Goal: Information Seeking & Learning: Learn about a topic

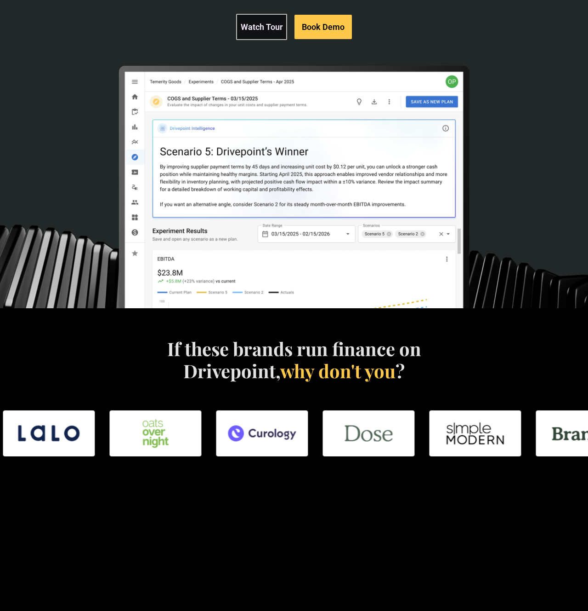
scroll to position [427, 0]
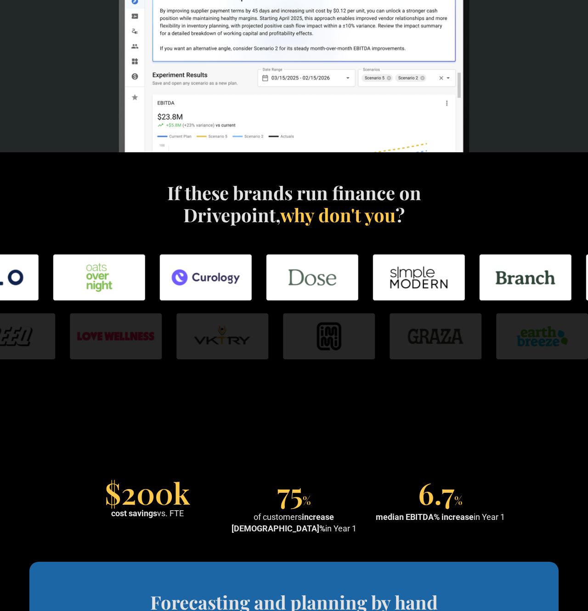
click at [322, 355] on img at bounding box center [329, 336] width 92 height 46
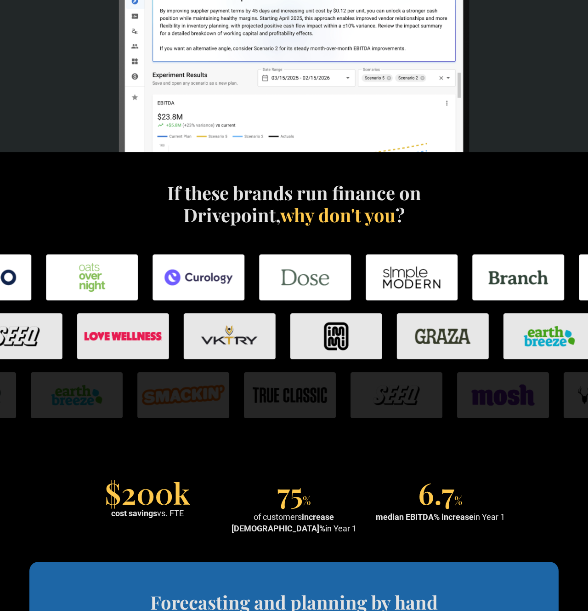
click at [322, 355] on img at bounding box center [337, 336] width 92 height 46
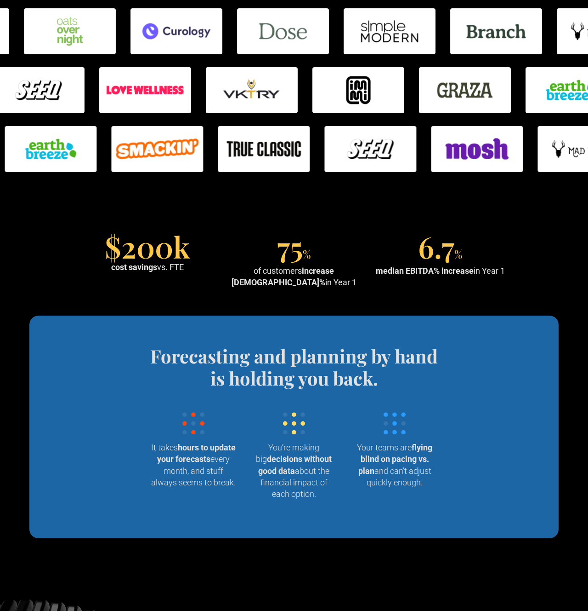
scroll to position [668, 0]
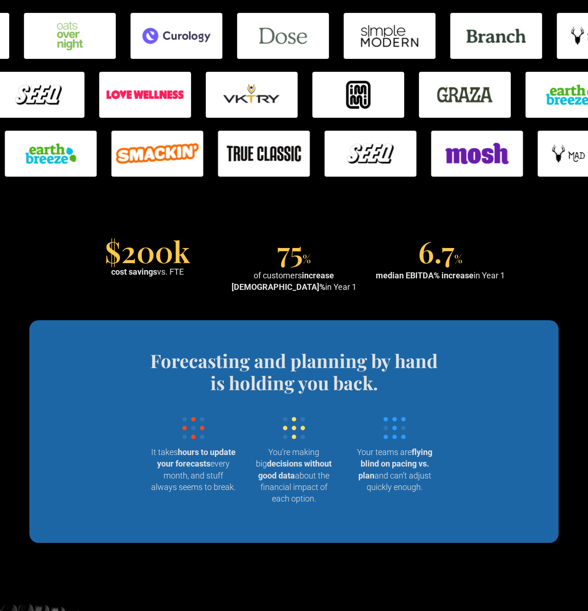
drag, startPoint x: 354, startPoint y: 285, endPoint x: 358, endPoint y: 244, distance: 41.6
click at [358, 244] on div "75 % of customers increase EBITDA% in Year 1" at bounding box center [294, 266] width 139 height 52
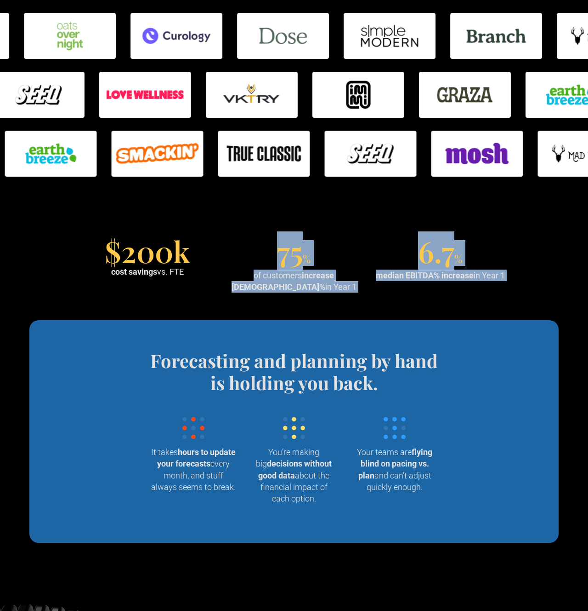
drag, startPoint x: 337, startPoint y: 266, endPoint x: 357, endPoint y: 330, distance: 66.3
click at [357, 330] on section "Forecasting and planning by hand is holding you back. Wrangling data into your …" at bounding box center [294, 431] width 530 height 223
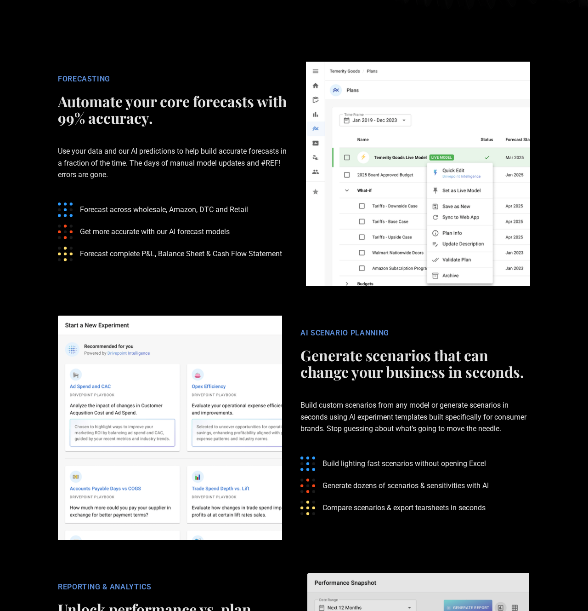
scroll to position [1440, 0]
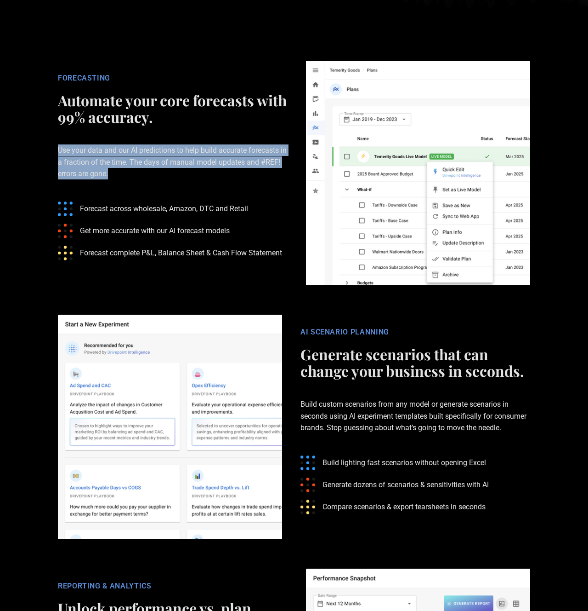
drag, startPoint x: 183, startPoint y: 165, endPoint x: 191, endPoint y: 203, distance: 39.0
click at [190, 201] on div "FORECASTING Automate your core forecasts with 99% accuracy. Use your data and o…" at bounding box center [173, 173] width 248 height 199
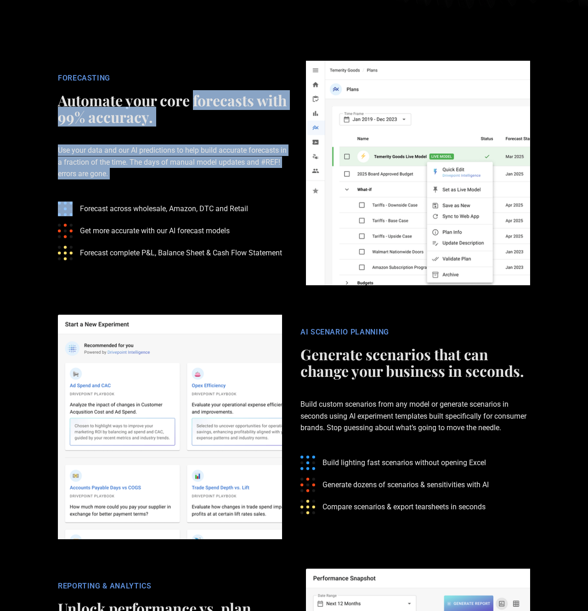
drag, startPoint x: 192, startPoint y: 185, endPoint x: 192, endPoint y: 102, distance: 83.7
click at [192, 103] on div "FORECASTING Automate your core forecasts with 99% accuracy. Use your data and o…" at bounding box center [173, 173] width 248 height 199
click at [192, 102] on h2 "Automate your core forecasts with 99% accuracy." at bounding box center [173, 108] width 230 height 33
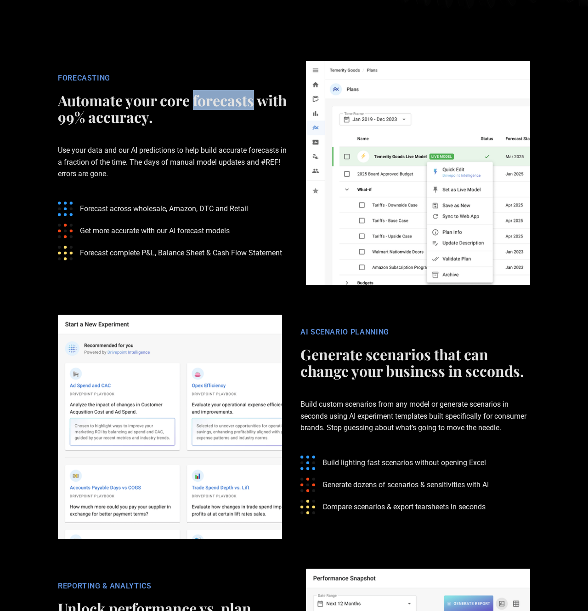
click at [192, 102] on h2 "Automate your core forecasts with 99% accuracy." at bounding box center [173, 108] width 230 height 33
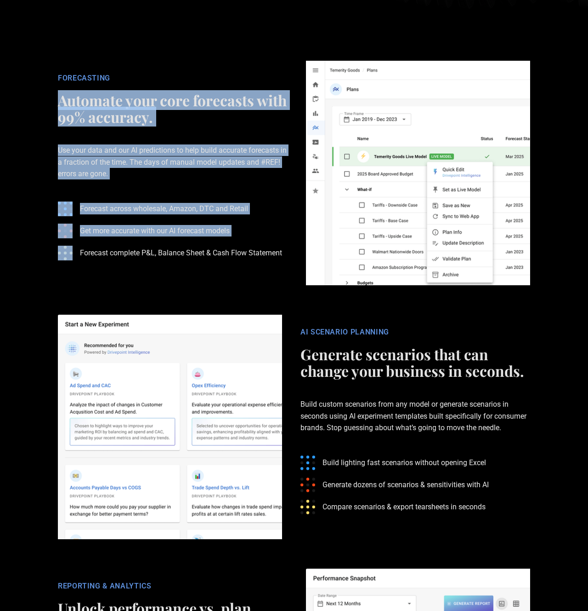
drag, startPoint x: 192, startPoint y: 102, endPoint x: 214, endPoint y: 247, distance: 146.9
click at [213, 242] on div "FORECASTING Automate your core forecasts with 99% accuracy. Use your data and o…" at bounding box center [173, 173] width 248 height 199
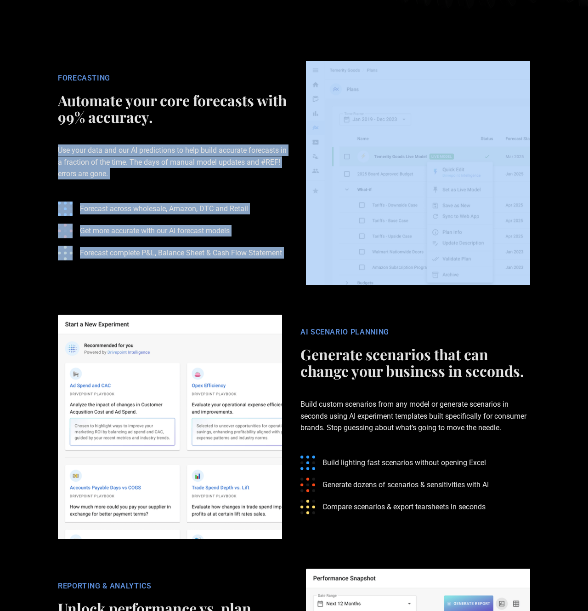
drag, startPoint x: 214, startPoint y: 247, endPoint x: 184, endPoint y: 99, distance: 150.9
click at [185, 108] on div "FORECASTING Automate your core forecasts with 99% accuracy. Use your data and o…" at bounding box center [173, 173] width 248 height 199
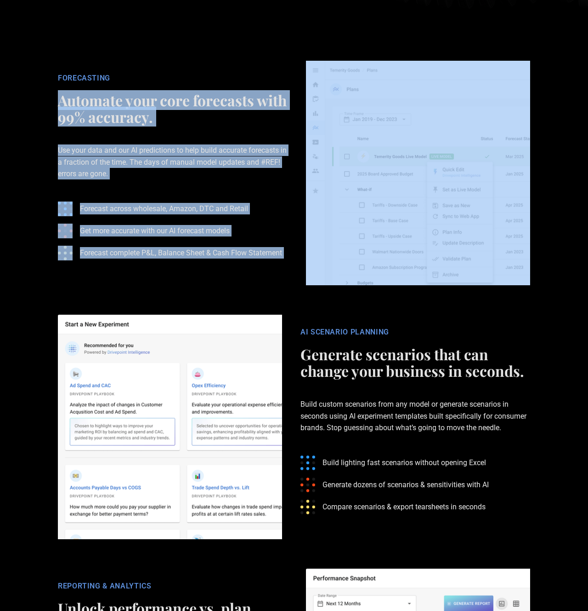
click at [184, 98] on h2 "Automate your core forecasts with 99% accuracy." at bounding box center [173, 108] width 230 height 33
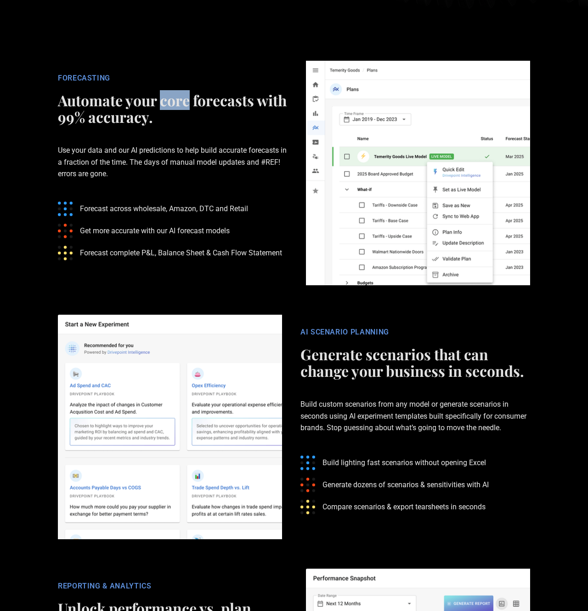
click at [184, 98] on h2 "Automate your core forecasts with 99% accuracy." at bounding box center [173, 108] width 230 height 33
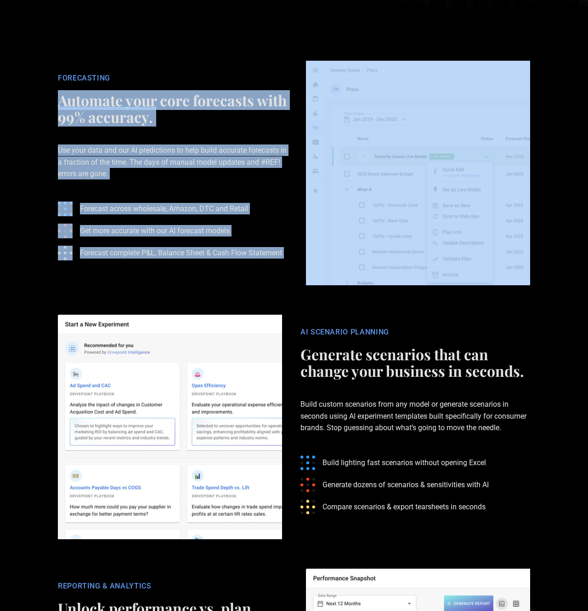
drag, startPoint x: 184, startPoint y: 98, endPoint x: 209, endPoint y: 265, distance: 168.3
click at [208, 263] on div "FORECASTING Automate your core forecasts with 99% accuracy. Use your data and o…" at bounding box center [173, 173] width 248 height 199
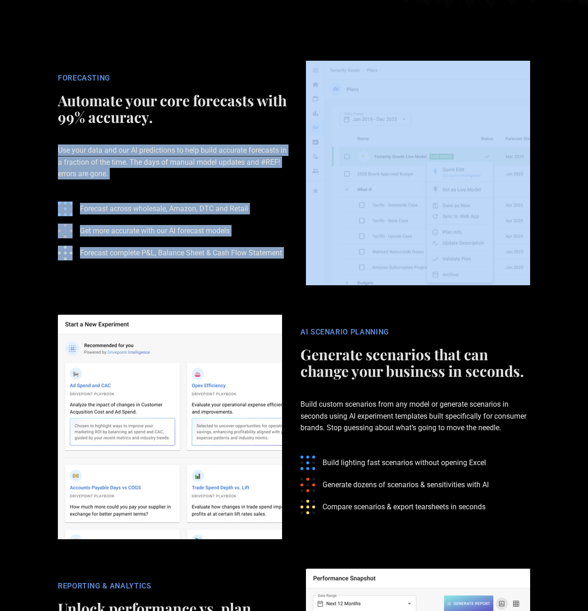
drag, startPoint x: 194, startPoint y: 204, endPoint x: 186, endPoint y: 113, distance: 91.3
click at [186, 131] on div "FORECASTING Automate your core forecasts with 99% accuracy. Use your data and o…" at bounding box center [173, 173] width 248 height 199
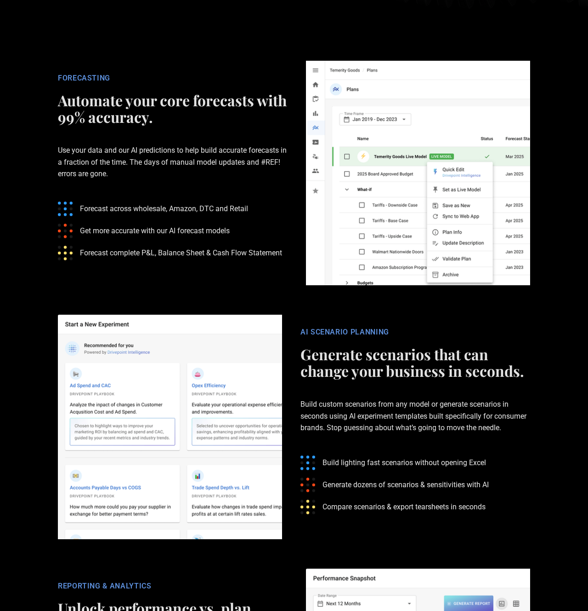
click at [186, 109] on h2 "Automate your core forecasts with 99% accuracy." at bounding box center [173, 108] width 230 height 33
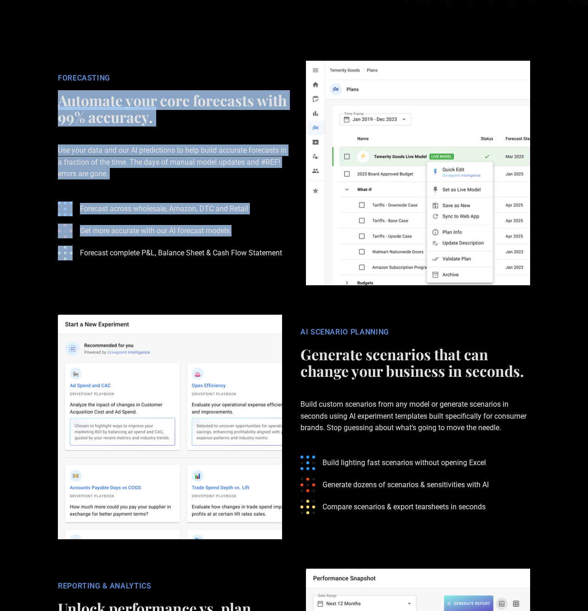
drag, startPoint x: 186, startPoint y: 109, endPoint x: 221, endPoint y: 258, distance: 153.4
click at [219, 255] on div "FORECASTING Automate your core forecasts with 99% accuracy. Use your data and o…" at bounding box center [173, 173] width 248 height 199
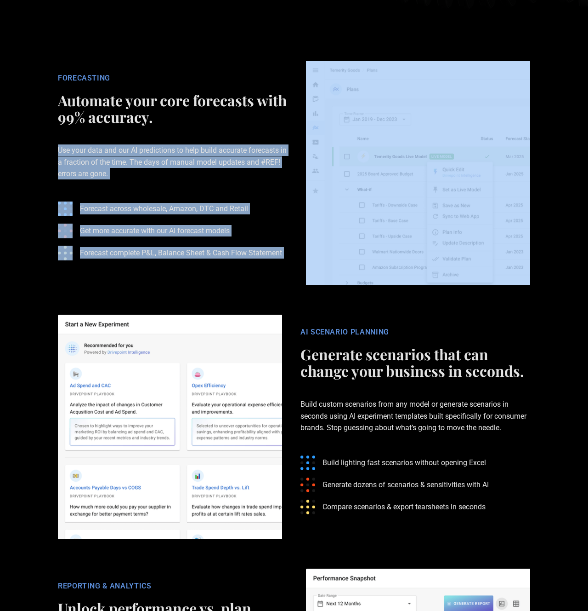
drag, startPoint x: 211, startPoint y: 228, endPoint x: 199, endPoint y: 120, distance: 108.7
click at [199, 121] on div "FORECASTING Automate your core forecasts with 99% accuracy. Use your data and o…" at bounding box center [173, 173] width 248 height 199
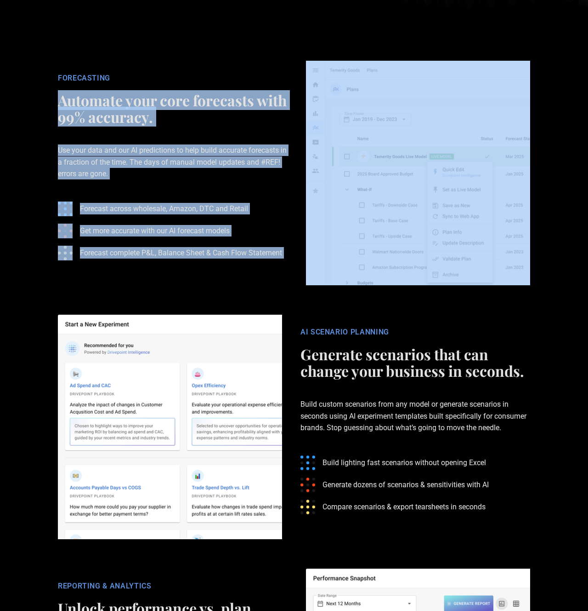
click at [199, 120] on h2 "Automate your core forecasts with 99% accuracy." at bounding box center [173, 108] width 230 height 33
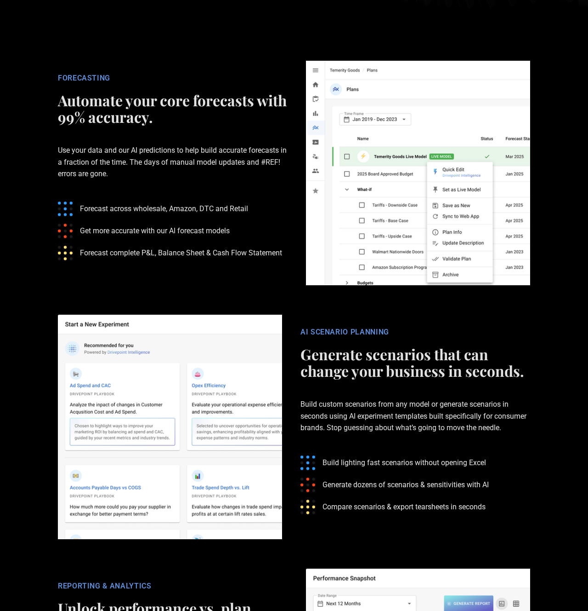
click at [199, 120] on h2 "Automate your core forecasts with 99% accuracy." at bounding box center [173, 108] width 230 height 33
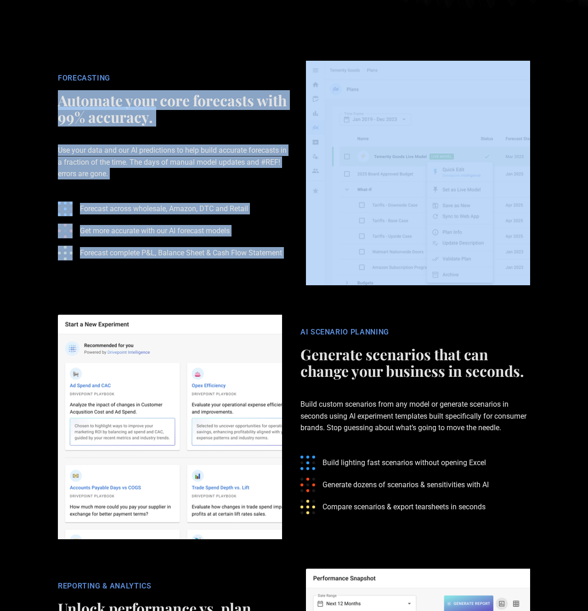
drag, startPoint x: 199, startPoint y: 120, endPoint x: 213, endPoint y: 266, distance: 146.4
click at [212, 266] on div "FORECASTING Automate your core forecasts with 99% accuracy. Use your data and o…" at bounding box center [173, 173] width 248 height 199
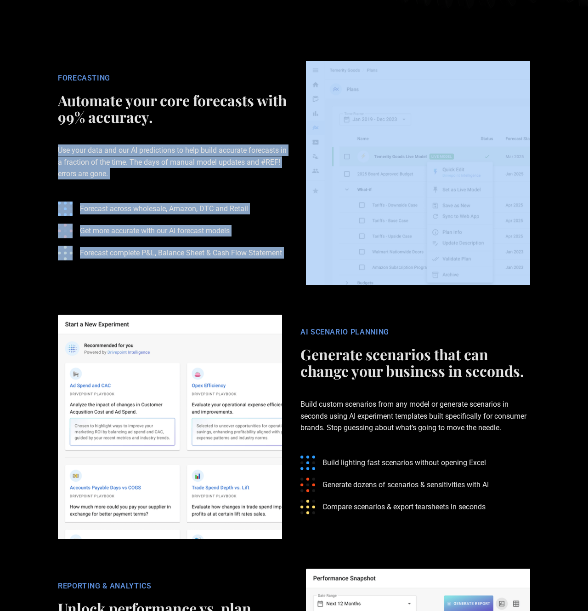
drag, startPoint x: 213, startPoint y: 263, endPoint x: 196, endPoint y: 114, distance: 150.3
click at [196, 123] on div "FORECASTING Automate your core forecasts with 99% accuracy. Use your data and o…" at bounding box center [173, 173] width 248 height 199
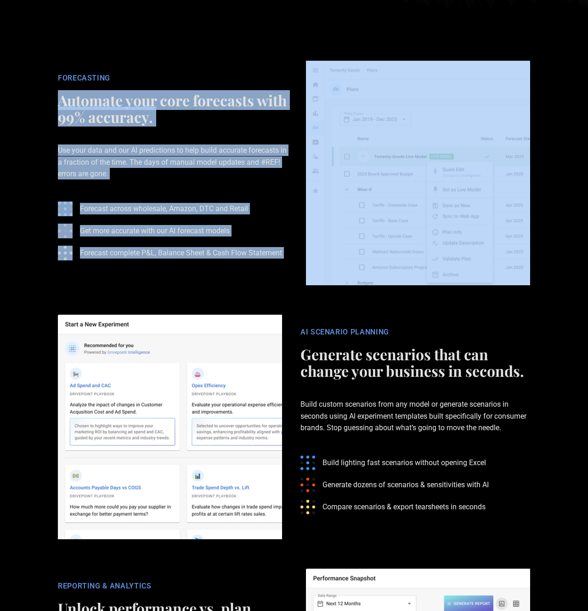
click at [196, 114] on h2 "Automate your core forecasts with 99% accuracy." at bounding box center [173, 108] width 230 height 33
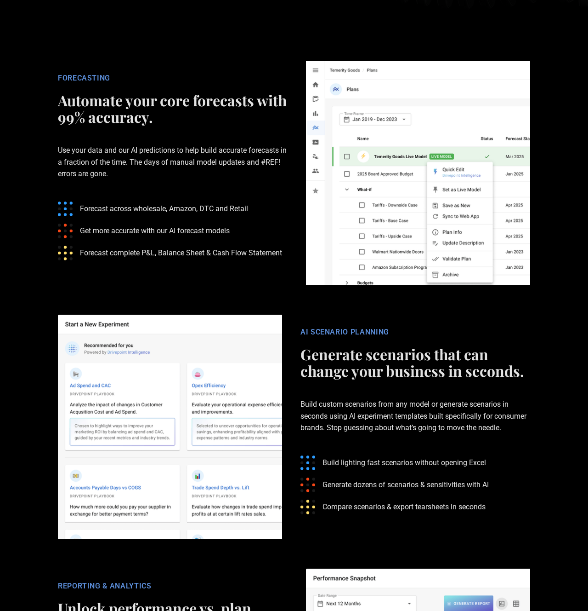
click at [196, 114] on h2 "Automate your core forecasts with 99% accuracy." at bounding box center [173, 108] width 230 height 33
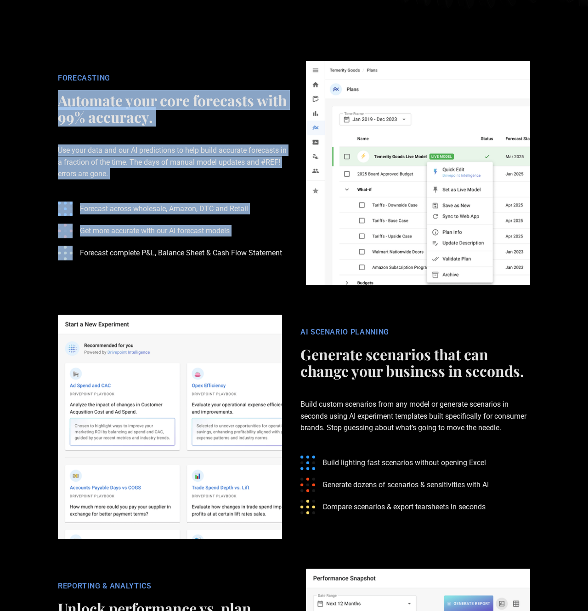
drag, startPoint x: 196, startPoint y: 114, endPoint x: 203, endPoint y: 240, distance: 126.6
click at [202, 237] on div "FORECASTING Automate your core forecasts with 99% accuracy. Use your data and o…" at bounding box center [173, 173] width 248 height 199
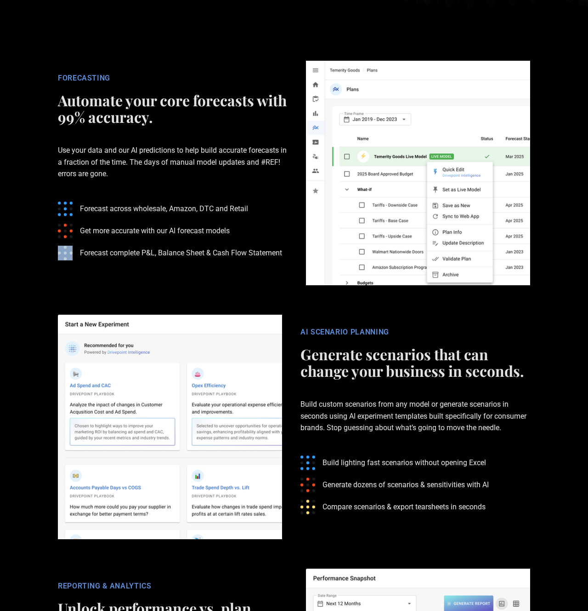
click at [204, 240] on ul "Forecast across wholesale, Amazon, DTC and Retail Get more accurate with our AI…" at bounding box center [173, 231] width 230 height 74
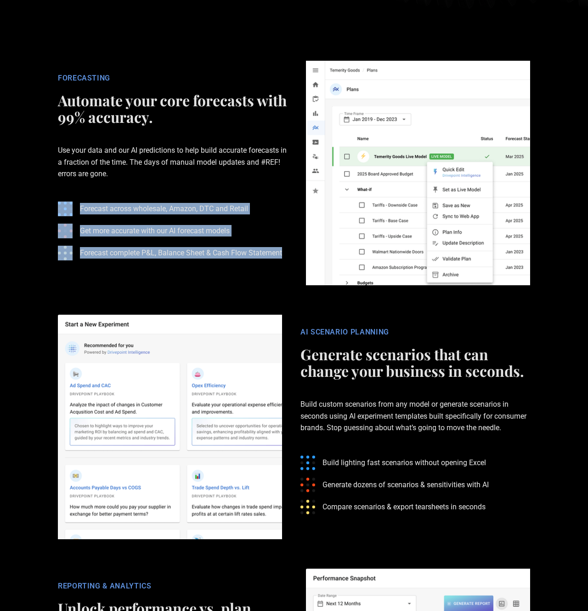
drag, startPoint x: 197, startPoint y: 191, endPoint x: 193, endPoint y: 116, distance: 75.0
click at [194, 129] on div "FORECASTING Automate your core forecasts with 99% accuracy. Use your data and o…" at bounding box center [173, 173] width 248 height 199
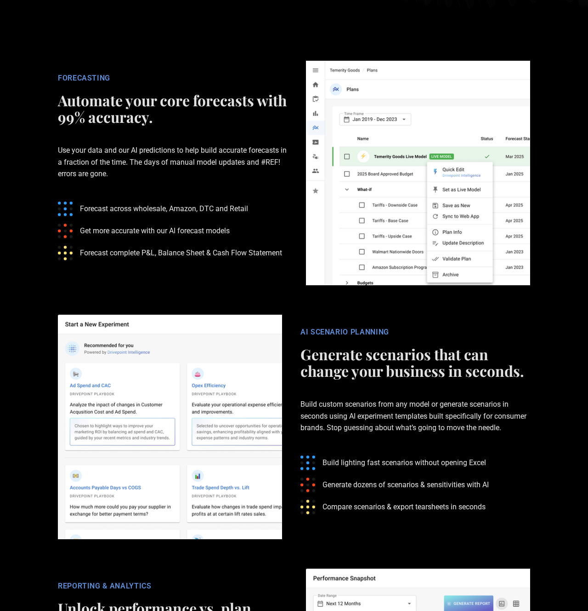
click at [192, 108] on h2 "Automate your core forecasts with 99% accuracy." at bounding box center [173, 108] width 230 height 33
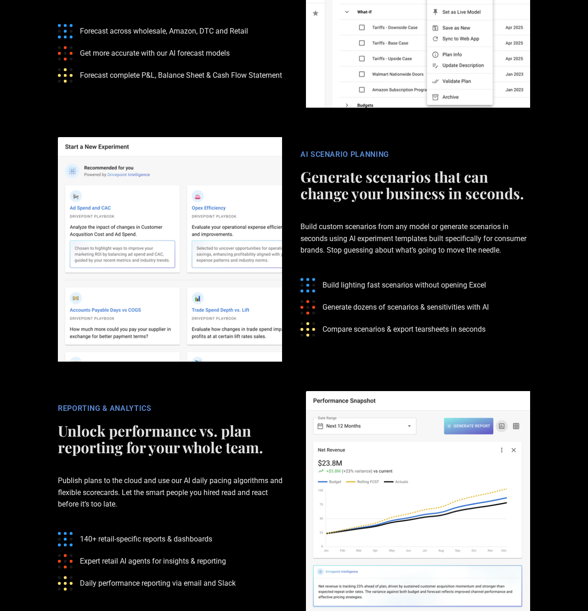
scroll to position [1713, 0]
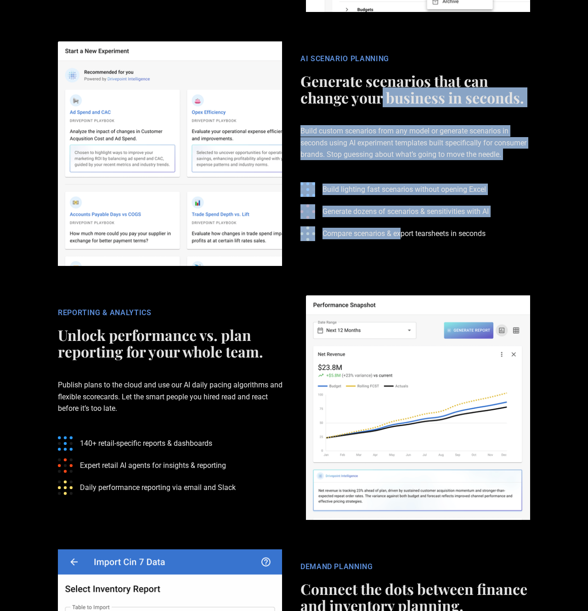
drag, startPoint x: 383, startPoint y: 164, endPoint x: 408, endPoint y: 259, distance: 98.4
click at [407, 255] on div "AI SCENARIO PLANNING Generate scenarios that can change your business in second…" at bounding box center [294, 153] width 497 height 224
click at [408, 258] on div "AI SCENARIO PLANNING Generate scenarios that can change your business in second…" at bounding box center [294, 153] width 497 height 224
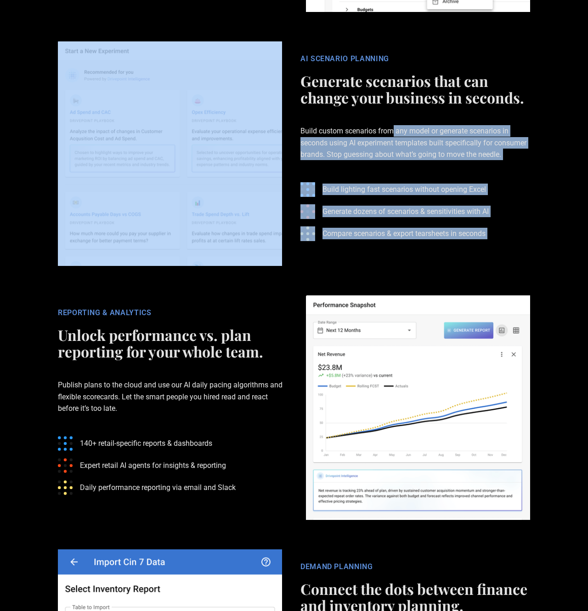
drag, startPoint x: 408, startPoint y: 258, endPoint x: 393, endPoint y: 124, distance: 135.5
click at [394, 127] on div "AI SCENARIO PLANNING Generate scenarios that can change your business in second…" at bounding box center [294, 153] width 497 height 224
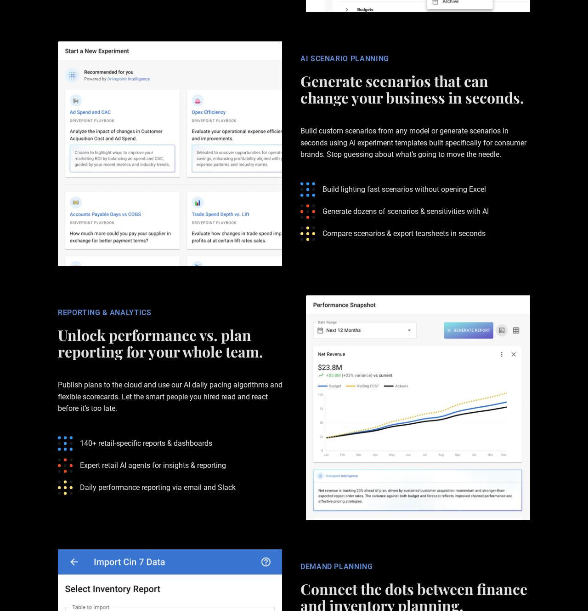
click at [393, 124] on p "Build custom scenarios from any model or generate scenarios in seconds using AI…" at bounding box center [416, 142] width 230 height 64
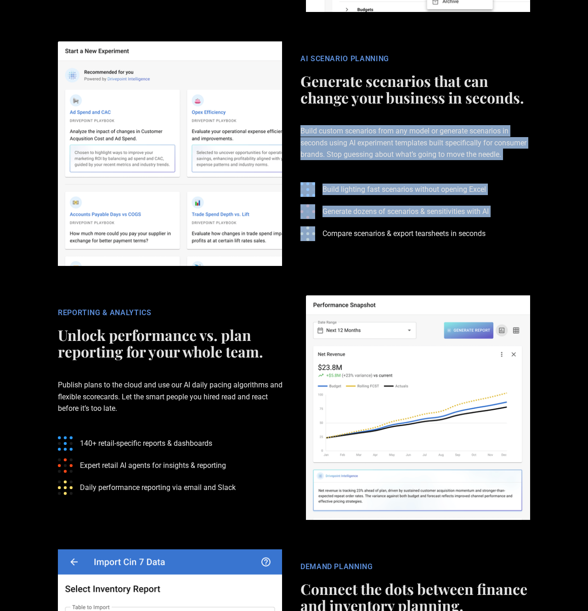
drag, startPoint x: 393, startPoint y: 124, endPoint x: 402, endPoint y: 228, distance: 105.2
click at [400, 217] on div "AI SCENARIO PLANNING Generate scenarios that can change your business in second…" at bounding box center [415, 153] width 248 height 199
drag, startPoint x: 402, startPoint y: 226, endPoint x: 388, endPoint y: 114, distance: 112.6
click at [388, 116] on div "AI SCENARIO PLANNING Generate scenarios that can change your business in second…" at bounding box center [415, 153] width 248 height 199
click at [388, 114] on p "Build custom scenarios from any model or generate scenarios in seconds using AI…" at bounding box center [416, 142] width 230 height 64
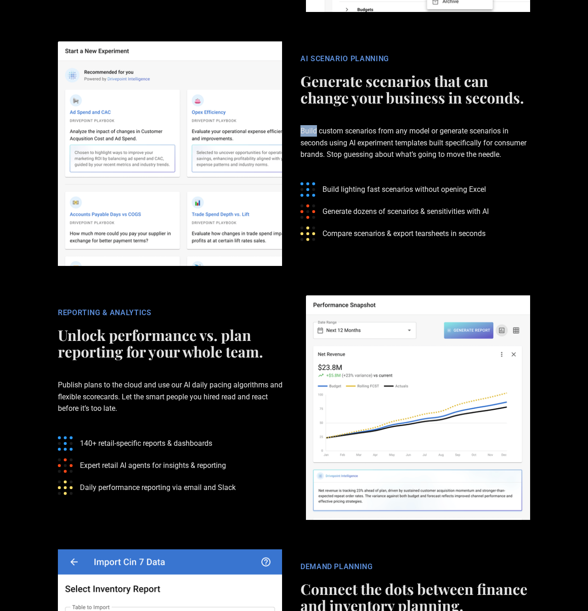
click at [388, 114] on p "Build custom scenarios from any model or generate scenarios in seconds using AI…" at bounding box center [416, 142] width 230 height 64
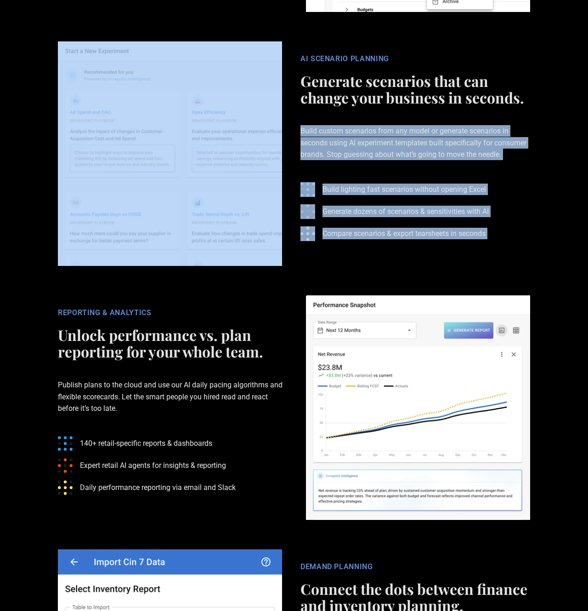
drag, startPoint x: 388, startPoint y: 114, endPoint x: 400, endPoint y: 268, distance: 154.0
click at [398, 263] on div "AI SCENARIO PLANNING Generate scenarios that can change your business in second…" at bounding box center [294, 153] width 497 height 224
drag, startPoint x: 388, startPoint y: 217, endPoint x: 374, endPoint y: 119, distance: 99.3
click at [374, 119] on section "AI SCENARIO PLANNING Generate scenarios that can change your business in second…" at bounding box center [294, 154] width 588 height 254
click at [374, 119] on p "Build custom scenarios from any model or generate scenarios in seconds using AI…" at bounding box center [416, 142] width 230 height 64
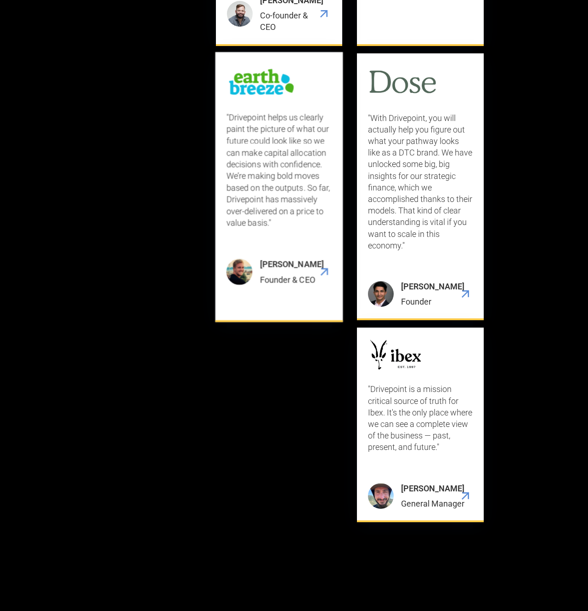
scroll to position [3272, 0]
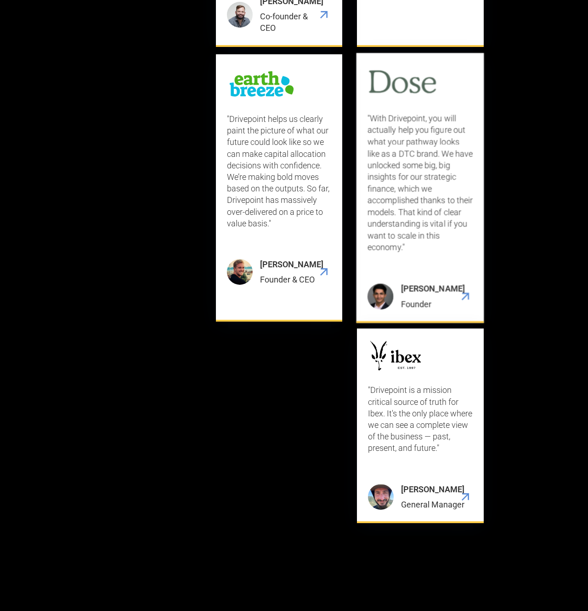
click at [398, 215] on p ""With Drivepoint, you will actually help you figure out what your pathway looks…" at bounding box center [421, 182] width 106 height 140
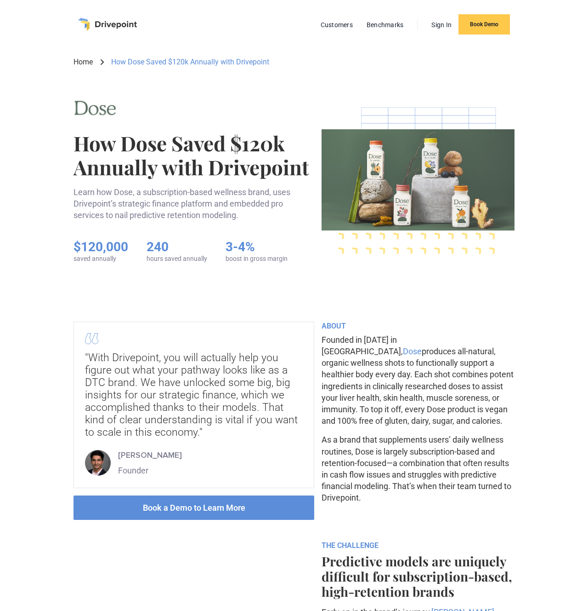
click at [422, 346] on link "Dose" at bounding box center [412, 351] width 19 height 10
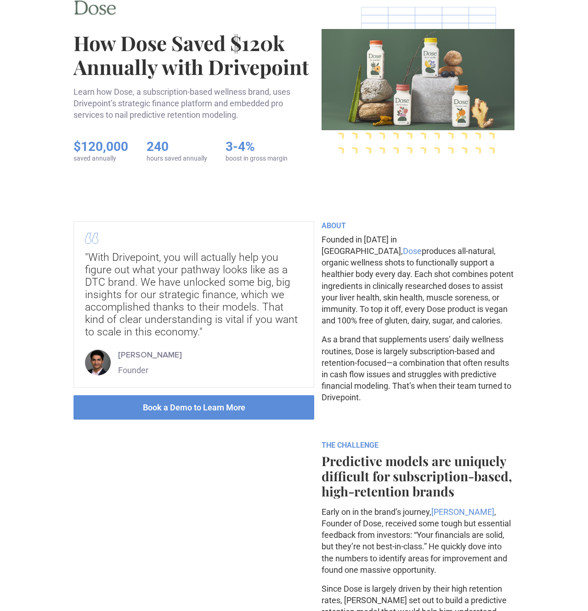
scroll to position [335, 0]
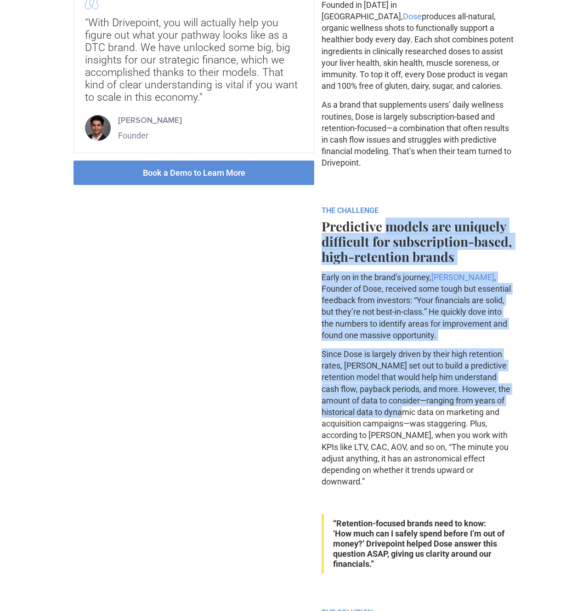
drag, startPoint x: 388, startPoint y: 223, endPoint x: 405, endPoint y: 414, distance: 192.4
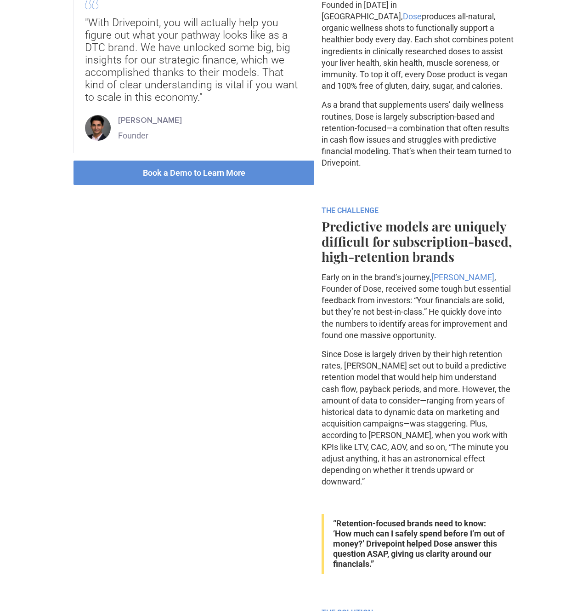
click at [404, 417] on p "Since Dose is largely driven by their high retention rates, Vasu set out to bui…" at bounding box center [418, 417] width 193 height 139
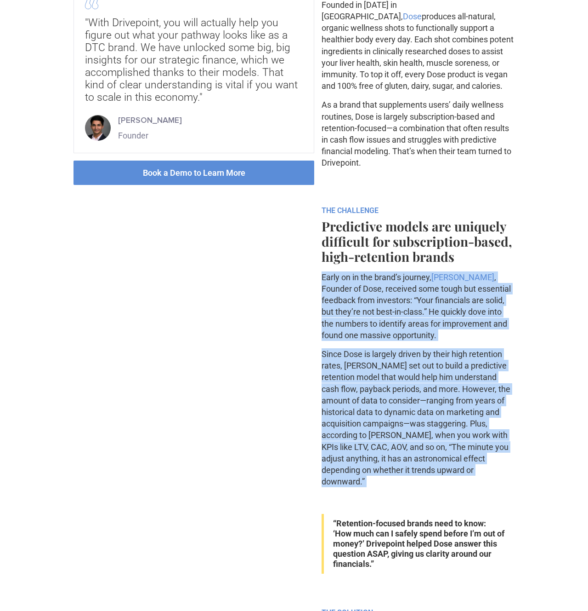
drag, startPoint x: 404, startPoint y: 417, endPoint x: 386, endPoint y: 316, distance: 102.7
click at [384, 312] on p "Early on in the brand’s journey, Vasu Goyal , Founder of Dose, received some to…" at bounding box center [418, 305] width 193 height 69
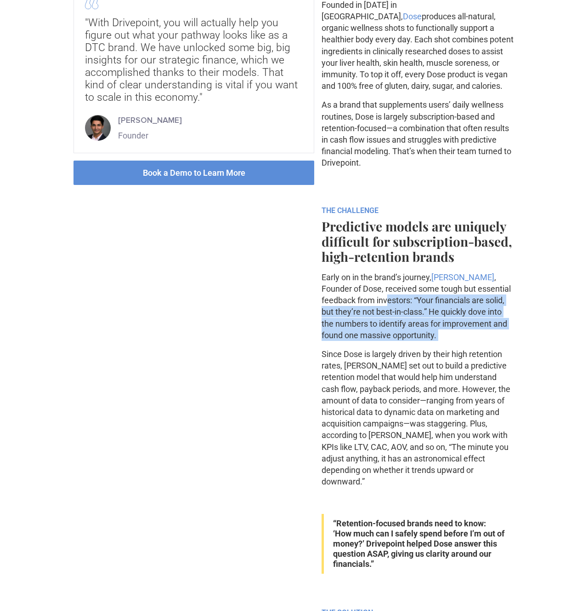
drag, startPoint x: 389, startPoint y: 298, endPoint x: 456, endPoint y: 344, distance: 81.0
drag, startPoint x: 445, startPoint y: 334, endPoint x: 316, endPoint y: 304, distance: 131.6
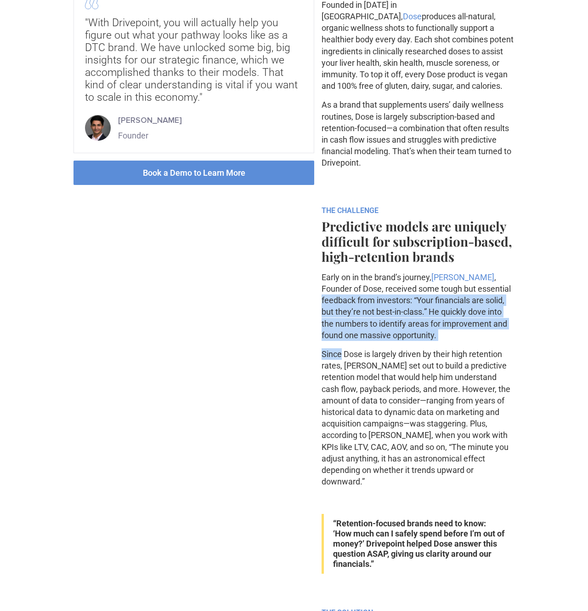
drag, startPoint x: 317, startPoint y: 304, endPoint x: 447, endPoint y: 349, distance: 137.8
click at [447, 349] on p "Since Dose is largely driven by their high retention rates, Vasu set out to bui…" at bounding box center [418, 417] width 193 height 139
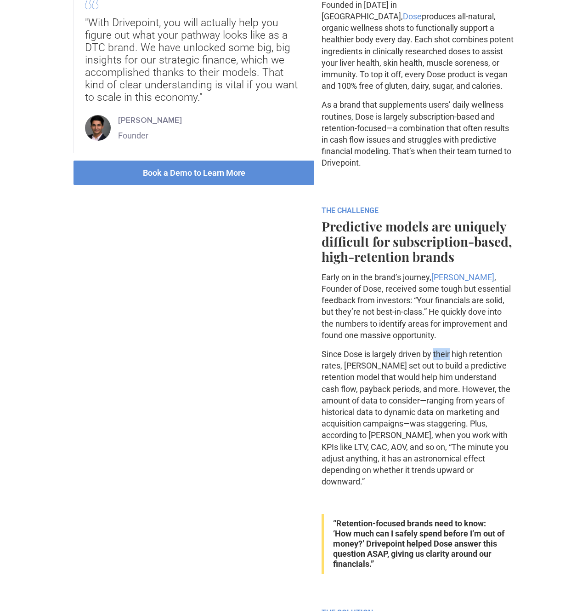
click at [447, 349] on p "Since Dose is largely driven by their high retention rates, Vasu set out to bui…" at bounding box center [418, 417] width 193 height 139
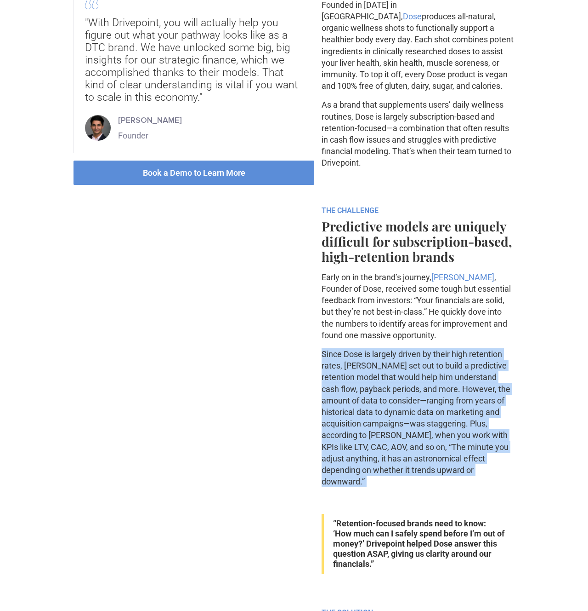
drag, startPoint x: 447, startPoint y: 349, endPoint x: 448, endPoint y: 436, distance: 86.4
click at [448, 419] on p "Since Dose is largely driven by their high retention rates, Vasu set out to bui…" at bounding box center [418, 417] width 193 height 139
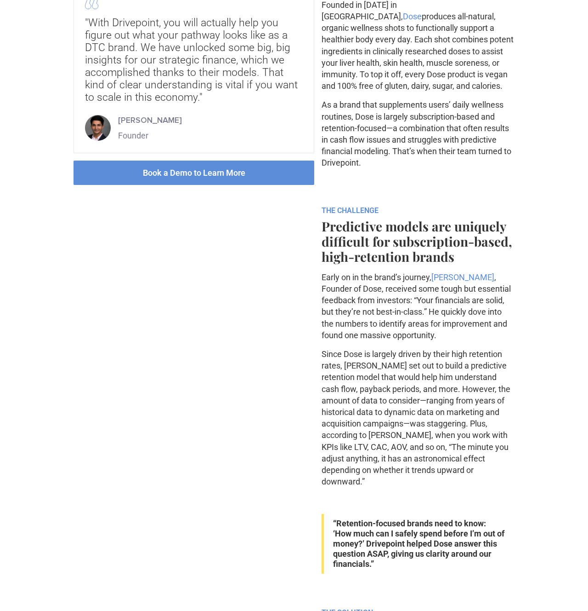
click at [447, 437] on p "Since Dose is largely driven by their high retention rates, Vasu set out to bui…" at bounding box center [418, 417] width 193 height 139
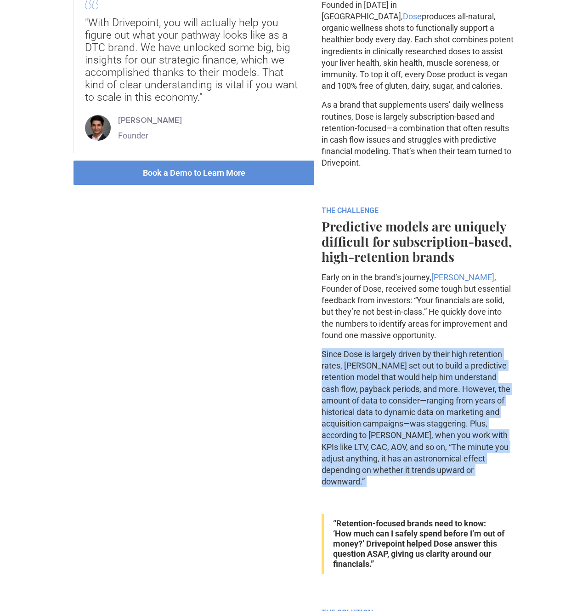
drag, startPoint x: 442, startPoint y: 481, endPoint x: 442, endPoint y: 337, distance: 143.9
click at [442, 337] on p "Early on in the brand’s journey, Vasu Goyal , Founder of Dose, received some to…" at bounding box center [418, 305] width 193 height 69
drag, startPoint x: 442, startPoint y: 337, endPoint x: 446, endPoint y: 460, distance: 122.8
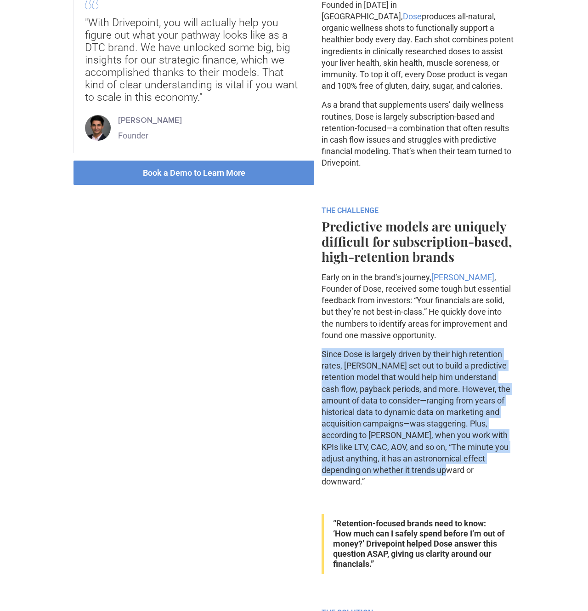
drag, startPoint x: 445, startPoint y: 474, endPoint x: 468, endPoint y: 347, distance: 129.1
drag, startPoint x: 468, startPoint y: 343, endPoint x: 458, endPoint y: 470, distance: 127.7
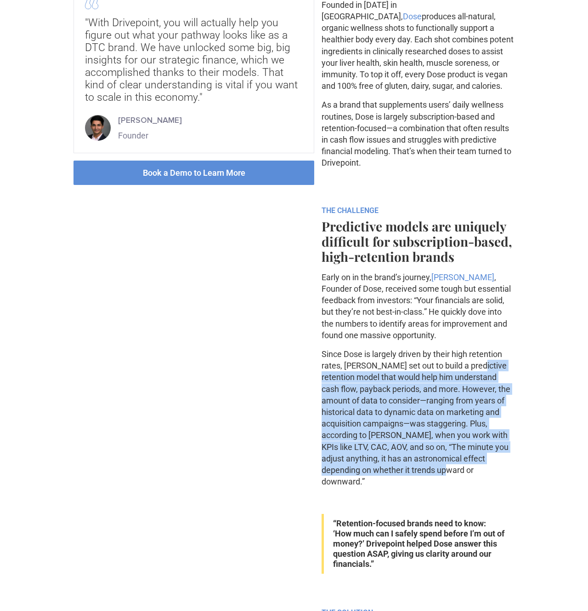
drag, startPoint x: 458, startPoint y: 470, endPoint x: 472, endPoint y: 364, distance: 107.5
click at [472, 365] on p "Since Dose is largely driven by their high retention rates, Vasu set out to bui…" at bounding box center [418, 417] width 193 height 139
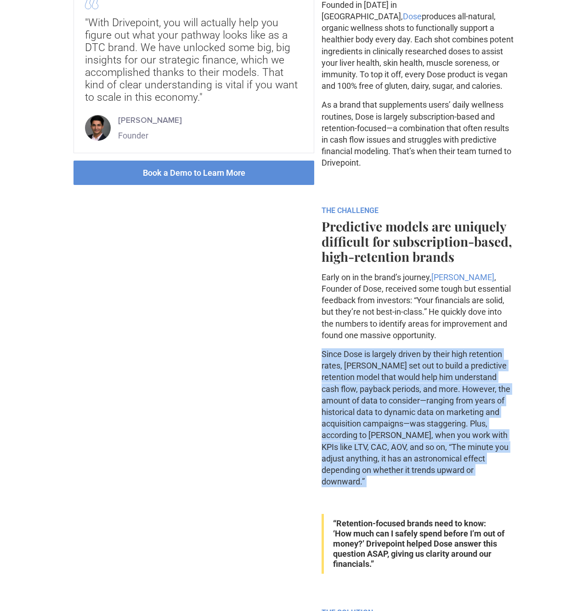
drag, startPoint x: 465, startPoint y: 349, endPoint x: 465, endPoint y: 478, distance: 128.3
drag, startPoint x: 465, startPoint y: 478, endPoint x: 471, endPoint y: 339, distance: 139.0
drag, startPoint x: 471, startPoint y: 339, endPoint x: 463, endPoint y: 478, distance: 139.1
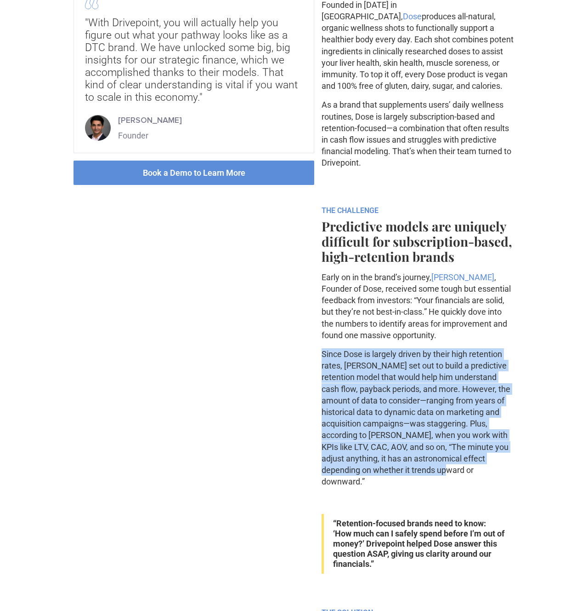
drag, startPoint x: 463, startPoint y: 479, endPoint x: 473, endPoint y: 344, distance: 135.0
drag, startPoint x: 473, startPoint y: 344, endPoint x: 467, endPoint y: 492, distance: 148.6
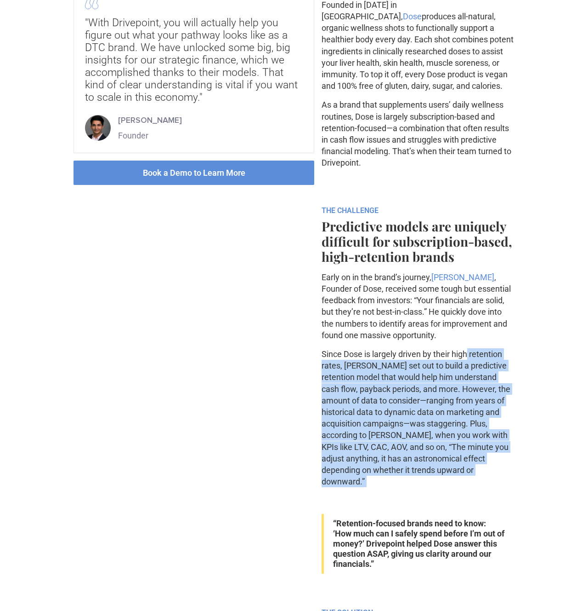
drag, startPoint x: 467, startPoint y: 491, endPoint x: 468, endPoint y: 355, distance: 136.1
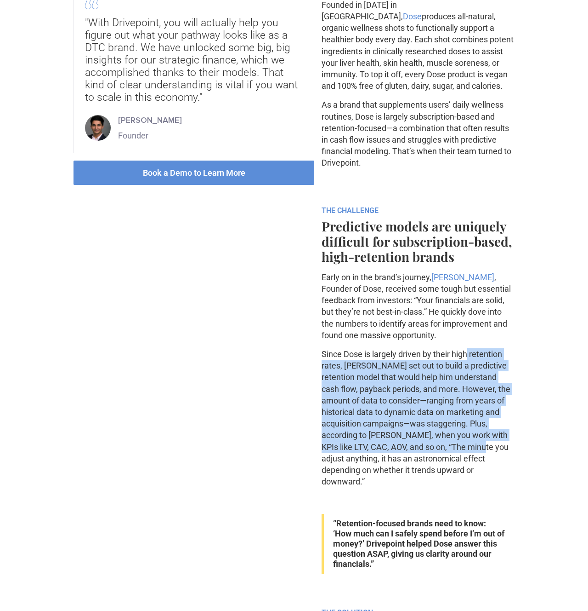
drag, startPoint x: 468, startPoint y: 355, endPoint x: 466, endPoint y: 488, distance: 132.9
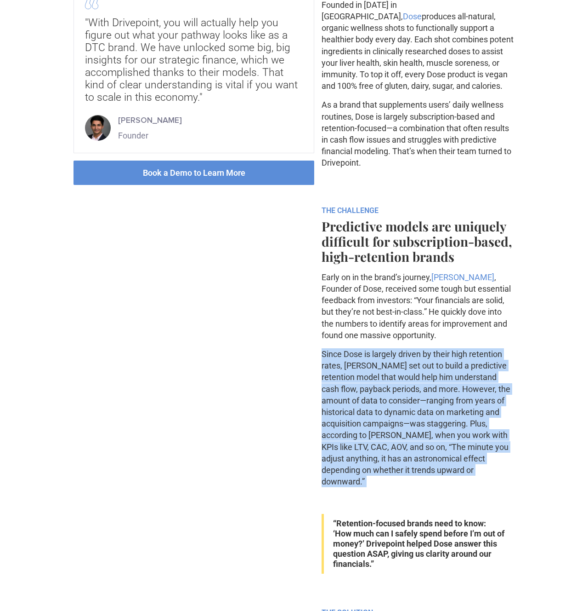
drag, startPoint x: 467, startPoint y: 489, endPoint x: 475, endPoint y: 331, distance: 158.4
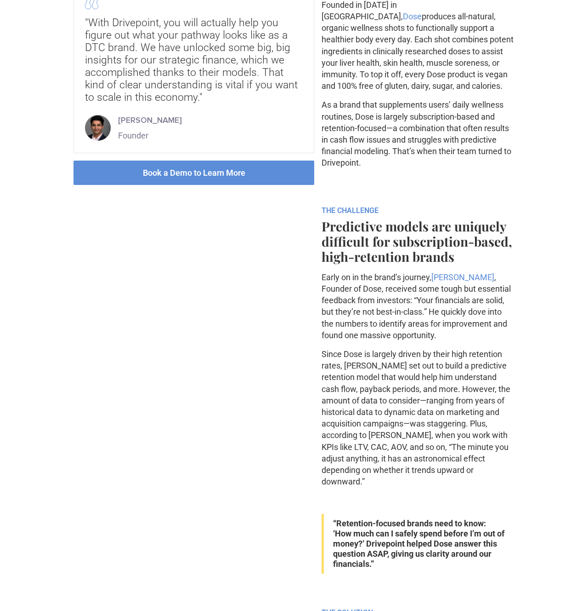
drag, startPoint x: 470, startPoint y: 348, endPoint x: 469, endPoint y: 485, distance: 137.9
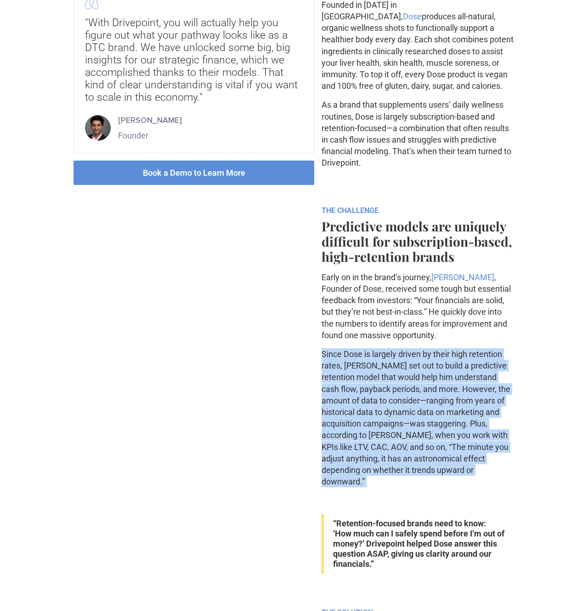
drag, startPoint x: 469, startPoint y: 487, endPoint x: 459, endPoint y: 340, distance: 147.9
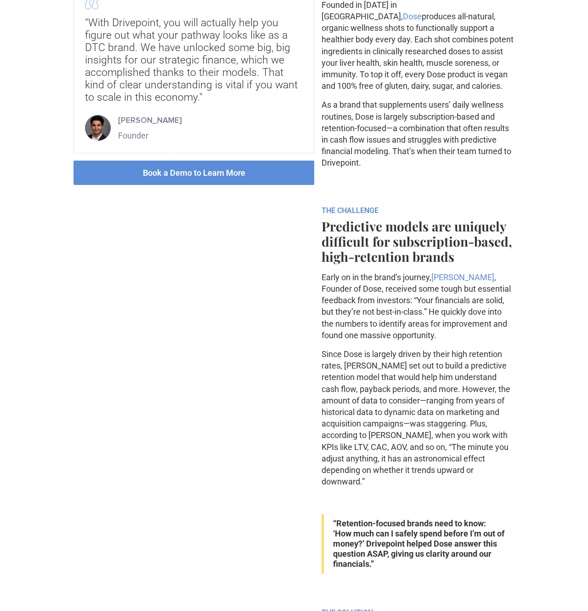
drag, startPoint x: 459, startPoint y: 340, endPoint x: 459, endPoint y: 486, distance: 146.7
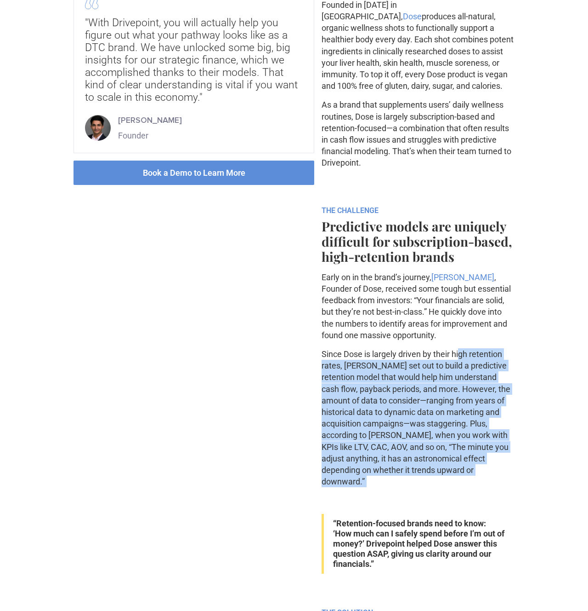
drag, startPoint x: 459, startPoint y: 486, endPoint x: 463, endPoint y: 340, distance: 146.3
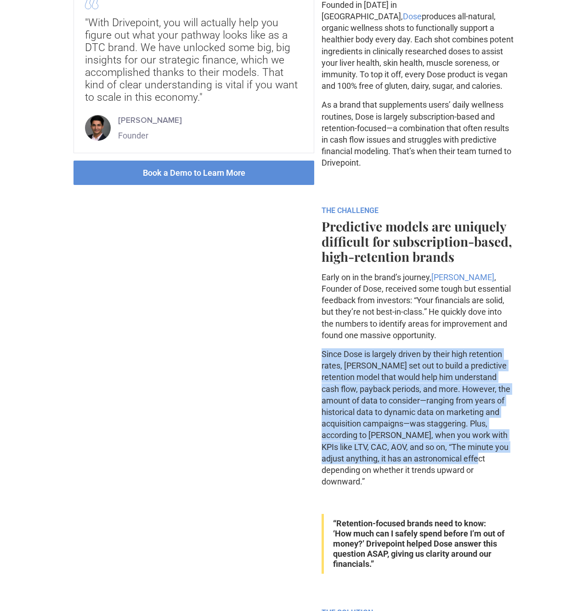
drag, startPoint x: 463, startPoint y: 340, endPoint x: 460, endPoint y: 486, distance: 146.2
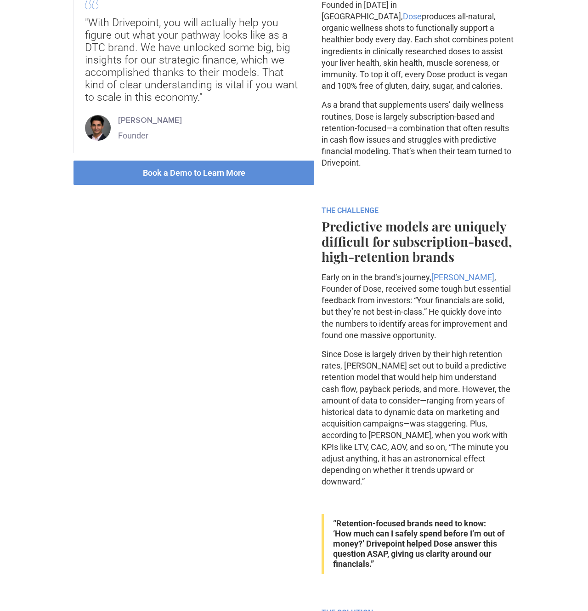
click at [460, 494] on p "‍" at bounding box center [418, 499] width 193 height 11
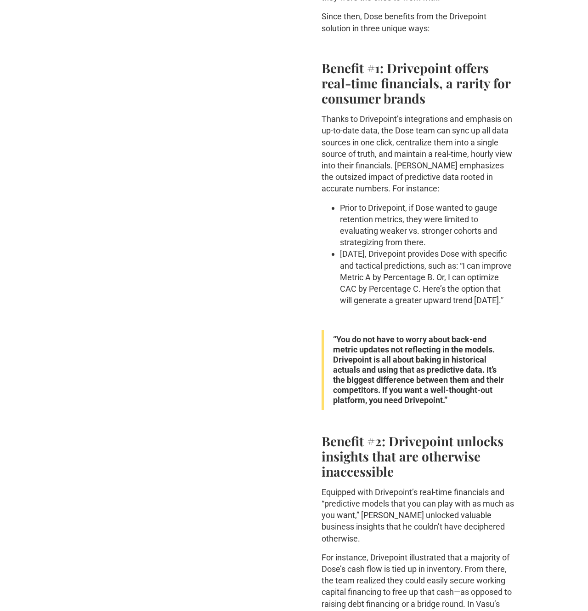
scroll to position [1042, 0]
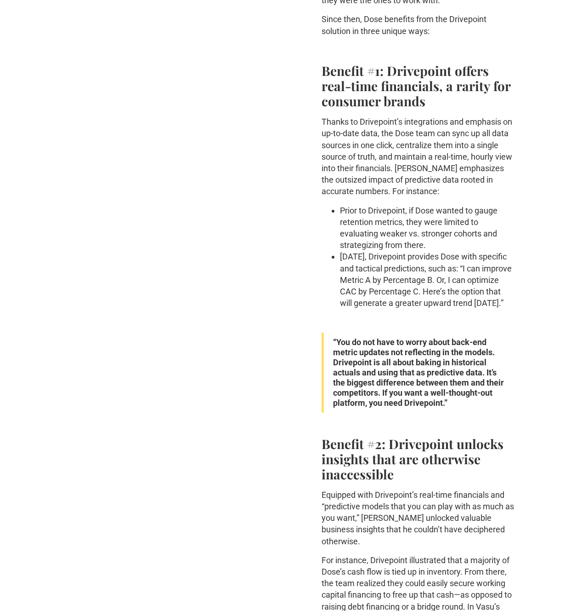
click at [460, 486] on div "ABOUT Founded in 2020 in Los Angeles, Dose produces all-natural, organic wellne…" at bounding box center [418, 557] width 193 height 2555
click at [366, 253] on li "Today, Drivepoint provides Dose with specific and tactical predictions, such as…" at bounding box center [427, 280] width 175 height 58
drag, startPoint x: 366, startPoint y: 253, endPoint x: 428, endPoint y: 303, distance: 79.8
click at [428, 303] on li "Today, Drivepoint provides Dose with specific and tactical predictions, such as…" at bounding box center [427, 280] width 175 height 58
click at [428, 304] on li "Today, Drivepoint provides Dose with specific and tactical predictions, such as…" at bounding box center [427, 280] width 175 height 58
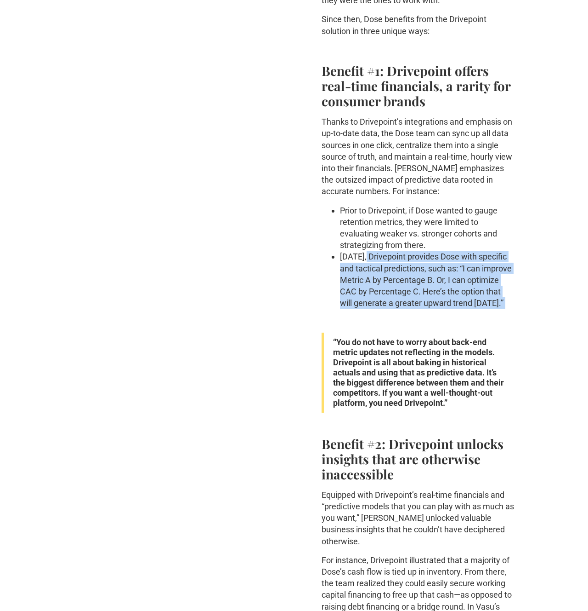
drag, startPoint x: 428, startPoint y: 304, endPoint x: 387, endPoint y: 242, distance: 74.6
click at [387, 251] on li "Today, Drivepoint provides Dose with specific and tactical predictions, such as…" at bounding box center [427, 280] width 175 height 58
click at [427, 251] on li "Today, Drivepoint provides Dose with specific and tactical predictions, such as…" at bounding box center [427, 280] width 175 height 58
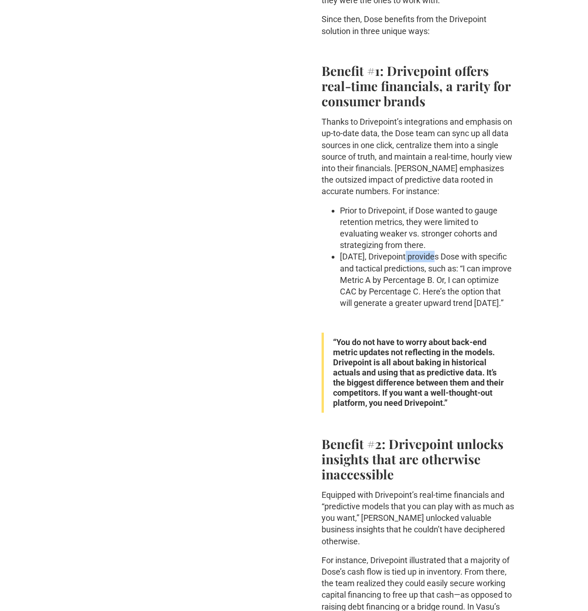
click at [427, 251] on li "Today, Drivepoint provides Dose with specific and tactical predictions, such as…" at bounding box center [427, 280] width 175 height 58
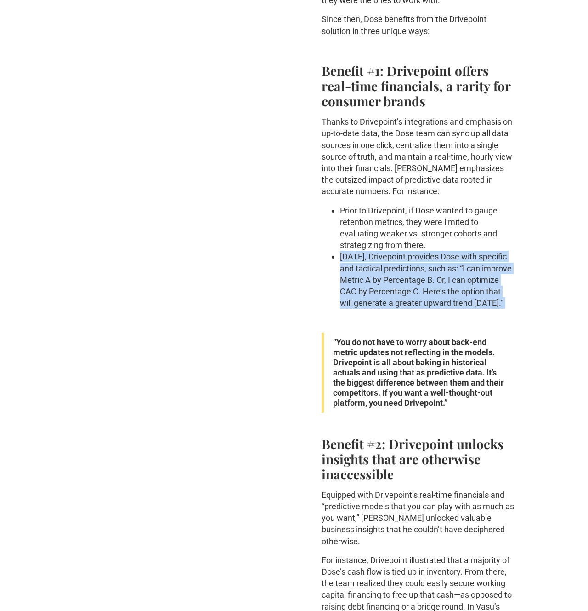
drag, startPoint x: 427, startPoint y: 248, endPoint x: 434, endPoint y: 288, distance: 40.2
click at [431, 278] on li "Today, Drivepoint provides Dose with specific and tactical predictions, such as…" at bounding box center [427, 280] width 175 height 58
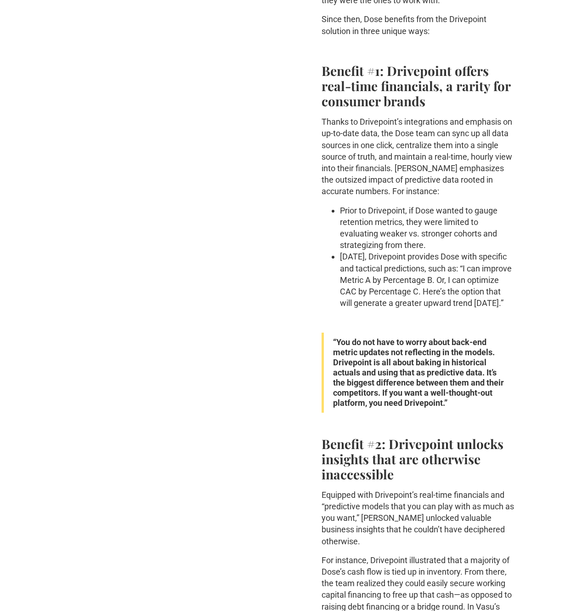
click at [435, 292] on li "Today, Drivepoint provides Dose with specific and tactical predictions, such as…" at bounding box center [427, 280] width 175 height 58
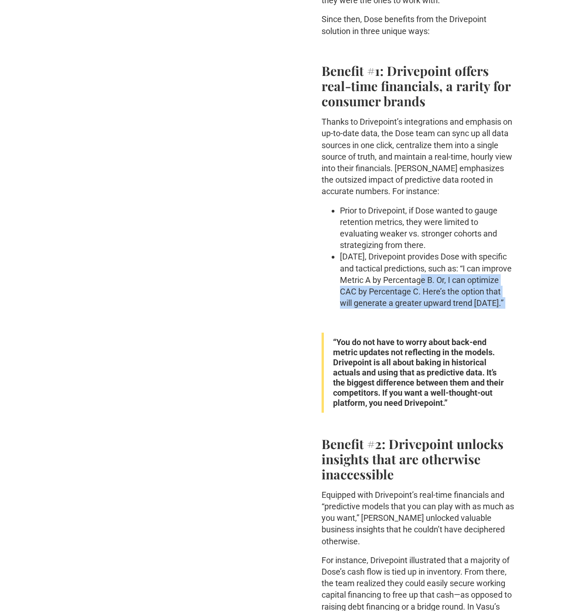
drag, startPoint x: 454, startPoint y: 310, endPoint x: 463, endPoint y: 245, distance: 65.9
click at [460, 250] on div "ABOUT Founded in 2020 in Los Angeles, Dose produces all-natural, organic wellne…" at bounding box center [418, 557] width 193 height 2555
click at [464, 251] on li "Today, Drivepoint provides Dose with specific and tactical predictions, such as…" at bounding box center [427, 280] width 175 height 58
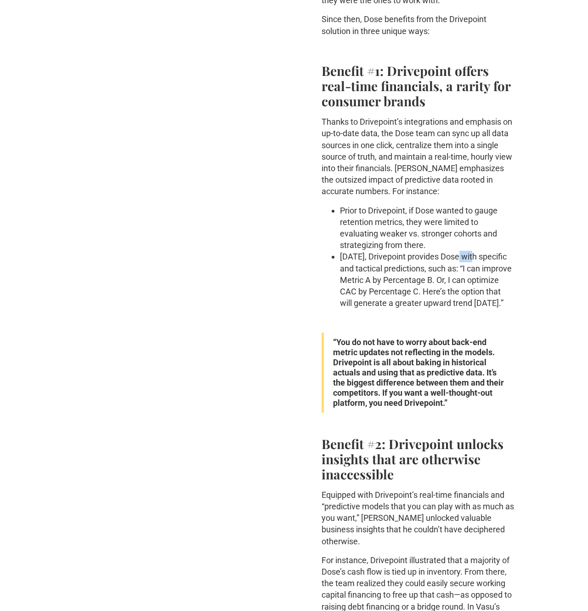
click at [464, 251] on li "Today, Drivepoint provides Dose with specific and tactical predictions, such as…" at bounding box center [427, 280] width 175 height 58
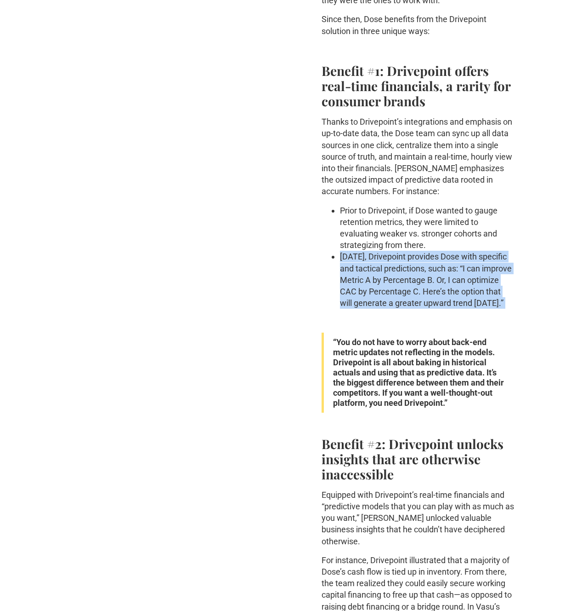
drag, startPoint x: 464, startPoint y: 244, endPoint x: 459, endPoint y: 315, distance: 71.0
click at [460, 285] on li "Today, Drivepoint provides Dose with specific and tactical predictions, such as…" at bounding box center [427, 280] width 175 height 58
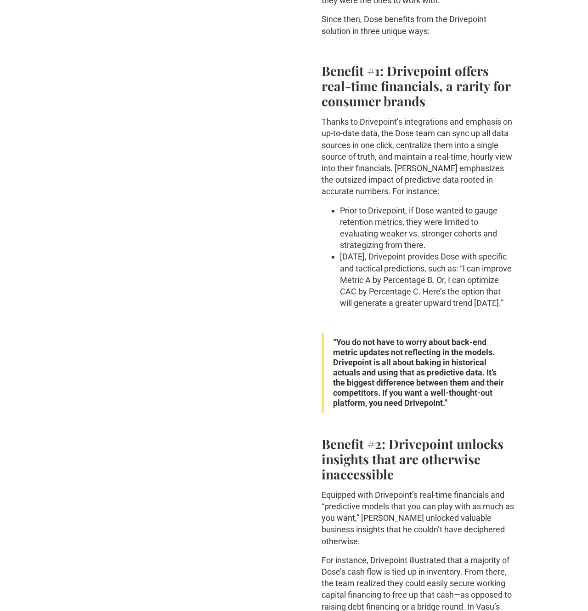
click at [458, 317] on p "‍" at bounding box center [418, 318] width 193 height 11
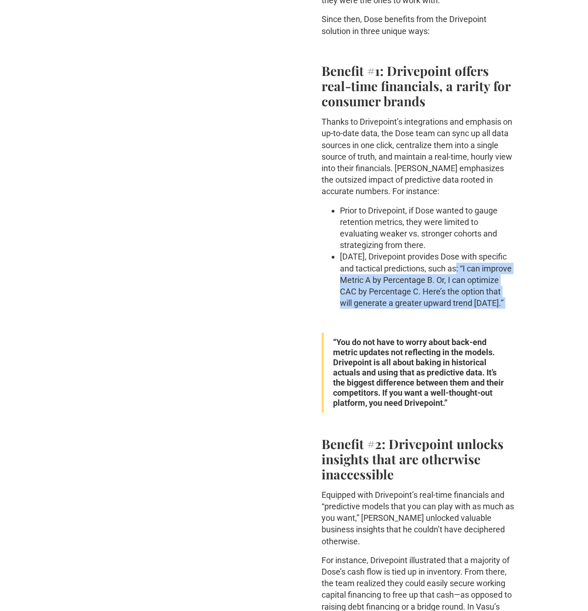
drag, startPoint x: 459, startPoint y: 317, endPoint x: 461, endPoint y: 248, distance: 69.0
click at [461, 251] on div "ABOUT Founded in 2020 in Los Angeles, Dose produces all-natural, organic wellne…" at bounding box center [418, 557] width 193 height 2555
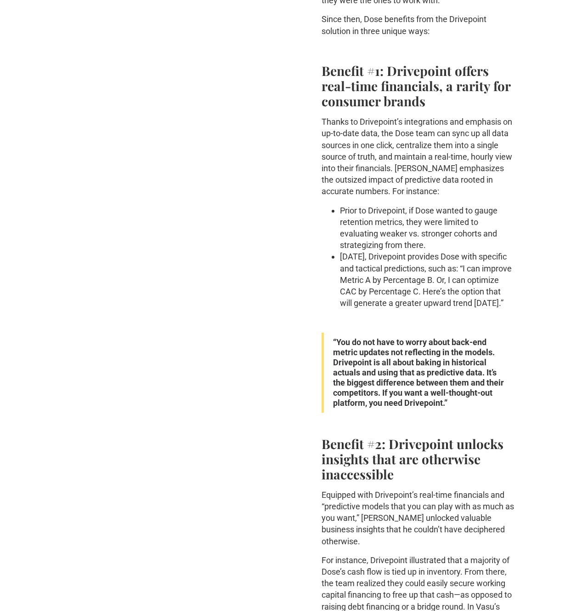
click at [461, 251] on li "Today, Drivepoint provides Dose with specific and tactical predictions, such as…" at bounding box center [427, 280] width 175 height 58
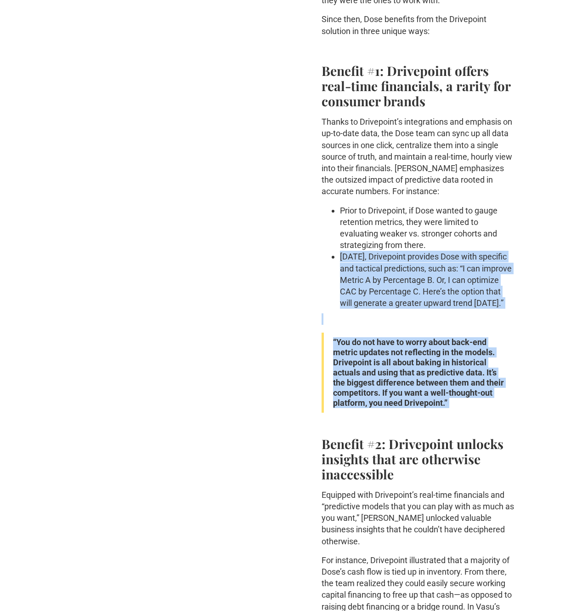
drag
click at [449, 412] on div "ABOUT Founded in 2020 in Los Angeles, Dose produces all-natural, organic wellne…" at bounding box center [418, 557] width 193 height 2555
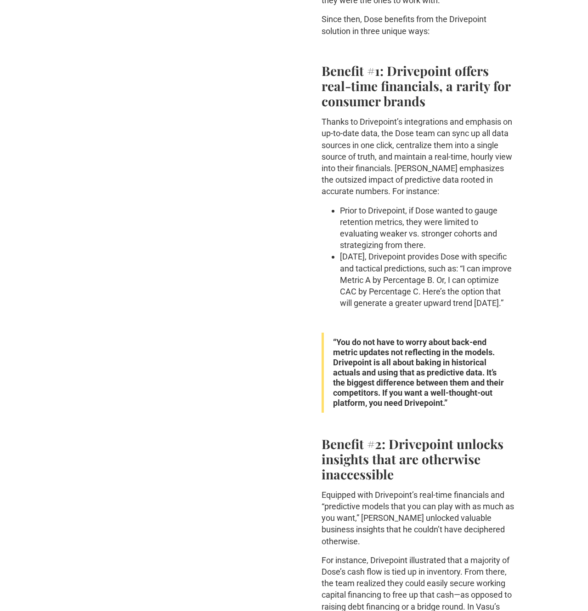
click at [449, 419] on p "‍" at bounding box center [418, 422] width 193 height 11
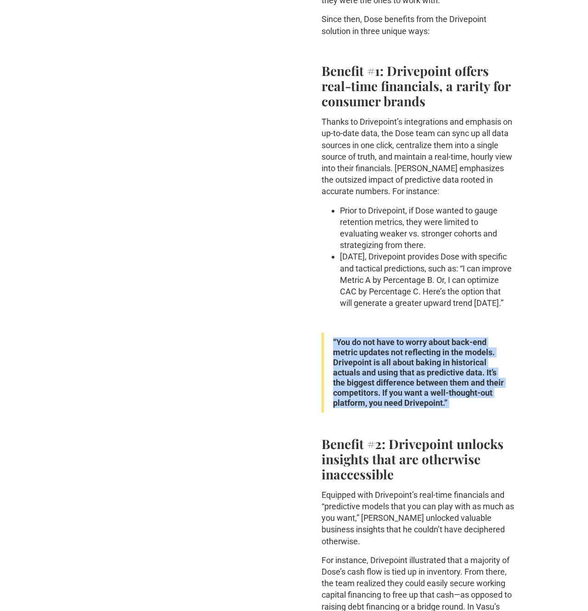
click at [449, 327] on div "ABOUT Founded in 2020 in Los Angeles, Dose produces all-natural, organic wellne…" at bounding box center [418, 557] width 193 height 2555
click at [459, 409] on div "ABOUT Founded in 2020 in Los Angeles, Dose produces all-natural, organic wellne…" at bounding box center [418, 557] width 193 height 2555
click at [449, 336] on blockquote "“You do not have to worry about back-end metric updates not reflecting in the m…" at bounding box center [418, 372] width 193 height 80
click at [459, 405] on div "ABOUT Founded in 2020 in Los Angeles, Dose produces all-natural, organic wellne…" at bounding box center [418, 557] width 193 height 2555
click at [452, 333] on blockquote "“You do not have to worry about back-end metric updates not reflecting in the m…" at bounding box center [418, 372] width 193 height 80
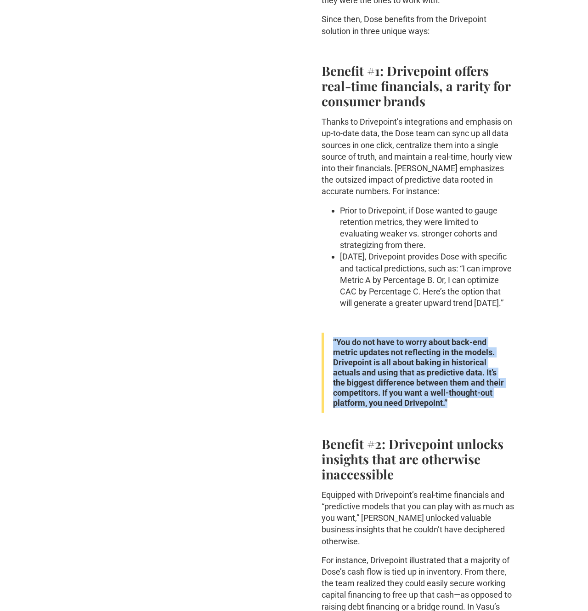
click at [463, 407] on div "ABOUT Founded in 2020 in Los Angeles, Dose produces all-natural, organic wellne…" at bounding box center [418, 557] width 193 height 2555
click at [452, 330] on div "ABOUT Founded in 2020 in Los Angeles, Dose produces all-natural, organic wellne…" at bounding box center [418, 557] width 193 height 2555
click at [460, 411] on div "ABOUT Founded in 2020 in Los Angeles, Dose produces all-natural, organic wellne…" at bounding box center [418, 557] width 193 height 2555
click at [452, 340] on blockquote "“You do not have to worry about back-end metric updates not reflecting in the m…" at bounding box center [418, 372] width 193 height 80
click at [459, 400] on blockquote "“You do not have to worry about back-end metric updates not reflecting in the m…" at bounding box center [418, 372] width 193 height 80
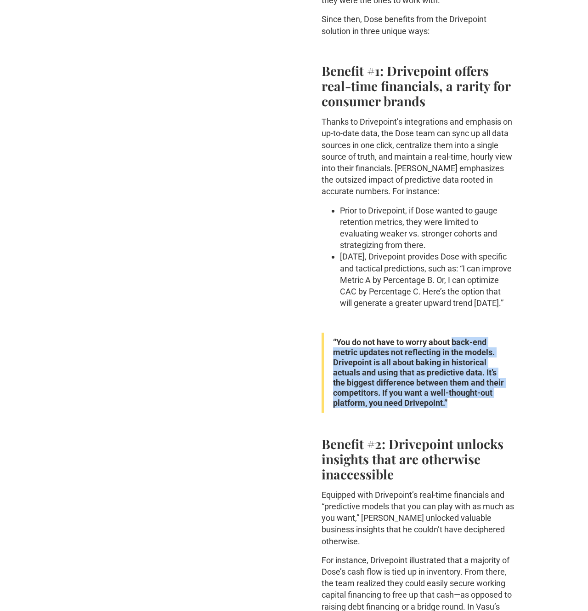
click at [453, 322] on div "ABOUT Founded in 2020 in Los Angeles, Dose produces all-natural, organic wellne…" at bounding box center [418, 557] width 193 height 2555
click at [462, 410] on div "ABOUT Founded in 2020 in Los Angeles, Dose produces all-natural, organic wellne…" at bounding box center [418, 557] width 193 height 2555
click at [451, 323] on div "ABOUT Founded in 2020 in Los Angeles, Dose produces all-natural, organic wellne…" at bounding box center [418, 557] width 193 height 2555
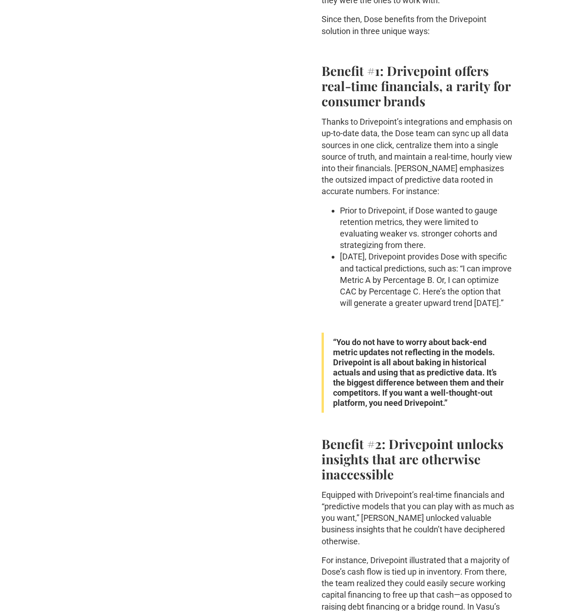
click at [459, 416] on div "ABOUT Founded in 2020 in Los Angeles, Dose produces all-natural, organic wellne…" at bounding box center [418, 557] width 193 height 2555
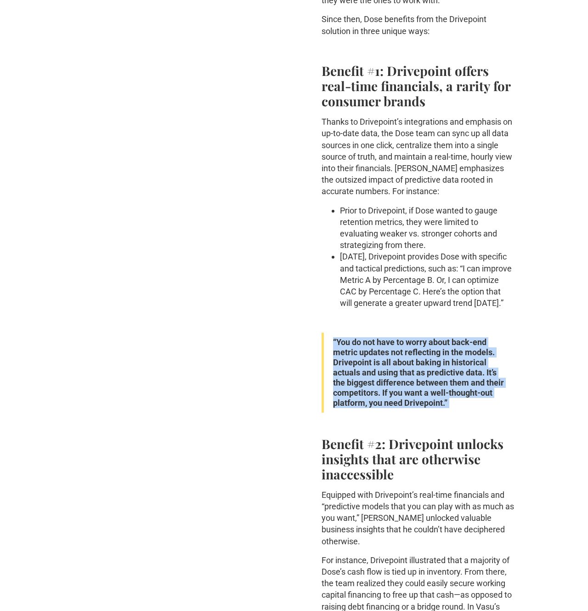
click at [446, 324] on div "ABOUT Founded in 2020 in Los Angeles, Dose produces all-natural, organic wellne…" at bounding box center [418, 557] width 193 height 2555
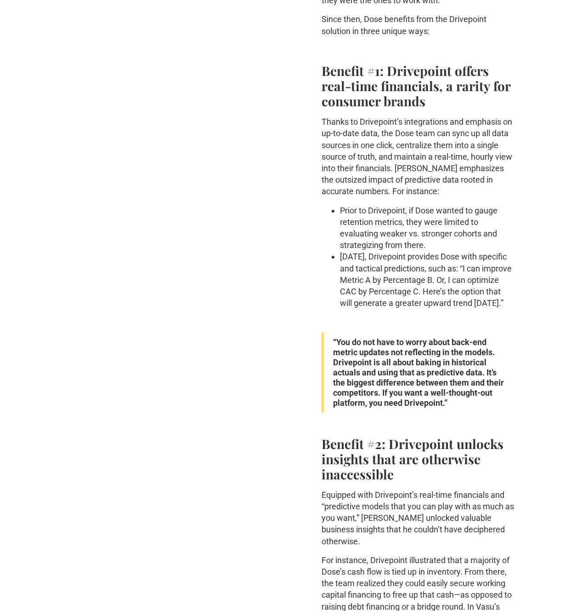
click at [460, 413] on div "ABOUT Founded in 2020 in Los Angeles, Dose produces all-natural, organic wellne…" at bounding box center [418, 557] width 193 height 2555
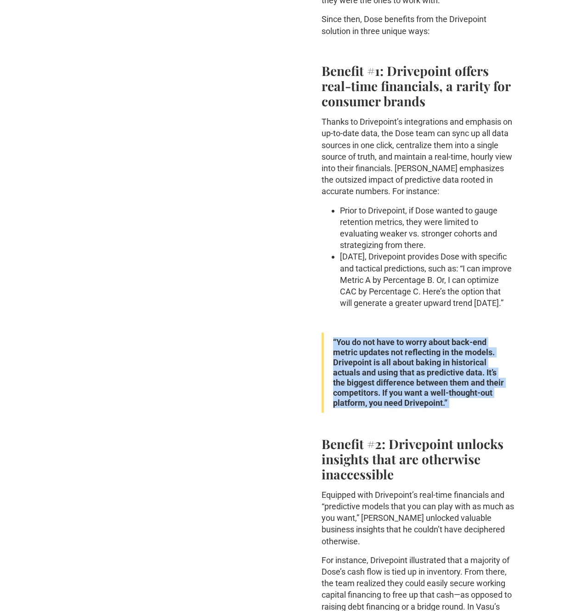
click at [451, 328] on div "ABOUT Founded in 2020 in Los Angeles, Dose produces all-natural, organic wellne…" at bounding box center [418, 557] width 193 height 2555
click at [464, 417] on div "ABOUT Founded in 2020 in Los Angeles, Dose produces all-natural, organic wellne…" at bounding box center [418, 557] width 193 height 2555
click at [464, 421] on p "‍" at bounding box center [418, 422] width 193 height 11
click at [448, 324] on div "ABOUT Founded in 2020 in Los Angeles, Dose produces all-natural, organic wellne…" at bounding box center [418, 557] width 193 height 2555
click at [447, 322] on p "‍" at bounding box center [418, 318] width 193 height 11
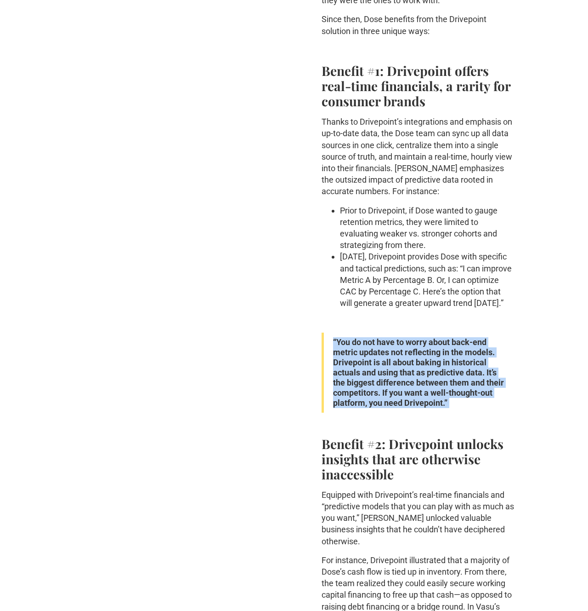
click at [461, 420] on div "ABOUT Founded in 2020 in Los Angeles, Dose produces all-natural, organic wellne…" at bounding box center [418, 557] width 193 height 2555
click at [462, 425] on p "‍" at bounding box center [418, 422] width 193 height 11
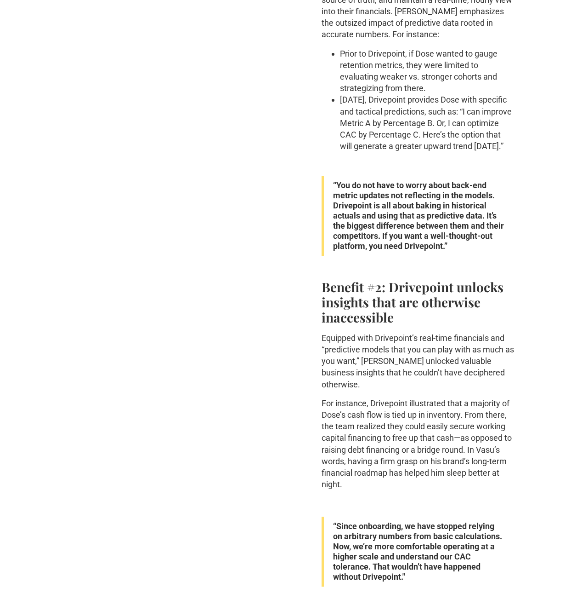
scroll to position [1323, 0]
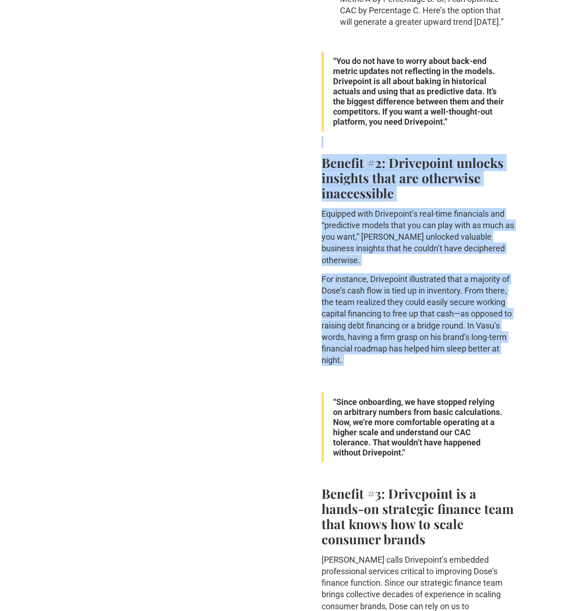
click at [447, 134] on div "ABOUT Founded in 2020 in Los Angeles, Dose produces all-natural, organic wellne…" at bounding box center [418, 276] width 193 height 2555
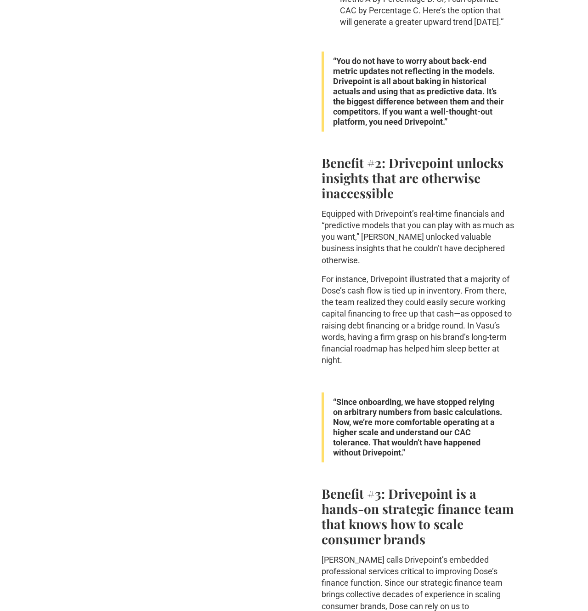
click at [436, 172] on strong "Benefit #2: Drivepoint unlocks insights that are otherwise inaccessible" at bounding box center [413, 177] width 182 height 47
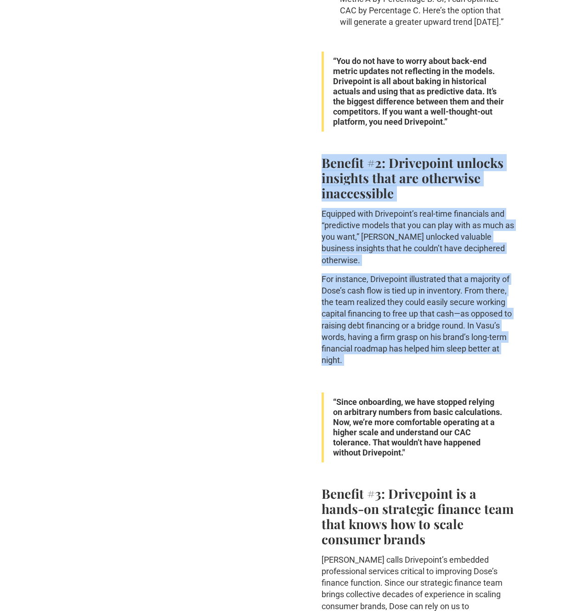
click at [447, 332] on div "ABOUT Founded in 2020 in Los Angeles, Dose produces all-natural, organic wellne…" at bounding box center [418, 276] width 193 height 2555
click at [449, 337] on p "For instance, Drivepoint illustrated that a majority of Dose’s cash flow is tie…" at bounding box center [418, 319] width 193 height 93
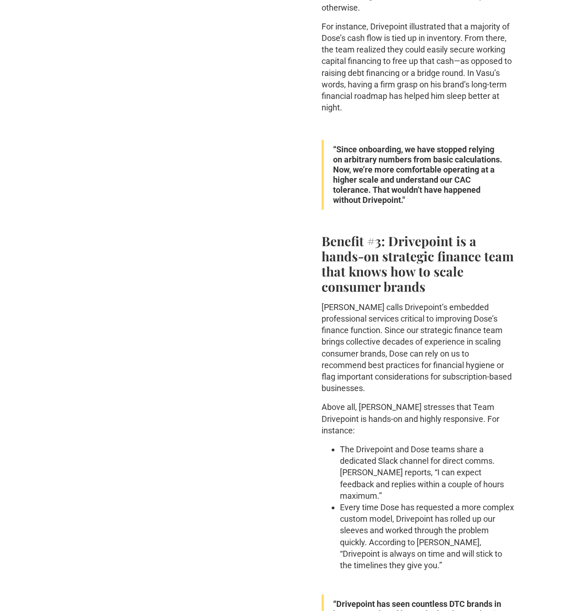
scroll to position [1574, 0]
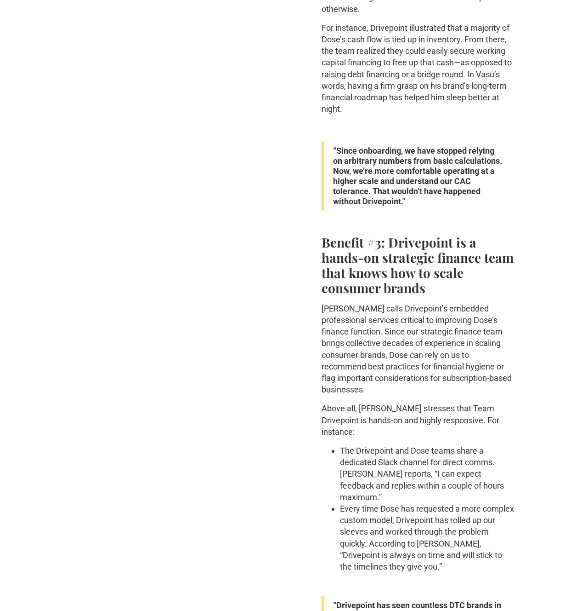
click at [419, 245] on strong "Benefit #3: Drivepoint is a hands-on strategic finance team that knows how to s…" at bounding box center [418, 265] width 192 height 63
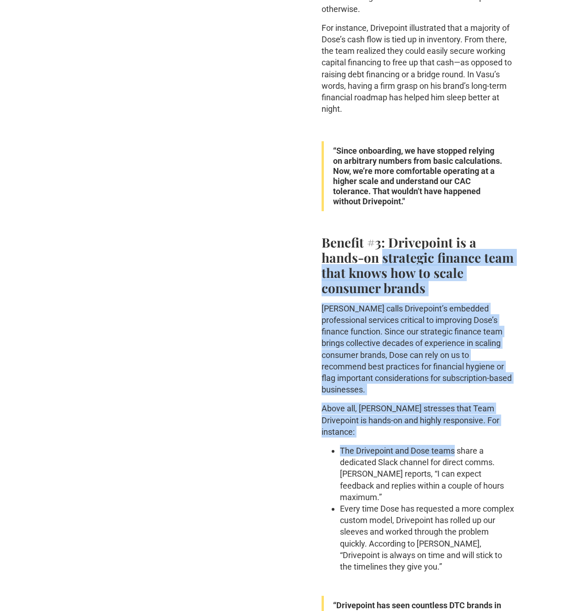
click at [446, 429] on div "ABOUT Founded in 2020 in Los Angeles, Dose produces all-natural, organic wellne…" at bounding box center [418, 25] width 193 height 2555
click at [446, 445] on li "The Drivepoint and Dose teams share a dedicated Slack channel for direct comms.…" at bounding box center [427, 474] width 175 height 58
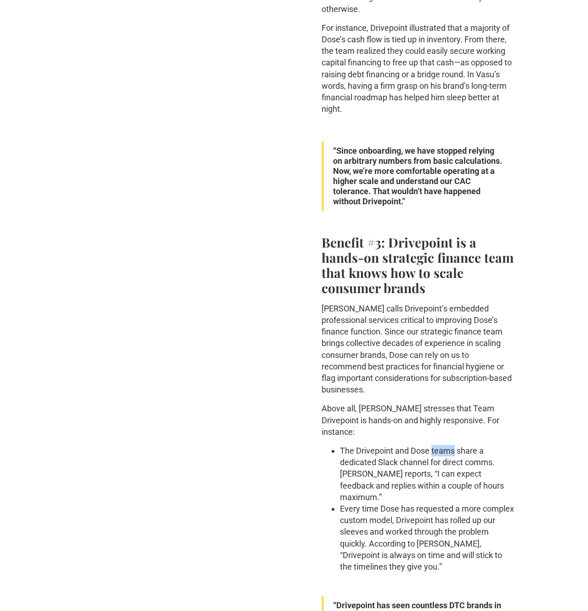
click at [446, 445] on li "The Drivepoint and Dose teams share a dedicated Slack channel for direct comms.…" at bounding box center [427, 474] width 175 height 58
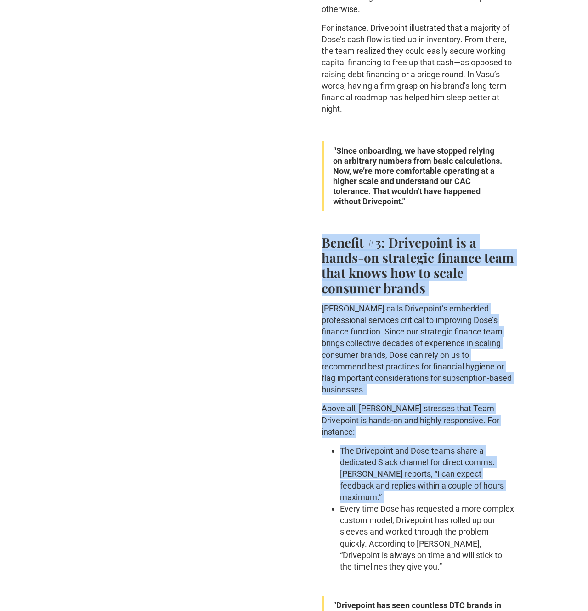
click at [415, 265] on div "ABOUT Founded in 2020 in Los Angeles, Dose produces all-natural, organic wellne…" at bounding box center [418, 25] width 193 height 2555
click at [414, 265] on strong "Benefit #3: Drivepoint is a hands-on strategic finance team that knows how to s…" at bounding box center [418, 265] width 192 height 63
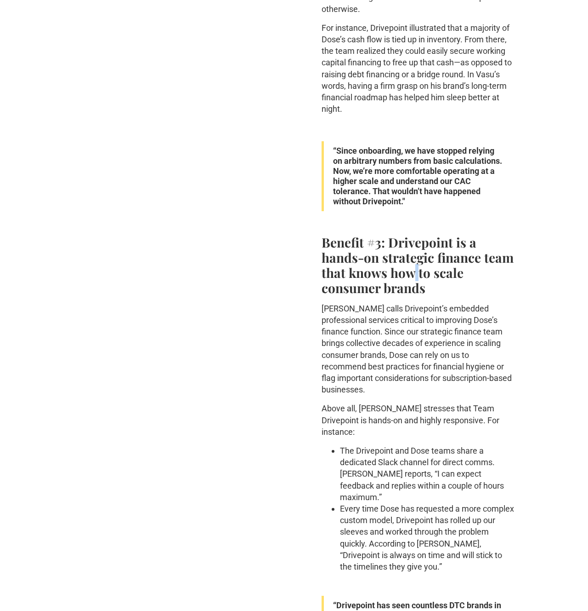
click at [414, 265] on strong "Benefit #3: Drivepoint is a hands-on strategic finance team that knows how to s…" at bounding box center [418, 265] width 192 height 63
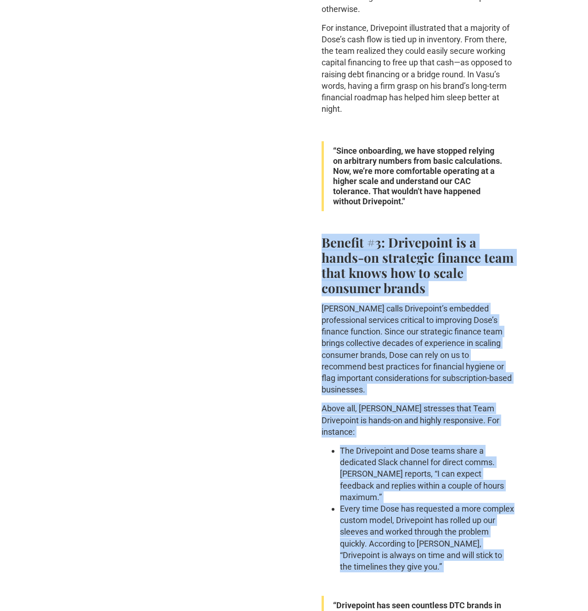
click at [466, 497] on div "ABOUT Founded in 2020 in Los Angeles, Dose produces all-natural, organic wellne…" at bounding box center [418, 25] width 193 height 2555
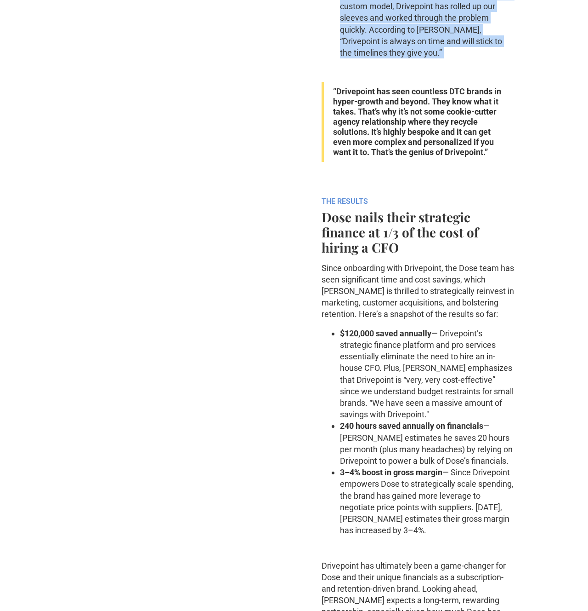
scroll to position [2188, 0]
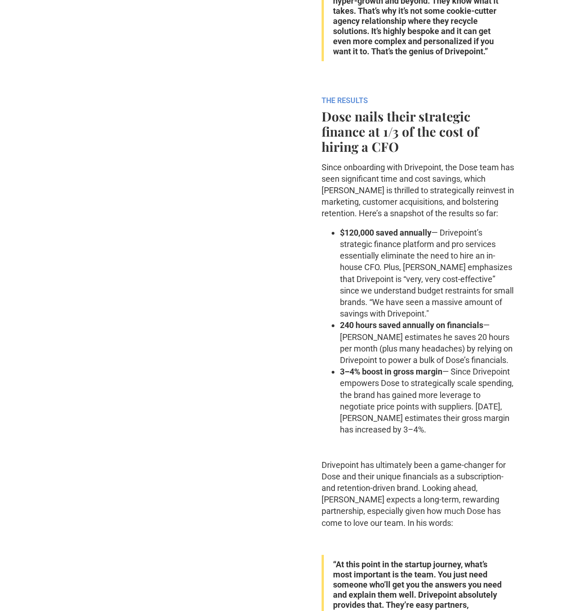
click at [398, 108] on strong "Dose nails their strategic finance at 1/3 of the cost of hiring a CFO" at bounding box center [400, 131] width 157 height 47
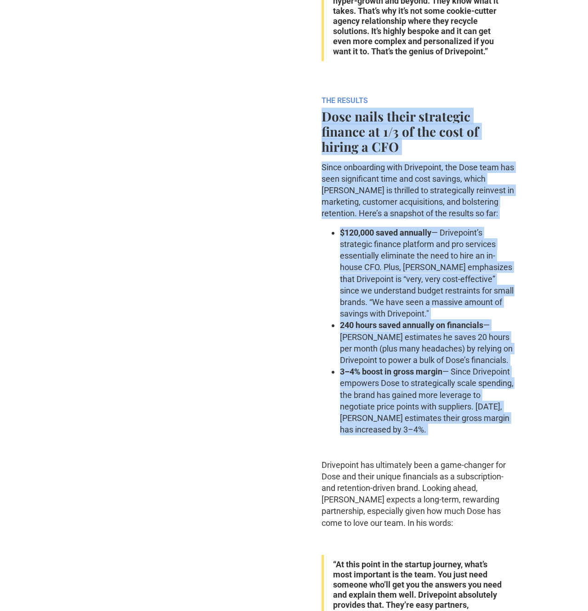
click at [448, 373] on li "‍ 3–4% boost in gross margin — Since Drivepoint empowers Dose to strategically …" at bounding box center [427, 399] width 175 height 69
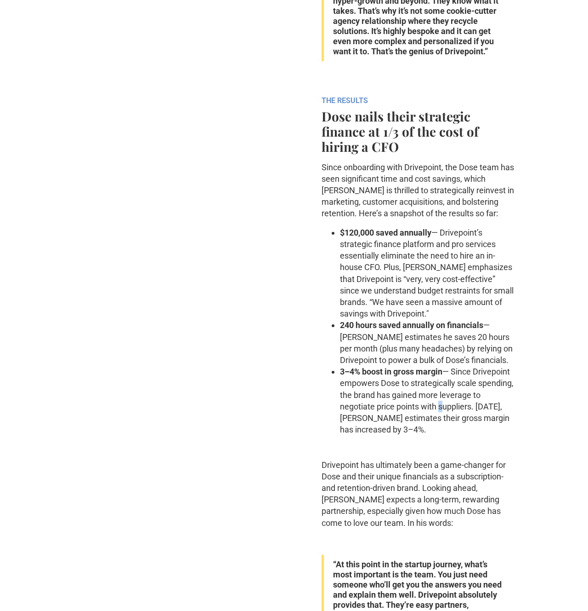
click at [448, 373] on li "‍ 3–4% boost in gross margin — Since Drivepoint empowers Dose to strategically …" at bounding box center [427, 399] width 175 height 69
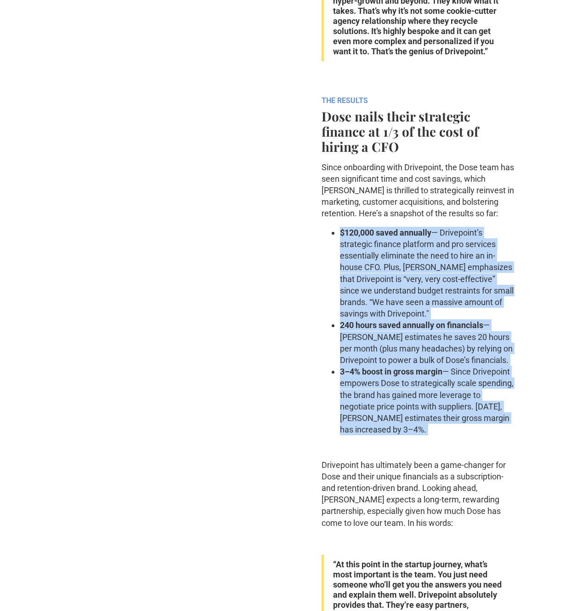
click at [396, 227] on ul "$120,000 saved annually — Drivepoint’s strategic finance platform and pro servi…" at bounding box center [418, 331] width 193 height 209
click at [396, 228] on strong "$120,000 saved annually" at bounding box center [385, 233] width 91 height 10
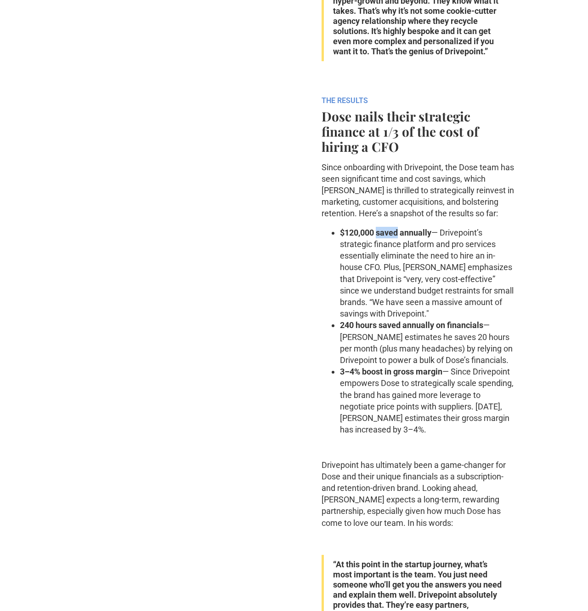
click at [396, 228] on strong "$120,000 saved annually" at bounding box center [385, 233] width 91 height 10
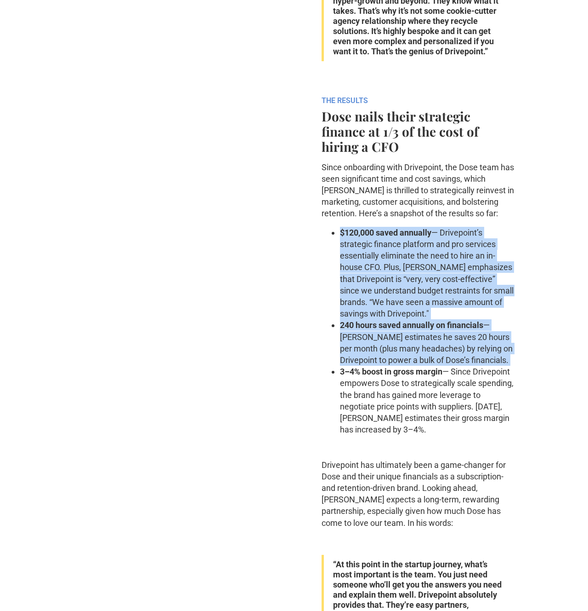
click at [434, 329] on ul "$120,000 saved annually — Drivepoint’s strategic finance platform and pro servi…" at bounding box center [418, 331] width 193 height 209
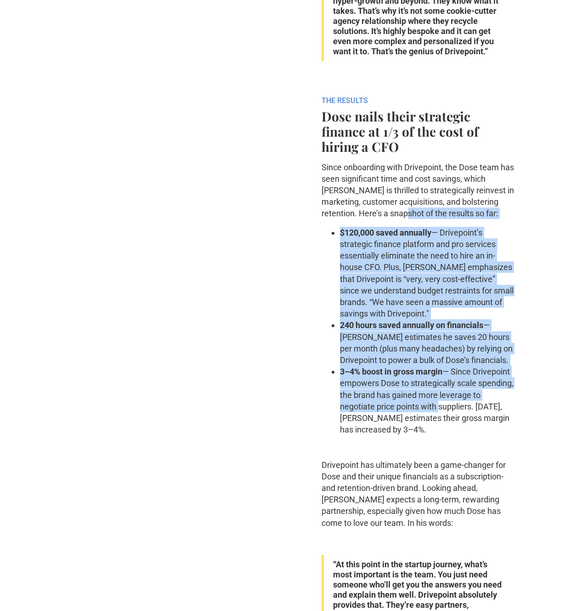
click at [401, 176] on p "Since onboarding with Drivepoint, the Dose team has seen significant time and c…" at bounding box center [418, 190] width 193 height 58
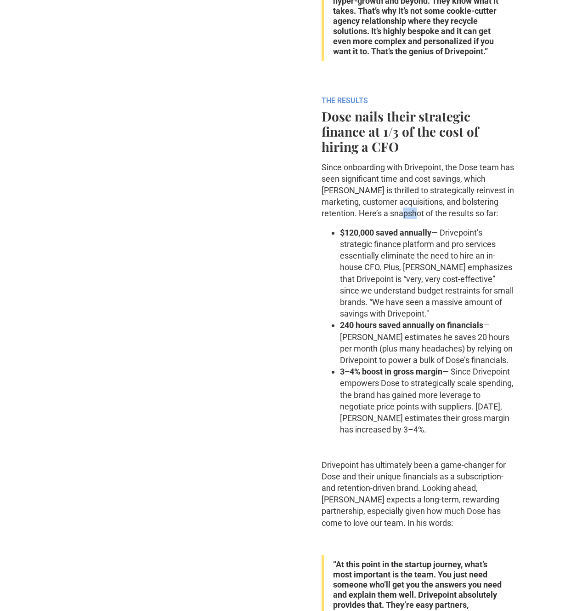
click at [401, 176] on p "Since onboarding with Drivepoint, the Dose team has seen significant time and c…" at bounding box center [418, 190] width 193 height 58
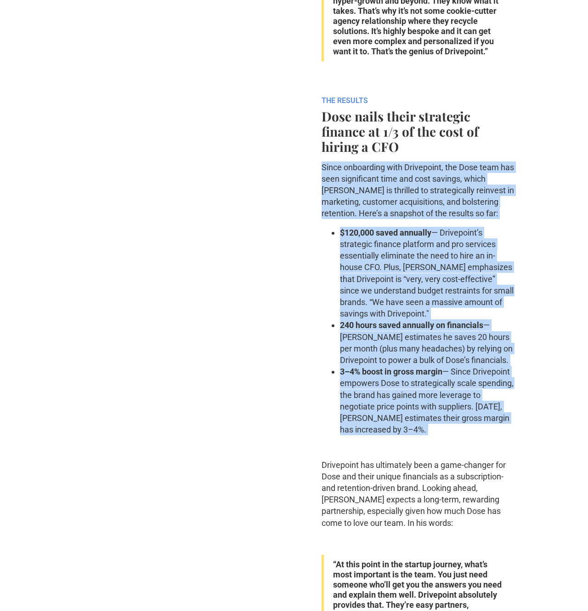
click at [409, 161] on p "Since onboarding with Drivepoint, the Dose team has seen significant time and c…" at bounding box center [418, 190] width 193 height 58
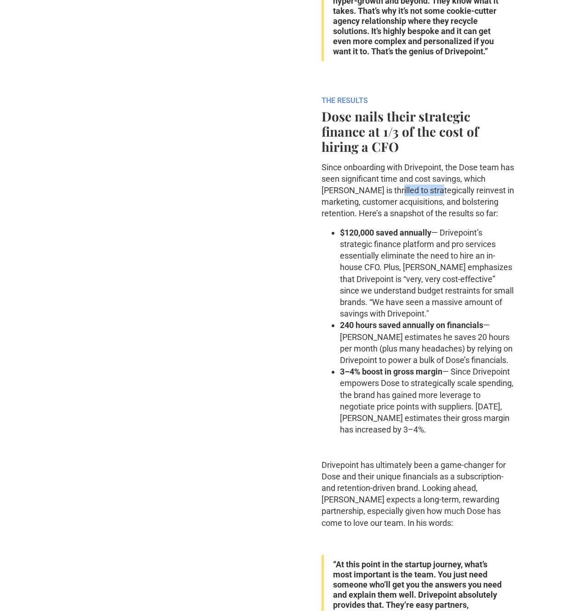
click at [409, 161] on p "Since onboarding with Drivepoint, the Dose team has seen significant time and c…" at bounding box center [418, 190] width 193 height 58
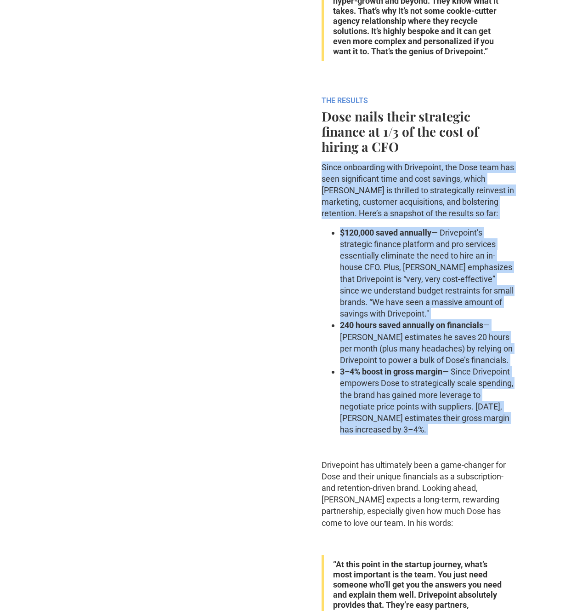
click at [423, 161] on p "Since onboarding with Drivepoint, the Dose team has seen significant time and c…" at bounding box center [418, 190] width 193 height 58
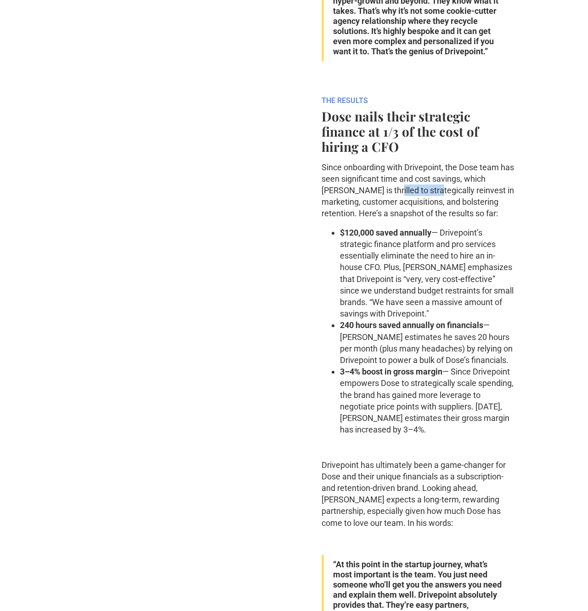
click at [423, 161] on p "Since onboarding with Drivepoint, the Dose team has seen significant time and c…" at bounding box center [418, 190] width 193 height 58
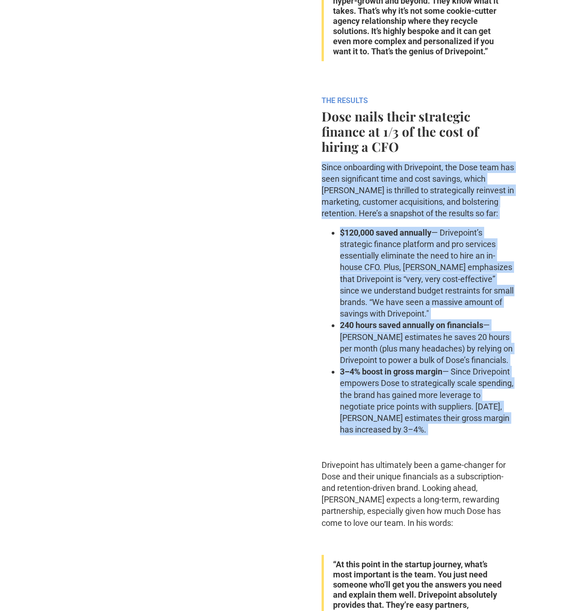
click at [430, 161] on p "Since onboarding with Drivepoint, the Dose team has seen significant time and c…" at bounding box center [418, 190] width 193 height 58
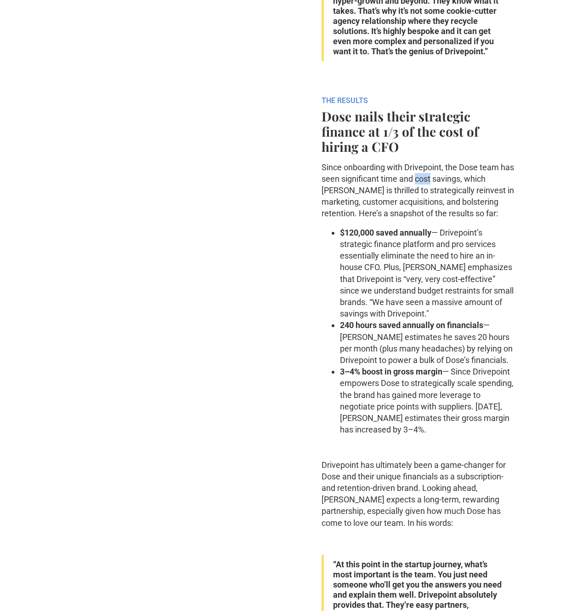
click at [430, 161] on p "Since onboarding with Drivepoint, the Dose team has seen significant time and c…" at bounding box center [418, 190] width 193 height 58
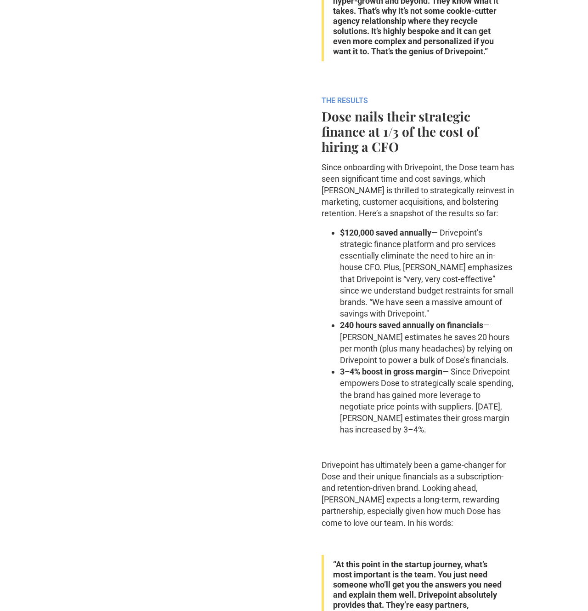
click at [435, 161] on p "Since onboarding with Drivepoint, the Dose team has seen significant time and c…" at bounding box center [418, 190] width 193 height 58
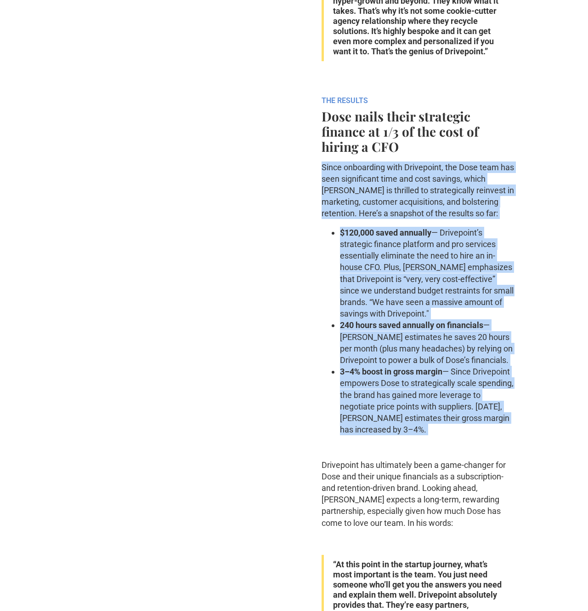
click at [468, 376] on li "‍ 3–4% boost in gross margin — Since Drivepoint empowers Dose to strategically …" at bounding box center [427, 399] width 175 height 69
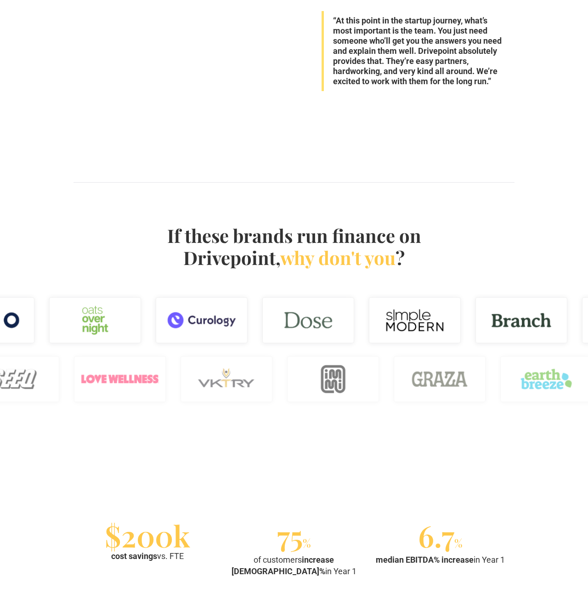
scroll to position [2731, 0]
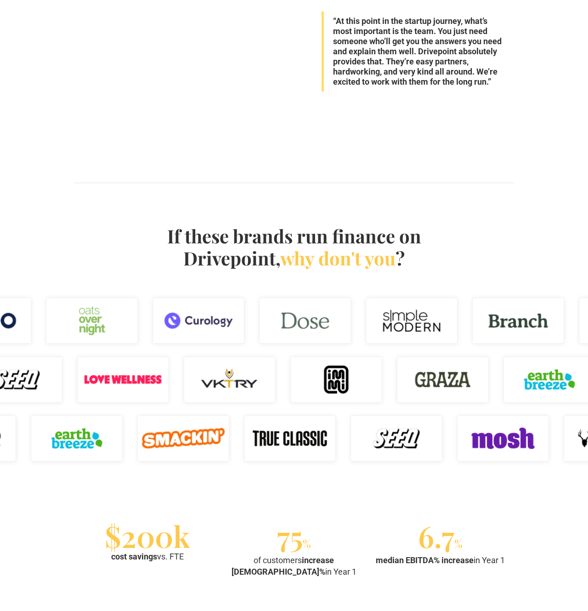
click at [407, 297] on img at bounding box center [412, 320] width 92 height 46
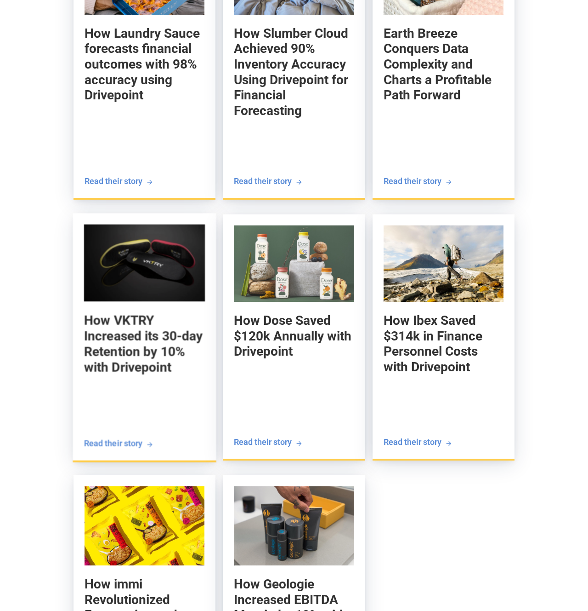
scroll to position [3457, 0]
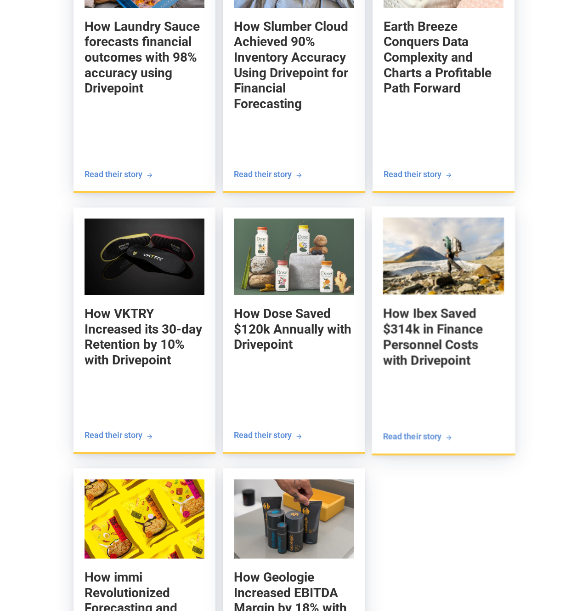
click at [428, 306] on h5 "How Ibex Saved $314k in Finance Personnel Costs with Drivepoint" at bounding box center [443, 337] width 121 height 63
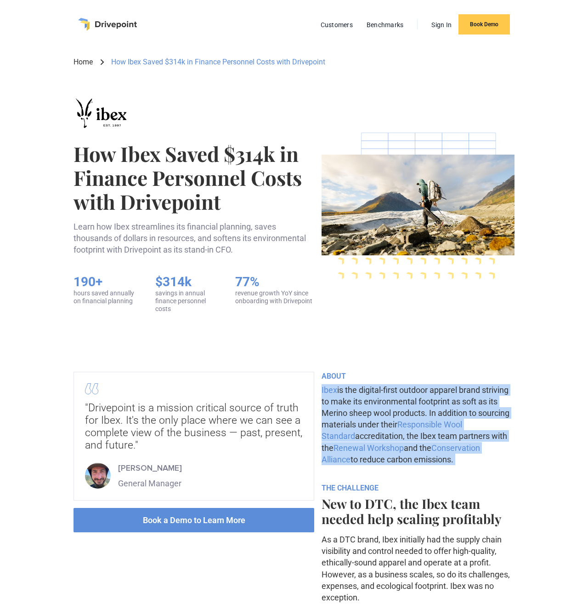
drag, startPoint x: 400, startPoint y: 378, endPoint x: 438, endPoint y: 479, distance: 107.2
drag, startPoint x: 432, startPoint y: 451, endPoint x: 407, endPoint y: 360, distance: 94.4
drag, startPoint x: 407, startPoint y: 360, endPoint x: 440, endPoint y: 469, distance: 113.6
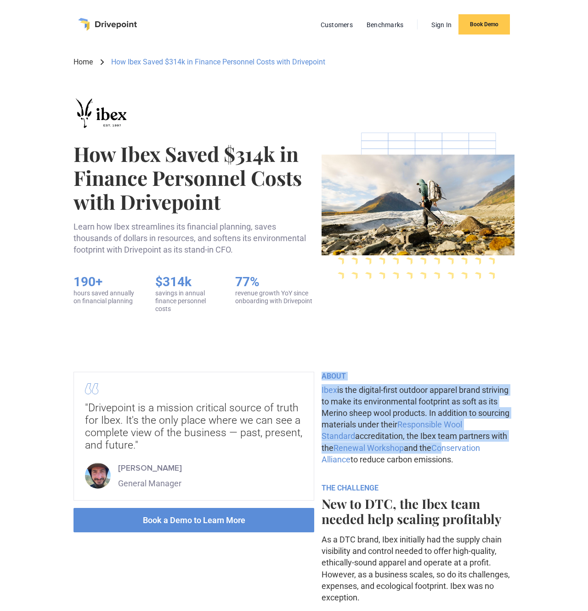
drag, startPoint x: 440, startPoint y: 469, endPoint x: 411, endPoint y: 352, distance: 120.2
drag, startPoint x: 410, startPoint y: 360, endPoint x: 445, endPoint y: 468, distance: 113.5
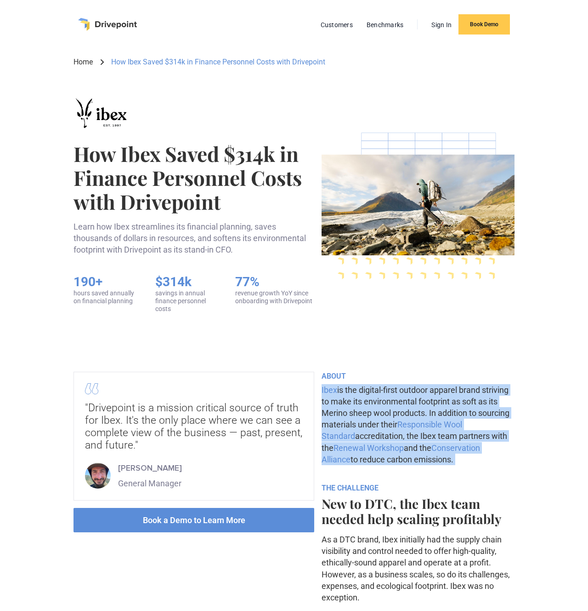
drag, startPoint x: 445, startPoint y: 468, endPoint x: 406, endPoint y: 350, distance: 124.7
drag, startPoint x: 402, startPoint y: 358, endPoint x: 450, endPoint y: 485, distance: 135.2
drag, startPoint x: 450, startPoint y: 482, endPoint x: 403, endPoint y: 336, distance: 154.0
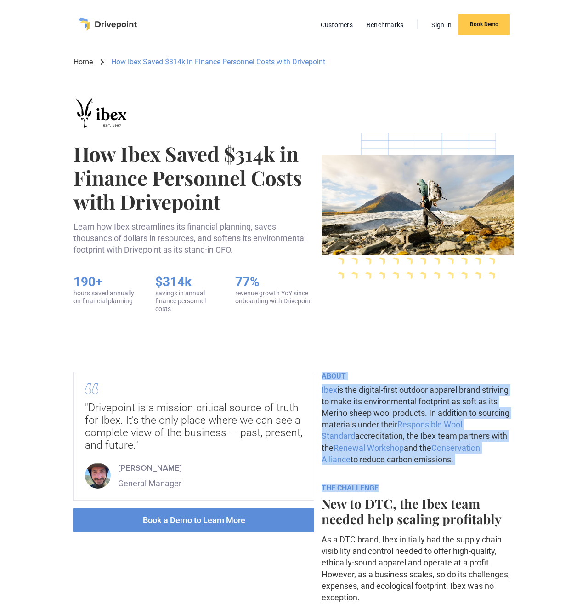
drag, startPoint x: 403, startPoint y: 335, endPoint x: 461, endPoint y: 495, distance: 170.2
drag, startPoint x: 460, startPoint y: 494, endPoint x: 421, endPoint y: 348, distance: 150.9
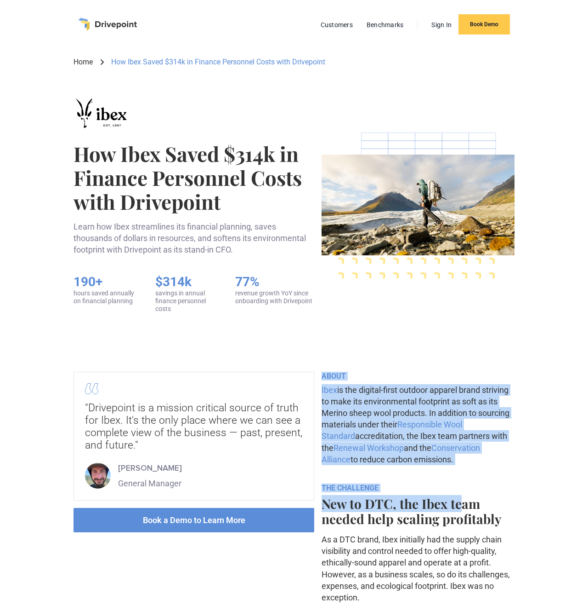
drag, startPoint x: 420, startPoint y: 361, endPoint x: 461, endPoint y: 498, distance: 143.6
drag, startPoint x: 460, startPoint y: 489, endPoint x: 425, endPoint y: 337, distance: 156.0
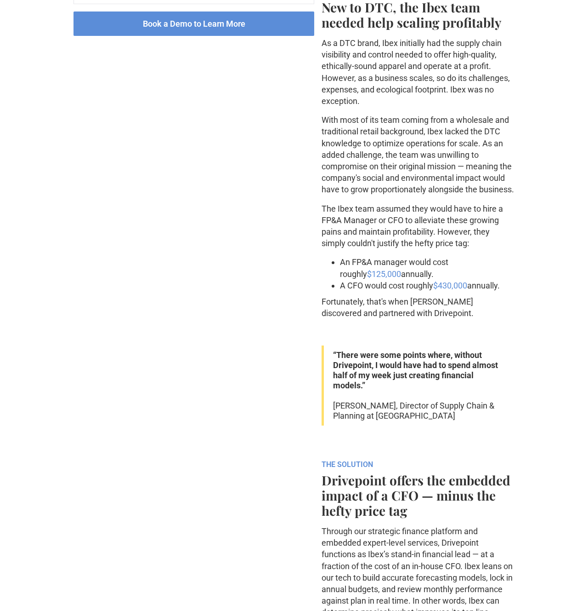
scroll to position [499, 0]
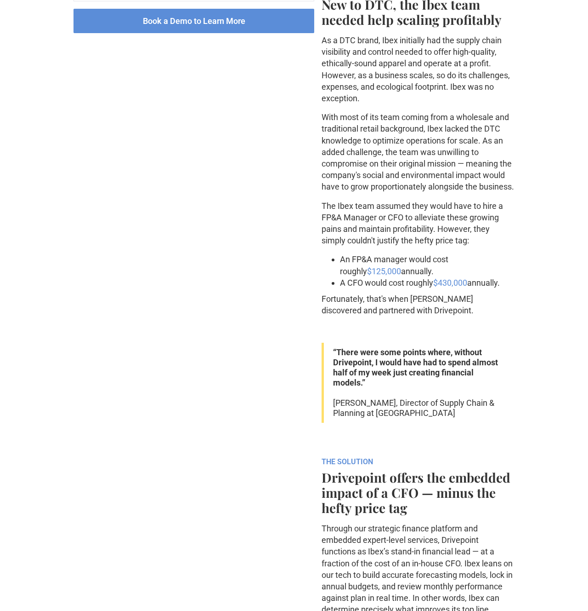
click at [372, 40] on p "As a DTC brand, Ibex initially had the supply chain visibility and control need…" at bounding box center [418, 68] width 193 height 69
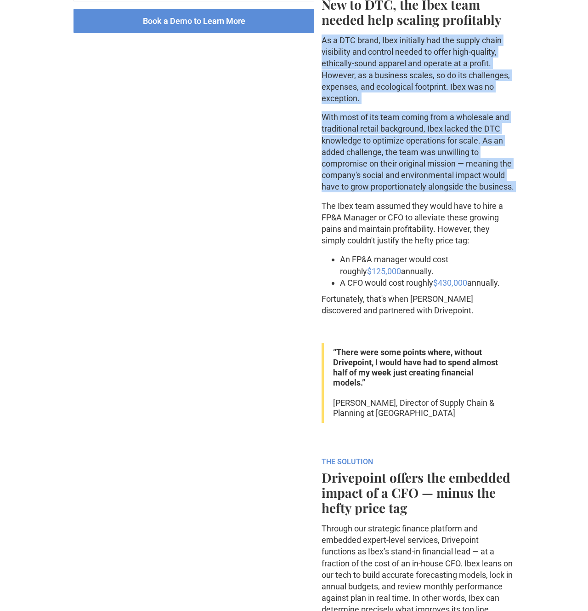
drag, startPoint x: 372, startPoint y: 40, endPoint x: 404, endPoint y: 156, distance: 120.4
click at [402, 148] on div "ABOUT Ibex is the digital-first outdoor apparel brand striving to make its envi…" at bounding box center [418, 572] width 193 height 1398
click at [404, 157] on p "With most of its team coming from a wholesale and traditional retail background…" at bounding box center [418, 151] width 193 height 81
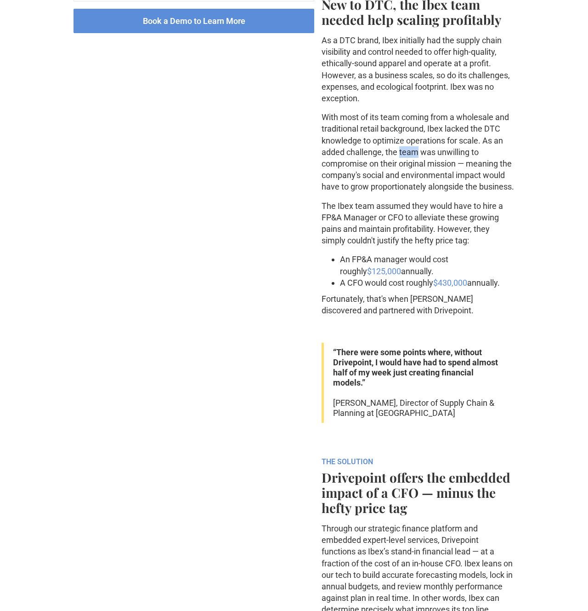
click at [404, 157] on p "With most of its team coming from a wholesale and traditional retail background…" at bounding box center [418, 151] width 193 height 81
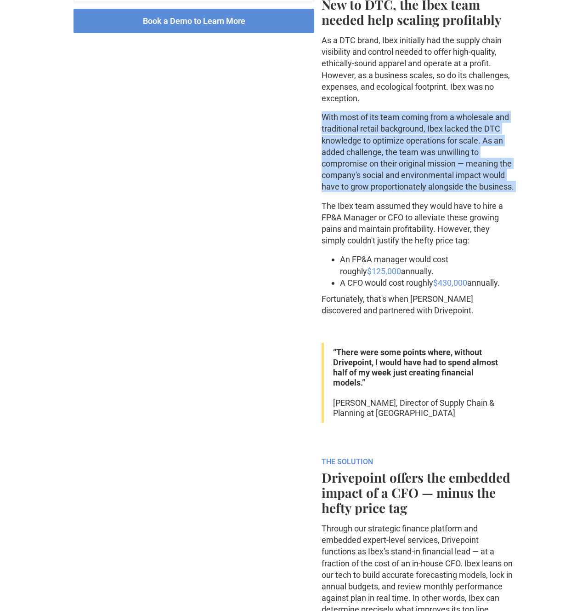
drag, startPoint x: 404, startPoint y: 157, endPoint x: 400, endPoint y: 131, distance: 26.1
click at [400, 131] on p "With most of its team coming from a wholesale and traditional retail background…" at bounding box center [418, 151] width 193 height 81
click at [399, 131] on p "With most of its team coming from a wholesale and traditional retail background…" at bounding box center [418, 151] width 193 height 81
drag, startPoint x: 395, startPoint y: 108, endPoint x: 412, endPoint y: 200, distance: 93.1
click at [412, 197] on div "ABOUT Ibex is the digital-first outdoor apparel brand striving to make its envi…" at bounding box center [418, 572] width 193 height 1398
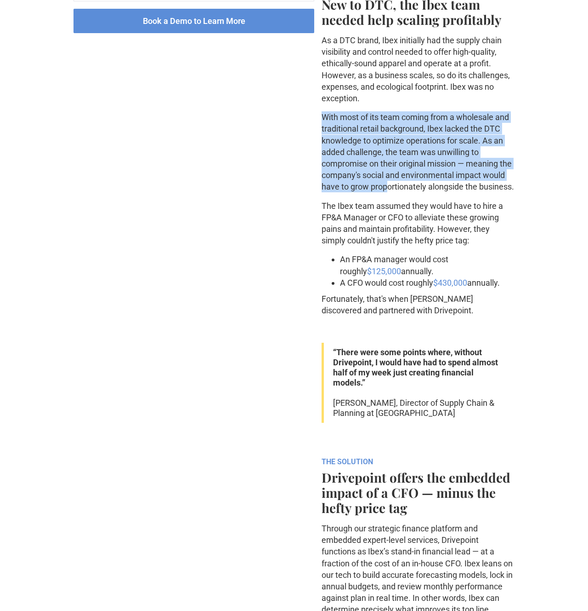
drag, startPoint x: 413, startPoint y: 204, endPoint x: 397, endPoint y: 90, distance: 115.1
click at [397, 91] on div "ABOUT Ibex is the digital-first outdoor apparel brand striving to make its envi…" at bounding box center [418, 572] width 193 height 1398
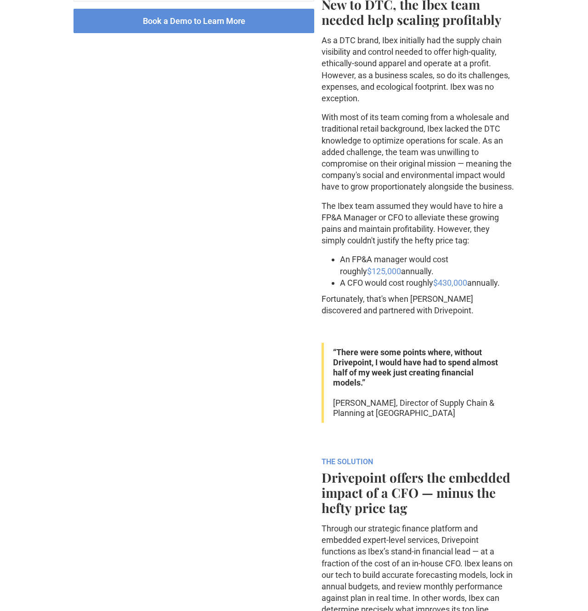
drag, startPoint x: 397, startPoint y: 106, endPoint x: 423, endPoint y: 210, distance: 107.6
click at [423, 210] on div "ABOUT Ibex is the digital-first outdoor apparel brand striving to make its envi…" at bounding box center [418, 572] width 193 height 1398
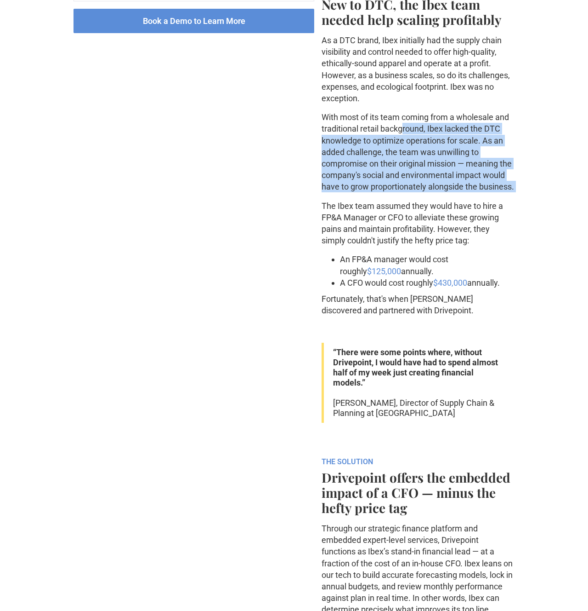
drag, startPoint x: 412, startPoint y: 173, endPoint x: 398, endPoint y: 113, distance: 61.9
click at [398, 117] on div "ABOUT Ibex is the digital-first outdoor apparel brand striving to make its envi…" at bounding box center [418, 572] width 193 height 1398
drag, startPoint x: 396, startPoint y: 114, endPoint x: 415, endPoint y: 204, distance: 92.5
click at [415, 204] on div "ABOUT Ibex is the digital-first outdoor apparel brand striving to make its envi…" at bounding box center [418, 572] width 193 height 1398
drag, startPoint x: 415, startPoint y: 199, endPoint x: 392, endPoint y: 97, distance: 105.1
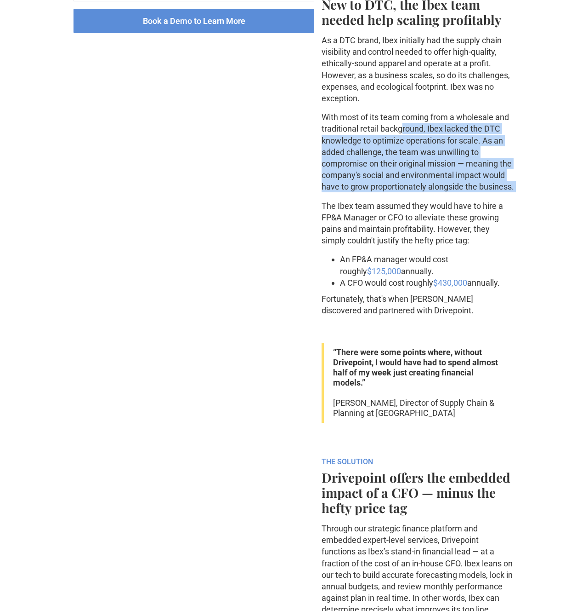
click at [392, 97] on div "ABOUT Ibex is the digital-first outdoor apparel brand striving to make its envi…" at bounding box center [418, 572] width 193 height 1398
drag, startPoint x: 392, startPoint y: 104, endPoint x: 415, endPoint y: 193, distance: 91.7
click at [414, 189] on div "ABOUT Ibex is the digital-first outdoor apparel brand striving to make its envi…" at bounding box center [418, 572] width 193 height 1398
drag, startPoint x: 415, startPoint y: 193, endPoint x: 397, endPoint y: 105, distance: 89.5
click at [397, 108] on div "ABOUT Ibex is the digital-first outdoor apparel brand striving to make its envi…" at bounding box center [418, 572] width 193 height 1398
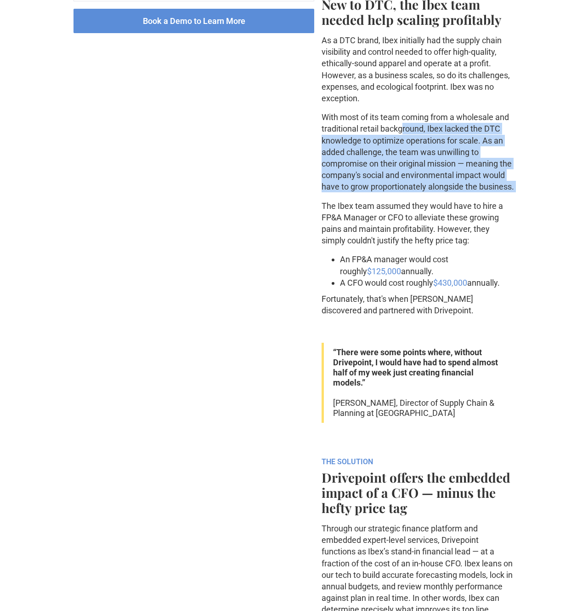
drag, startPoint x: 397, startPoint y: 103, endPoint x: 423, endPoint y: 206, distance: 107.0
click at [422, 206] on div "ABOUT Ibex is the digital-first outdoor apparel brand striving to make its envi…" at bounding box center [418, 572] width 193 height 1398
drag, startPoint x: 421, startPoint y: 194, endPoint x: 395, endPoint y: 91, distance: 106.2
click at [395, 93] on div "ABOUT Ibex is the digital-first outdoor apparel brand striving to make its envi…" at bounding box center [418, 572] width 193 height 1398
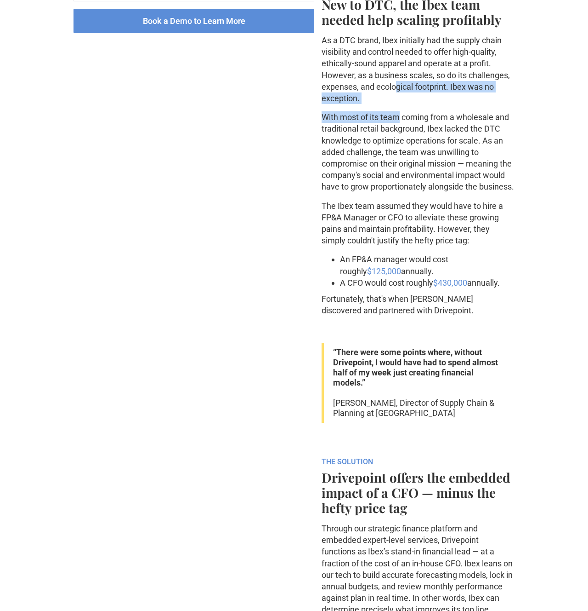
drag, startPoint x: 402, startPoint y: 137, endPoint x: 398, endPoint y: 115, distance: 22.9
click at [399, 119] on div "ABOUT Ibex is the digital-first outdoor apparel brand striving to make its envi…" at bounding box center [418, 572] width 193 height 1398
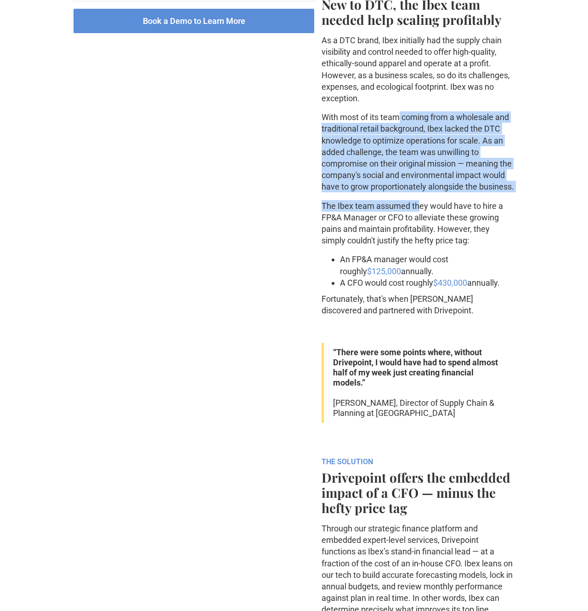
drag, startPoint x: 398, startPoint y: 114, endPoint x: 420, endPoint y: 218, distance: 106.7
click at [420, 217] on div "ABOUT Ibex is the digital-first outdoor apparel brand striving to make its envi…" at bounding box center [418, 572] width 193 height 1398
drag, startPoint x: 419, startPoint y: 212, endPoint x: 398, endPoint y: 92, distance: 121.9
click at [398, 95] on div "ABOUT Ibex is the digital-first outdoor apparel brand striving to make its envi…" at bounding box center [418, 572] width 193 height 1398
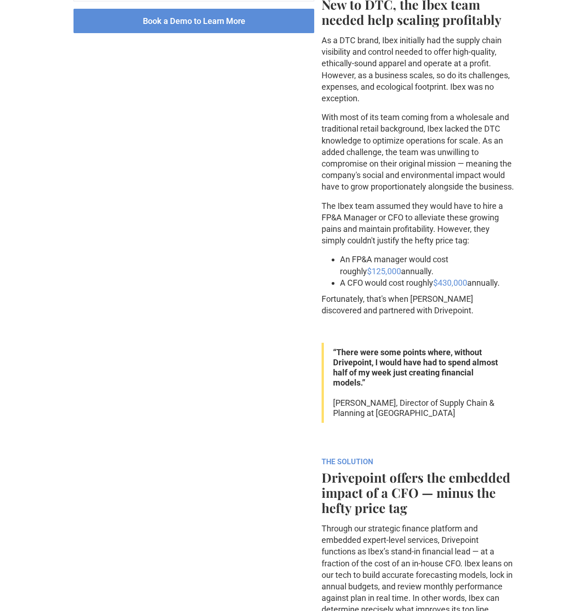
click at [398, 91] on p "As a DTC brand, Ibex initially had the supply chain visibility and control need…" at bounding box center [418, 68] width 193 height 69
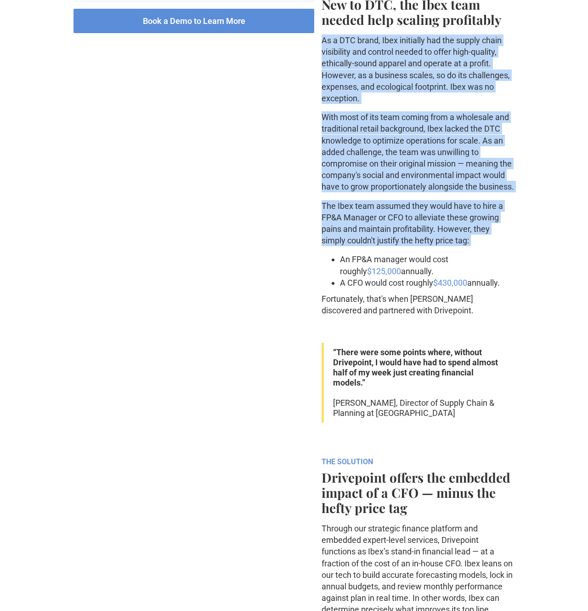
drag, startPoint x: 398, startPoint y: 91, endPoint x: 433, endPoint y: 238, distance: 150.4
click at [433, 236] on div "ABOUT Ibex is the digital-first outdoor apparel brand striving to make its envi…" at bounding box center [418, 572] width 193 height 1398
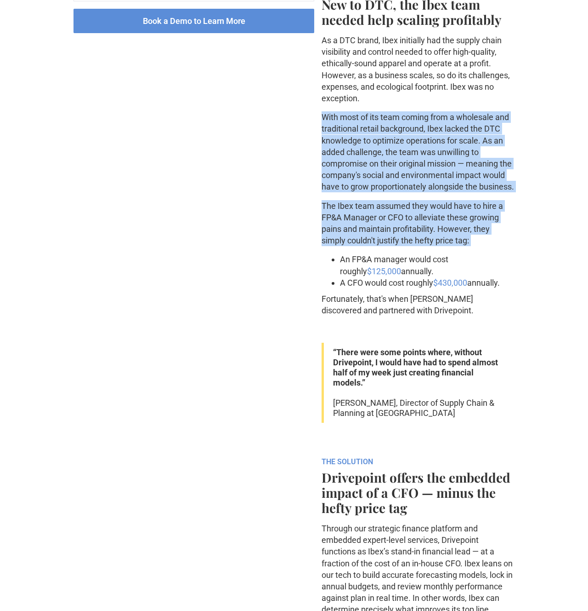
drag, startPoint x: 433, startPoint y: 237, endPoint x: 412, endPoint y: 119, distance: 120.0
click at [413, 121] on div "ABOUT Ibex is the digital-first outdoor apparel brand striving to make its envi…" at bounding box center [418, 572] width 193 height 1398
click at [412, 119] on p "With most of its team coming from a wholesale and traditional retail background…" at bounding box center [418, 151] width 193 height 81
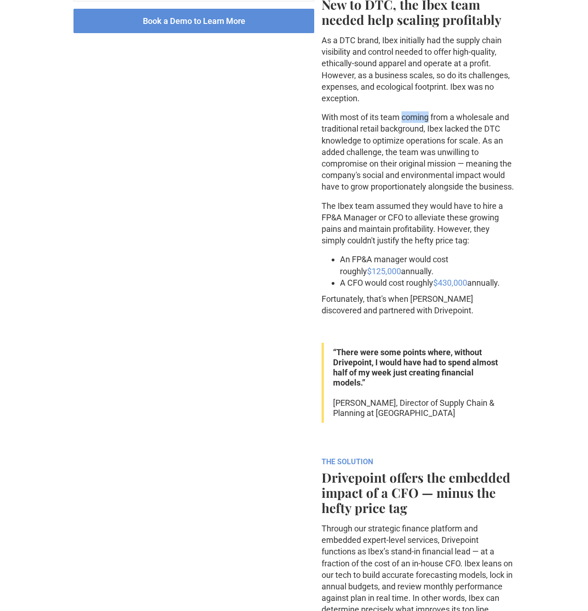
click at [412, 119] on p "With most of its team coming from a wholesale and traditional retail background…" at bounding box center [418, 151] width 193 height 81
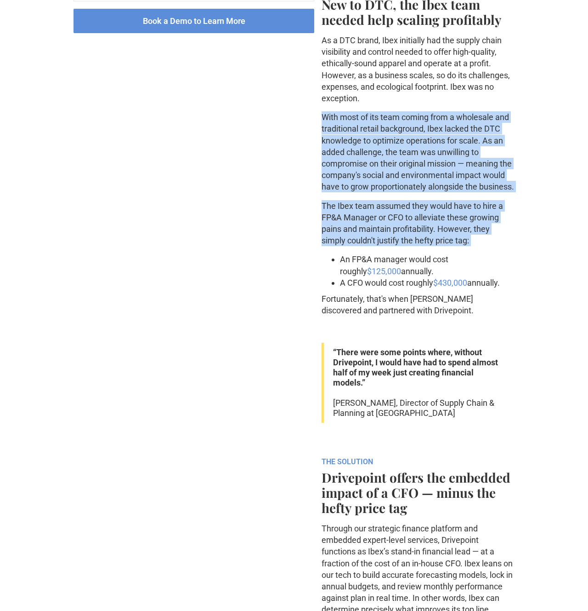
drag, startPoint x: 412, startPoint y: 119, endPoint x: 440, endPoint y: 232, distance: 116.1
click at [440, 229] on div "ABOUT Ibex is the digital-first outdoor apparel brand striving to make its envi…" at bounding box center [418, 572] width 193 height 1398
drag
click at [419, 132] on div "ABOUT Ibex is the digital-first outdoor apparel brand striving to make its envi…" at bounding box center [418, 572] width 193 height 1398
click at [418, 131] on p "With most of its team coming from a wholesale and traditional retail background…" at bounding box center [418, 151] width 193 height 81
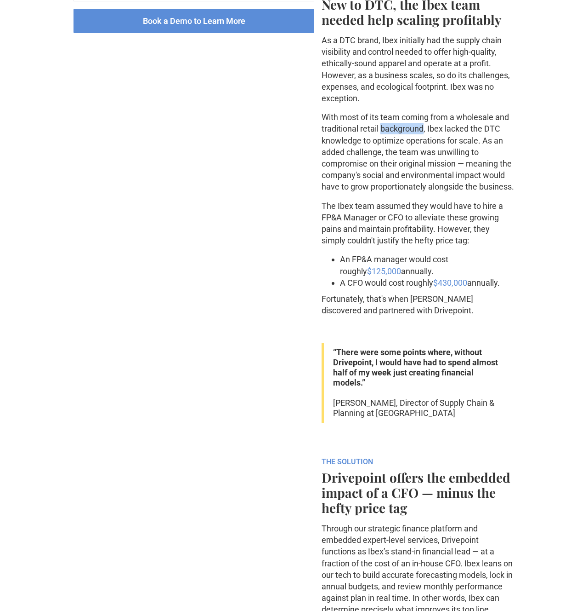
click at [418, 131] on p "With most of its team coming from a wholesale and traditional retail background…" at bounding box center [418, 151] width 193 height 81
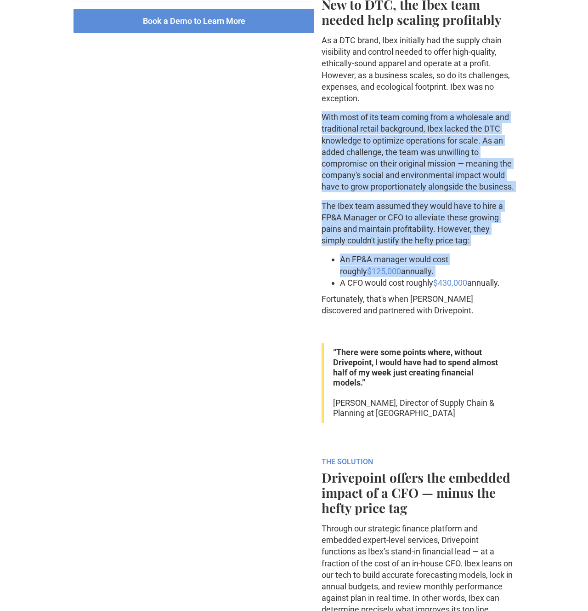
click at [441, 268] on div "ABOUT Ibex is the digital-first outdoor apparel brand striving to make its envi…" at bounding box center [418, 572] width 193 height 1398
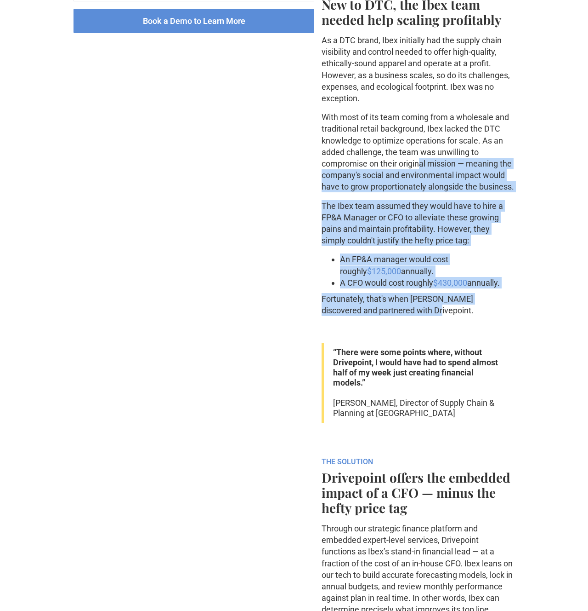
click at [419, 165] on div "ABOUT Ibex is the digital-first outdoor apparel brand striving to make its envi…" at bounding box center [418, 572] width 193 height 1398
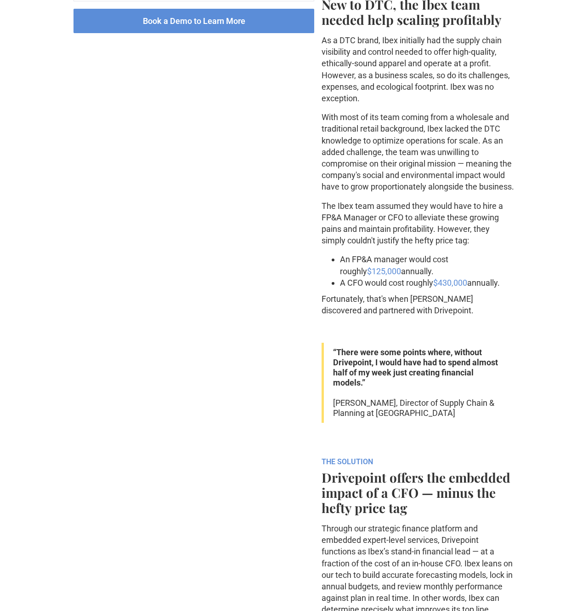
click at [418, 157] on p "With most of its team coming from a wholesale and traditional retail background…" at bounding box center [418, 151] width 193 height 81
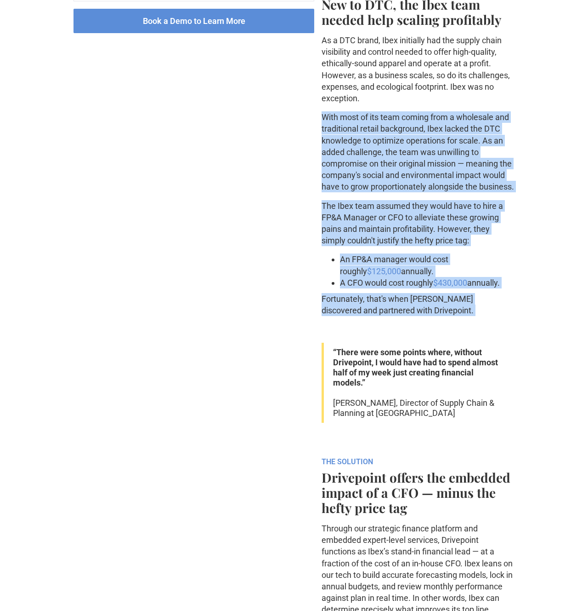
click at [442, 332] on div "ABOUT Ibex is the digital-first outdoor apparel brand striving to make its envi…" at bounding box center [418, 572] width 193 height 1398
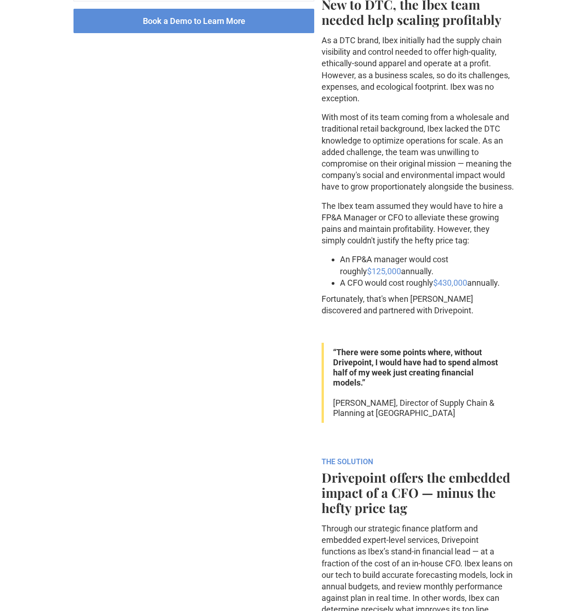
click at [421, 159] on div "ABOUT Ibex is the digital-first outdoor apparel brand striving to make its envi…" at bounding box center [418, 572] width 193 height 1398
click at [421, 159] on p "With most of its team coming from a wholesale and traditional retail background…" at bounding box center [418, 151] width 193 height 81
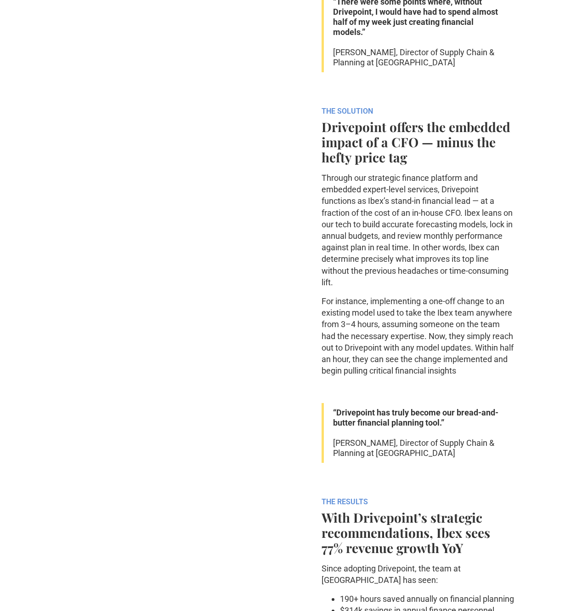
scroll to position [845, 0]
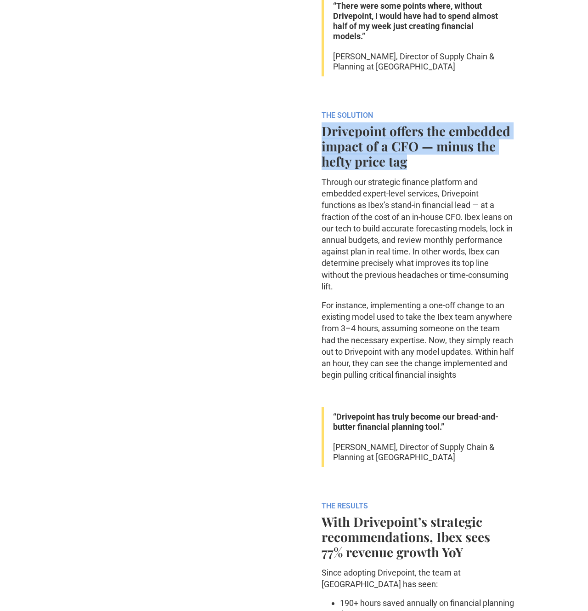
click at [421, 173] on div "ABOUT Ibex is the digital-first outdoor apparel brand striving to make its envi…" at bounding box center [418, 225] width 193 height 1398
click at [416, 126] on div "ABOUT Ibex is the digital-first outdoor apparel brand striving to make its envi…" at bounding box center [418, 225] width 193 height 1398
click at [422, 174] on div "ABOUT Ibex is the digital-first outdoor apparel brand striving to make its envi…" at bounding box center [418, 225] width 193 height 1398
click at [418, 131] on div "ABOUT Ibex is the digital-first outdoor apparel brand striving to make its envi…" at bounding box center [418, 225] width 193 height 1398
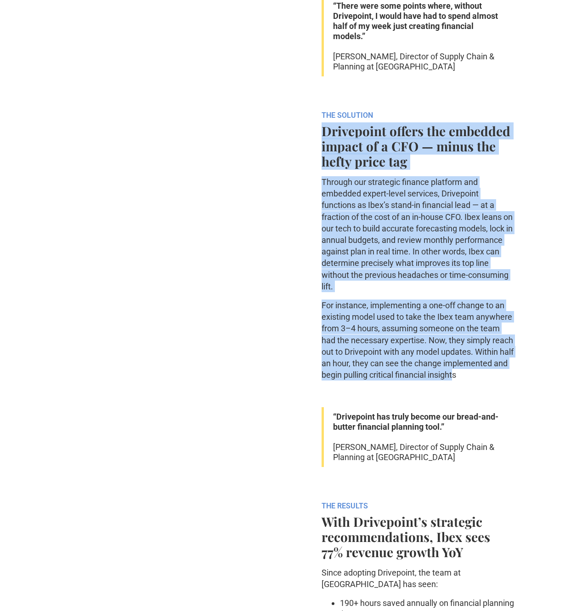
click at [473, 382] on div "ABOUT Ibex is the digital-first outdoor apparel brand striving to make its envi…" at bounding box center [418, 225] width 193 height 1398
click at [474, 378] on p "For instance, implementing a one-off change to an existing model used to take t…" at bounding box center [418, 339] width 193 height 81
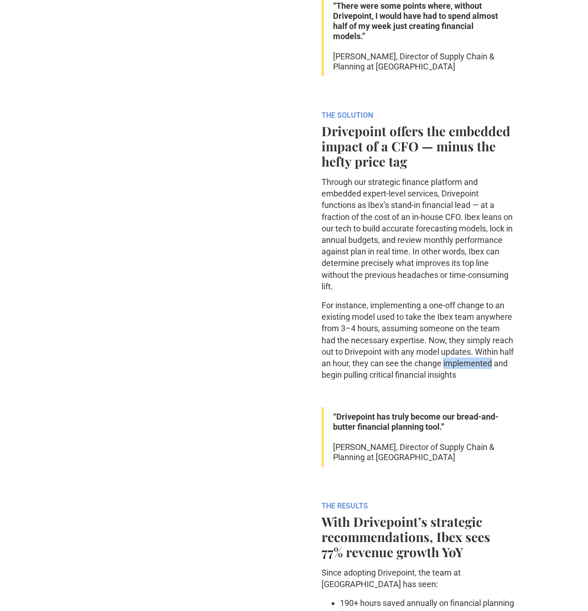
click at [474, 378] on p "For instance, implementing a one-off change to an existing model used to take t…" at bounding box center [418, 339] width 193 height 81
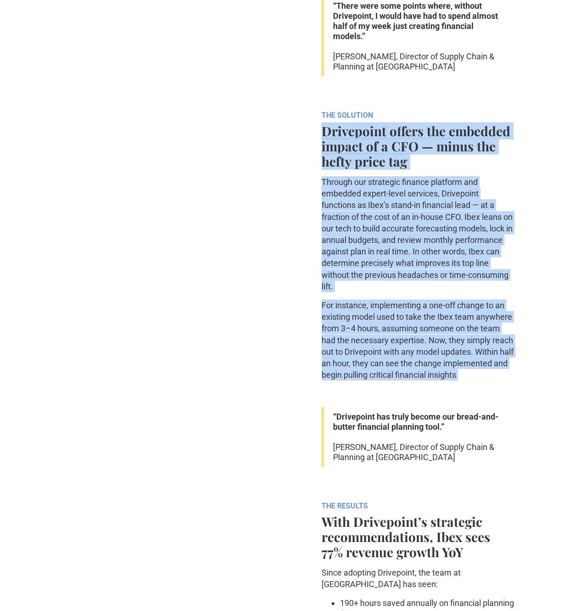
click at [445, 167] on div "ABOUT Ibex is the digital-first outdoor apparel brand striving to make its envi…" at bounding box center [418, 225] width 193 height 1398
click at [445, 165] on strong "Drivepoint offers the embedded impact of a CFO — minus the hefty price tag" at bounding box center [416, 145] width 189 height 47
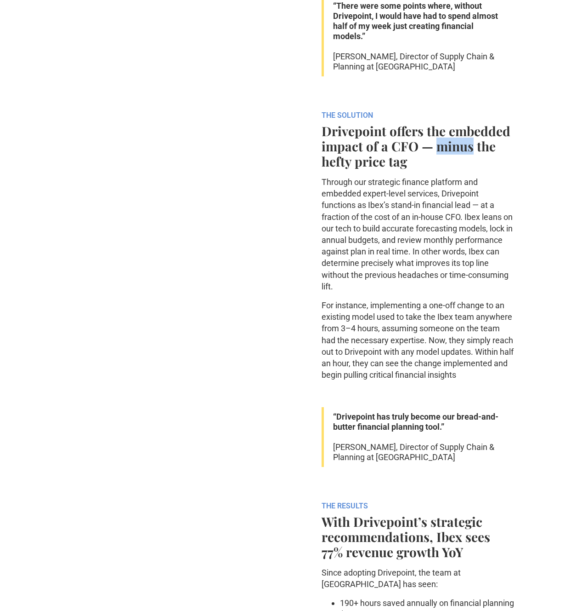
click at [445, 165] on strong "Drivepoint offers the embedded impact of a CFO — minus the hefty price tag" at bounding box center [416, 145] width 189 height 47
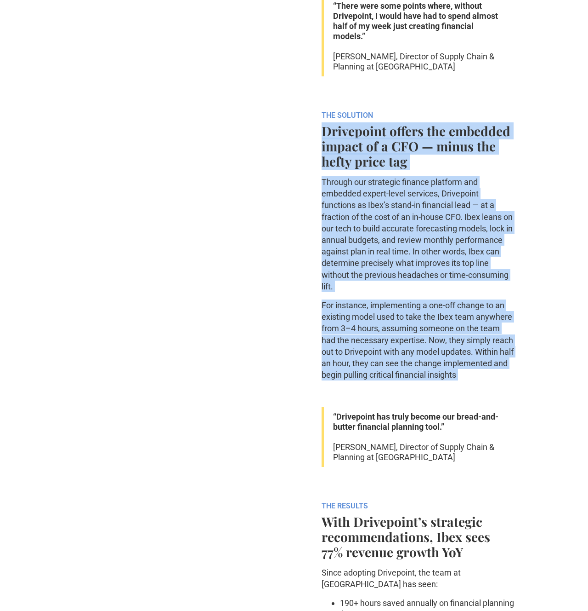
click at [458, 348] on div "ABOUT Ibex is the digital-first outdoor apparel brand striving to make its envi…" at bounding box center [418, 225] width 193 height 1398
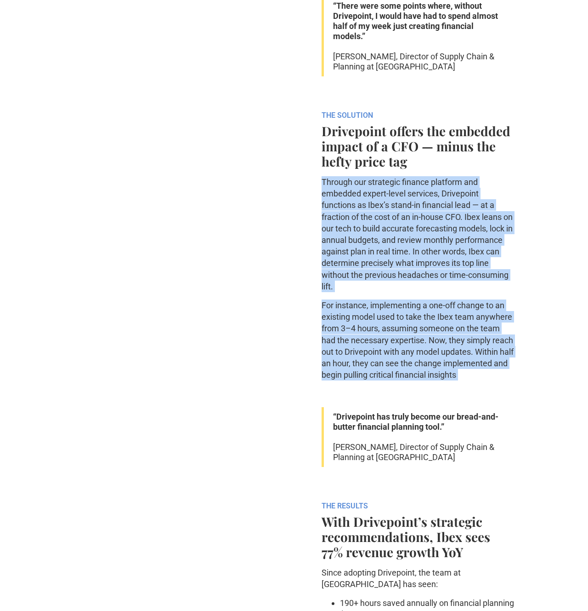
click at [431, 160] on div "ABOUT Ibex is the digital-first outdoor apparel brand striving to make its envi…" at bounding box center [418, 225] width 193 height 1398
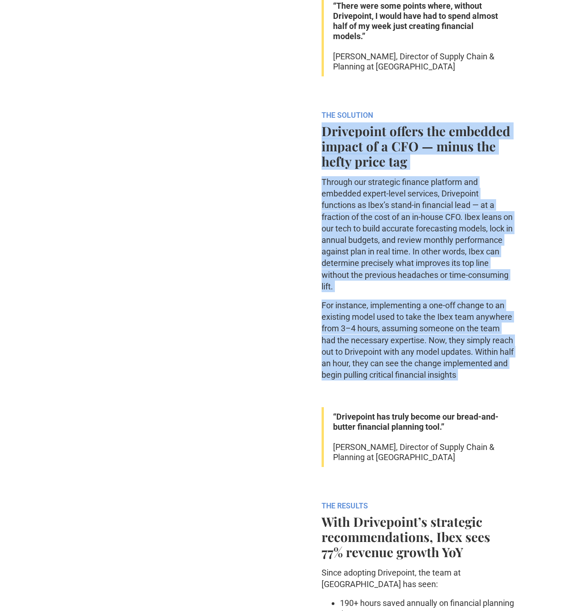
click at [430, 151] on strong "Drivepoint offers the embedded impact of a CFO — minus the hefty price tag" at bounding box center [416, 145] width 189 height 47
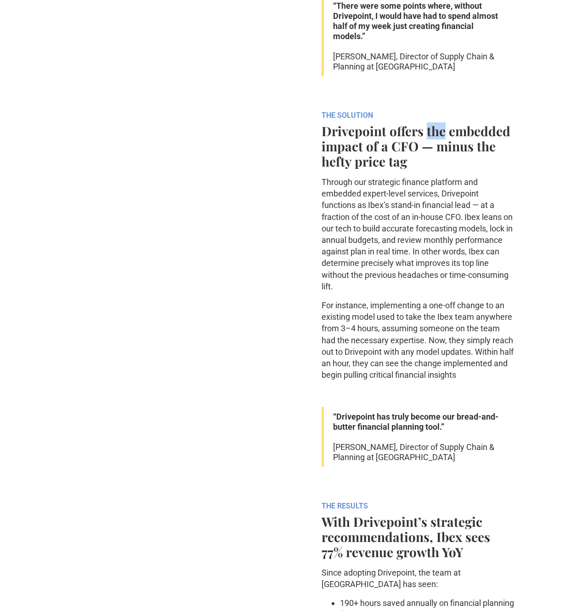
click at [430, 151] on strong "Drivepoint offers the embedded impact of a CFO — minus the hefty price tag" at bounding box center [416, 145] width 189 height 47
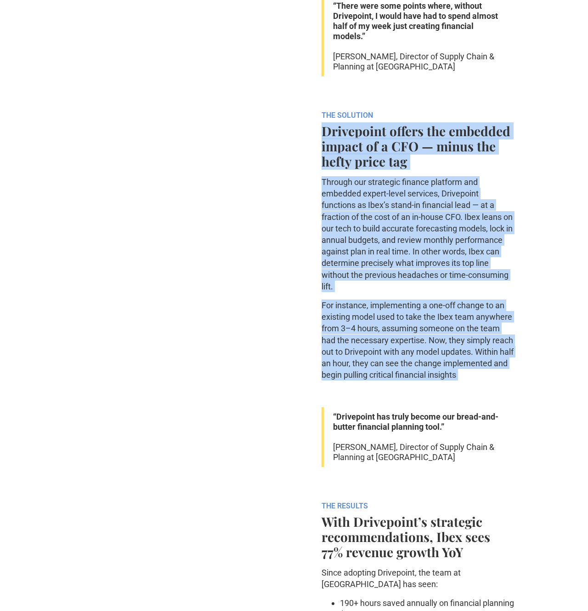
click at [451, 368] on div "ABOUT Ibex is the digital-first outdoor apparel brand striving to make its envi…" at bounding box center [418, 225] width 193 height 1398
click at [431, 169] on div "ABOUT Ibex is the digital-first outdoor apparel brand striving to make its envi…" at bounding box center [418, 225] width 193 height 1398
click at [430, 168] on h4 "Drivepoint offers the embedded impact of a CFO — minus the hefty price tag" at bounding box center [418, 146] width 193 height 46
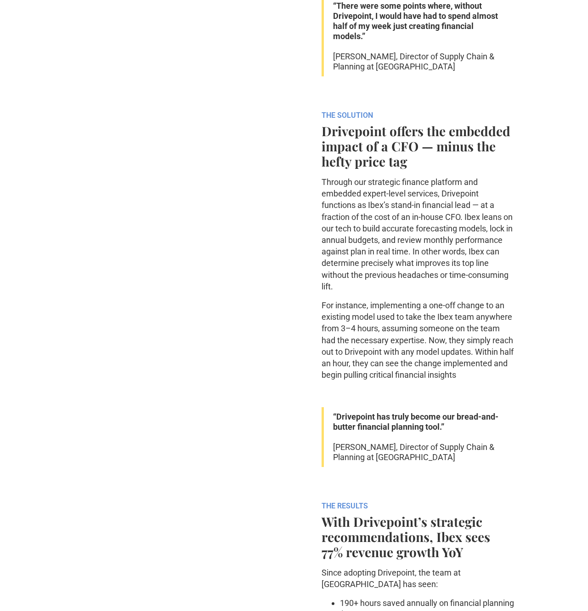
click at [430, 168] on h4 "Drivepoint offers the embedded impact of a CFO — minus the hefty price tag" at bounding box center [418, 146] width 193 height 46
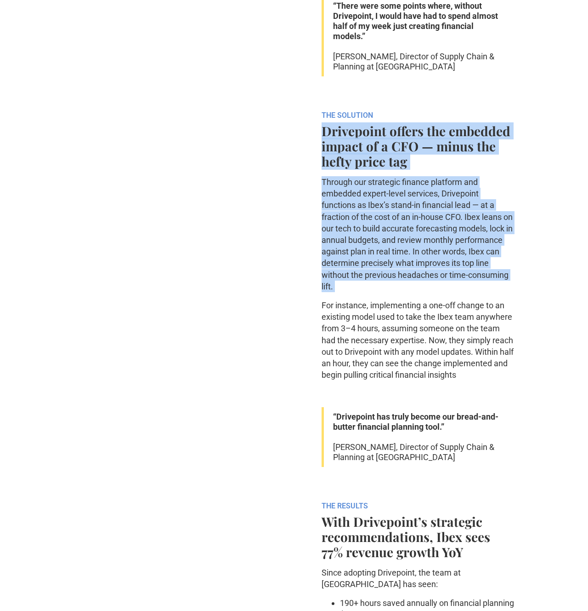
click at [458, 342] on div "ABOUT Ibex is the digital-first outdoor apparel brand striving to make its envi…" at bounding box center [418, 225] width 193 height 1398
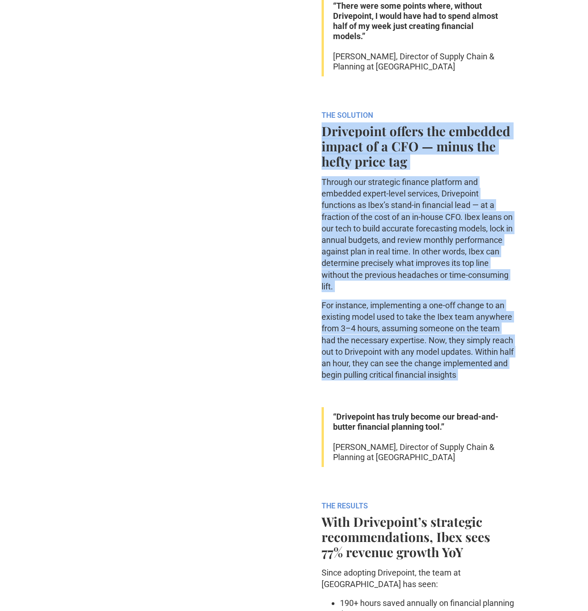
click at [462, 353] on p "For instance, implementing a one-off change to an existing model used to take t…" at bounding box center [418, 339] width 193 height 81
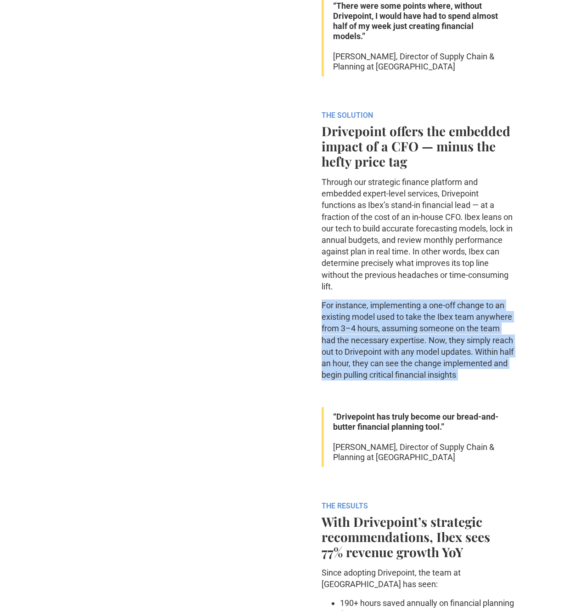
click at [510, 404] on div "ABOUT Ibex is the digital-first outdoor apparel brand striving to make its envi…" at bounding box center [418, 225] width 193 height 1398
click at [497, 372] on p "For instance, implementing a one-off change to an existing model used to take t…" at bounding box center [418, 339] width 193 height 81
click at [486, 294] on div "ABOUT Ibex is the digital-first outdoor apparel brand striving to make its envi…" at bounding box center [418, 225] width 193 height 1398
click at [504, 404] on div "ABOUT Ibex is the digital-first outdoor apparel brand striving to make its envi…" at bounding box center [418, 225] width 193 height 1398
click at [480, 292] on div "ABOUT Ibex is the digital-first outdoor apparel brand striving to make its envi…" at bounding box center [418, 225] width 193 height 1398
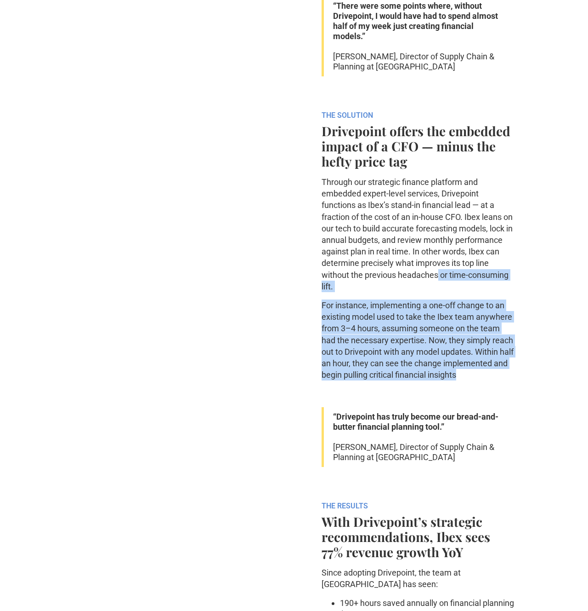
click at [502, 394] on div "ABOUT Ibex is the digital-first outdoor apparel brand striving to make its envi…" at bounding box center [418, 225] width 193 height 1398
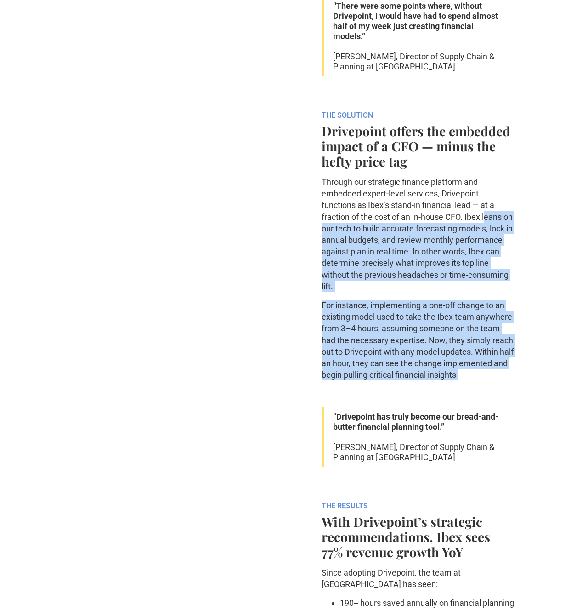
click at [487, 227] on div "ABOUT Ibex is the digital-first outdoor apparel brand striving to make its envi…" at bounding box center [418, 225] width 193 height 1398
click at [487, 228] on p "Through our strategic finance platform and embedded expert-level services, Driv…" at bounding box center [418, 234] width 193 height 116
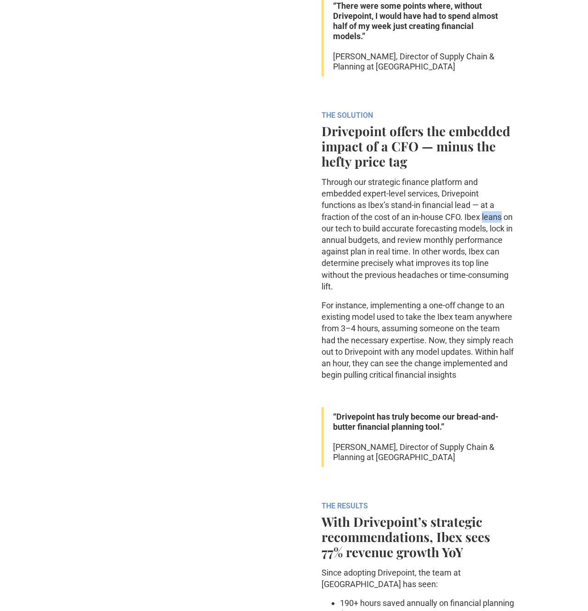
click at [487, 228] on p "Through our strategic finance platform and embedded expert-level services, Driv…" at bounding box center [418, 234] width 193 height 116
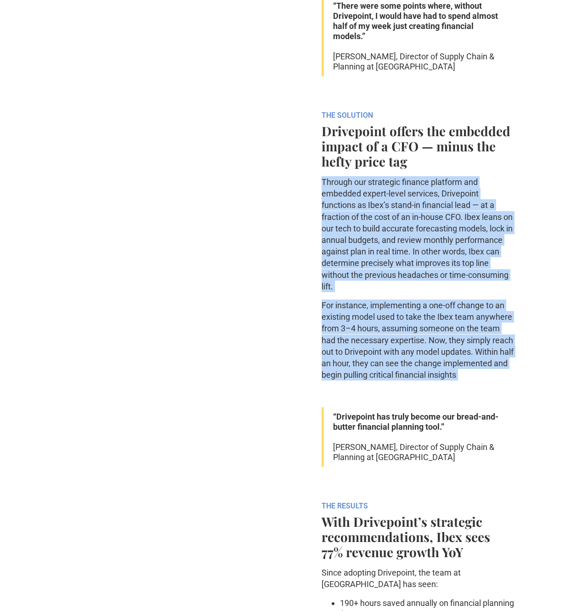
click at [484, 383] on div "ABOUT Ibex is the digital-first outdoor apparel brand striving to make its envi…" at bounding box center [418, 225] width 193 height 1398
click at [475, 251] on div "ABOUT Ibex is the digital-first outdoor apparel brand striving to make its envi…" at bounding box center [418, 225] width 193 height 1398
click at [475, 245] on p "Through our strategic finance platform and embedded expert-level services, Driv…" at bounding box center [418, 234] width 193 height 116
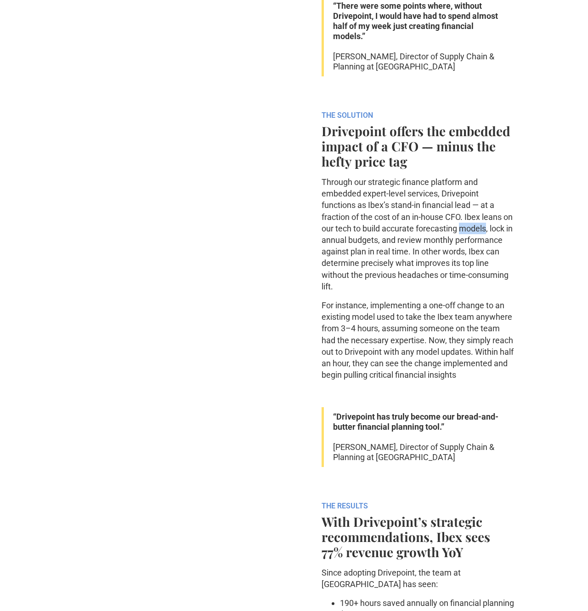
click at [475, 245] on p "Through our strategic finance platform and embedded expert-level services, Driv…" at bounding box center [418, 234] width 193 height 116
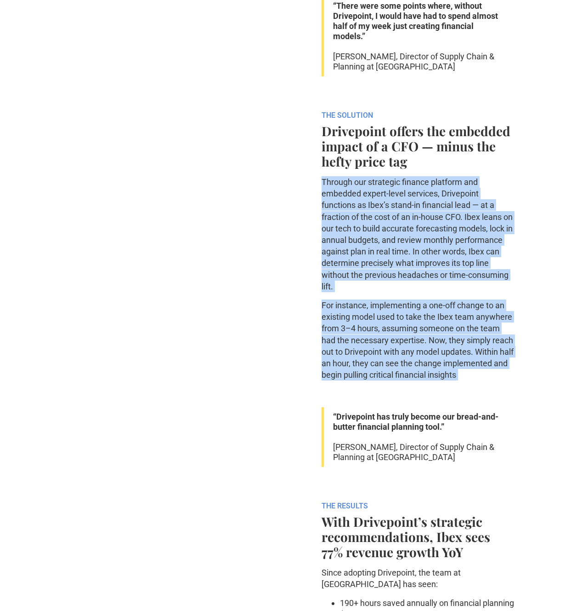
click at [474, 359] on div "ABOUT Ibex is the digital-first outdoor apparel brand striving to make its envi…" at bounding box center [418, 225] width 193 height 1398
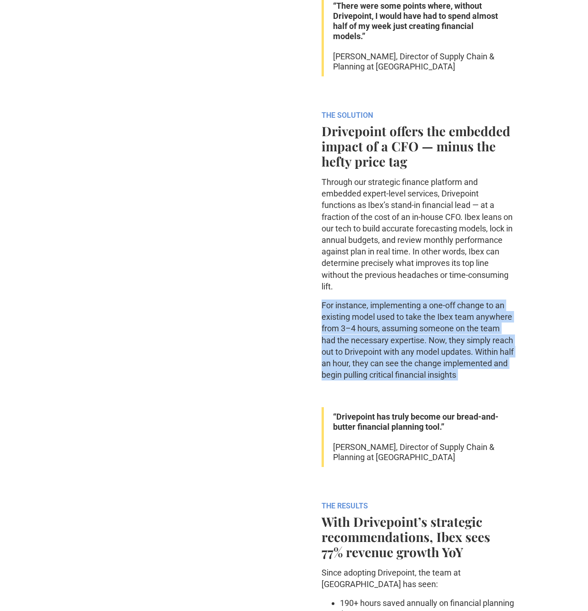
click at [468, 276] on div "ABOUT Ibex is the digital-first outdoor apparel brand striving to make its envi…" at bounding box center [418, 225] width 193 height 1398
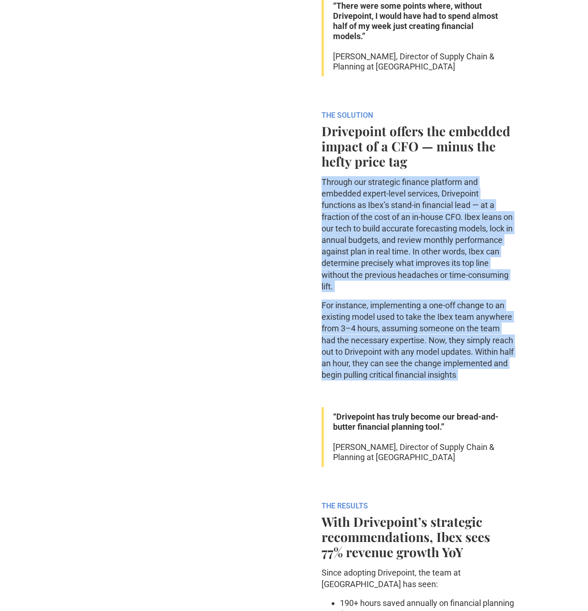
click at [467, 250] on p "Through our strategic finance platform and embedded expert-level services, Driv…" at bounding box center [418, 234] width 193 height 116
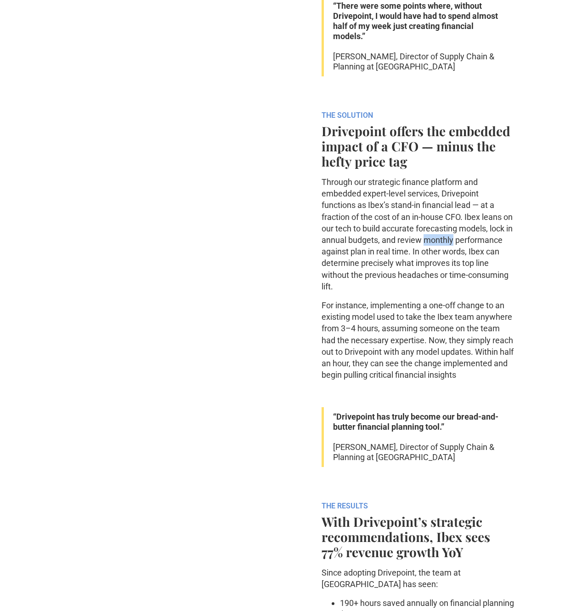
click at [467, 250] on p "Through our strategic finance platform and embedded expert-level services, Driv…" at bounding box center [418, 234] width 193 height 116
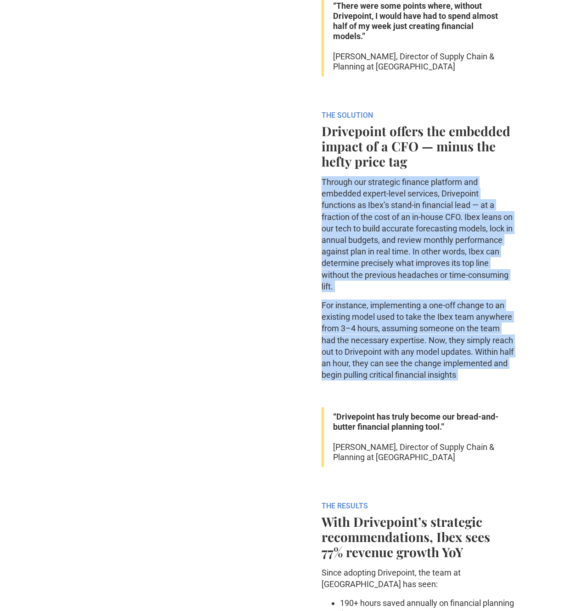
click at [468, 364] on div "ABOUT Ibex is the digital-first outdoor apparel brand striving to make its envi…" at bounding box center [418, 225] width 193 height 1398
click at [457, 266] on div "ABOUT Ibex is the digital-first outdoor apparel brand striving to make its envi…" at bounding box center [418, 225] width 193 height 1398
click at [455, 256] on p "Through our strategic finance platform and embedded expert-level services, Driv…" at bounding box center [418, 234] width 193 height 116
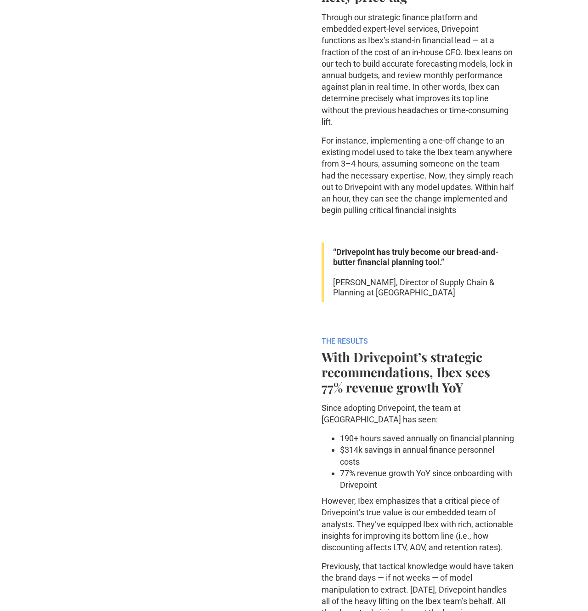
scroll to position [1019, 0]
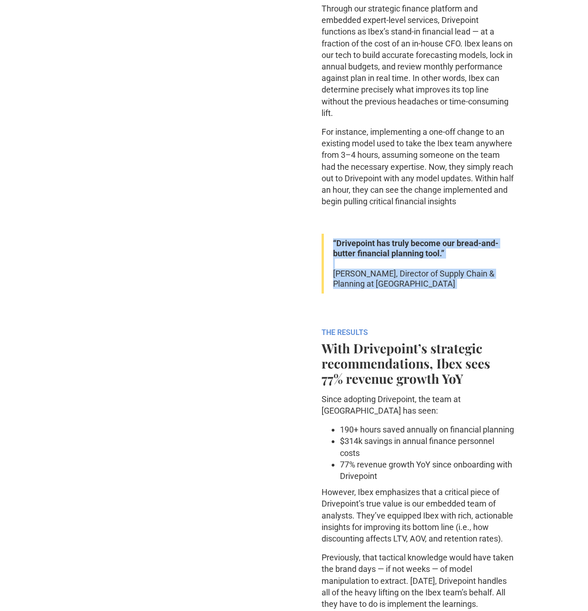
click at [439, 310] on div "ABOUT Ibex is the digital-first outdoor apparel brand striving to make its envi…" at bounding box center [418, 52] width 193 height 1398
click at [426, 223] on div "ABOUT Ibex is the digital-first outdoor apparel brand striving to make its envi…" at bounding box center [418, 52] width 193 height 1398
click at [433, 299] on div "ABOUT Ibex is the digital-first outdoor apparel brand striving to make its envi…" at bounding box center [418, 52] width 193 height 1398
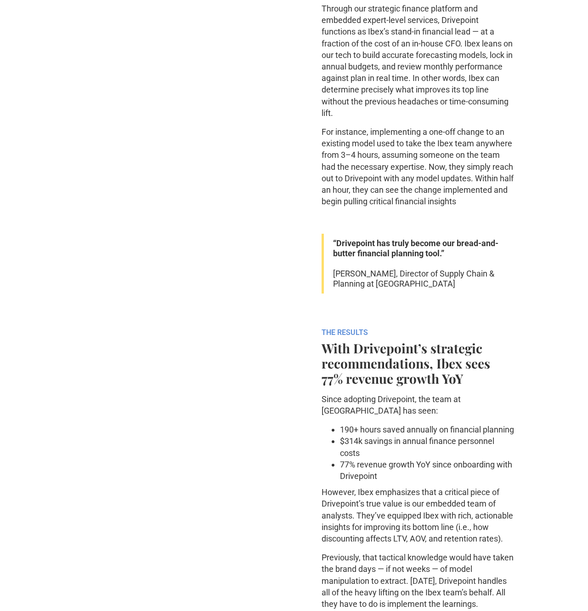
click at [437, 309] on p "‍" at bounding box center [418, 303] width 193 height 11
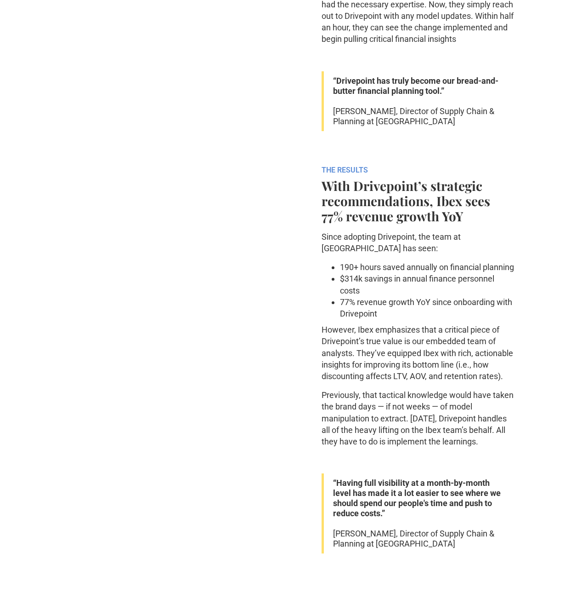
scroll to position [1185, 0]
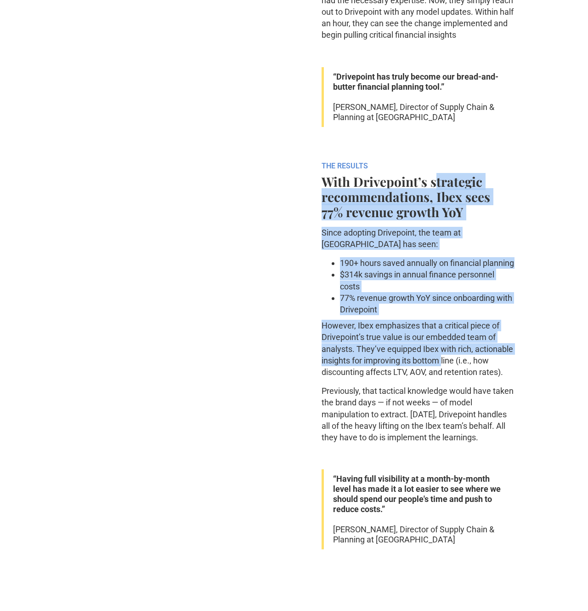
click at [444, 377] on p "However, Ibex emphasizes that a critical piece of Drivepoint’s true value is ou…" at bounding box center [418, 349] width 193 height 58
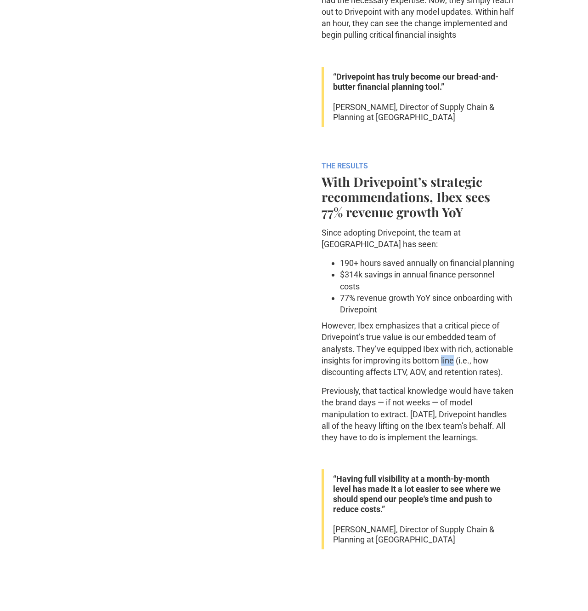
click at [444, 377] on p "However, Ibex emphasizes that a critical piece of Drivepoint’s true value is ou…" at bounding box center [418, 349] width 193 height 58
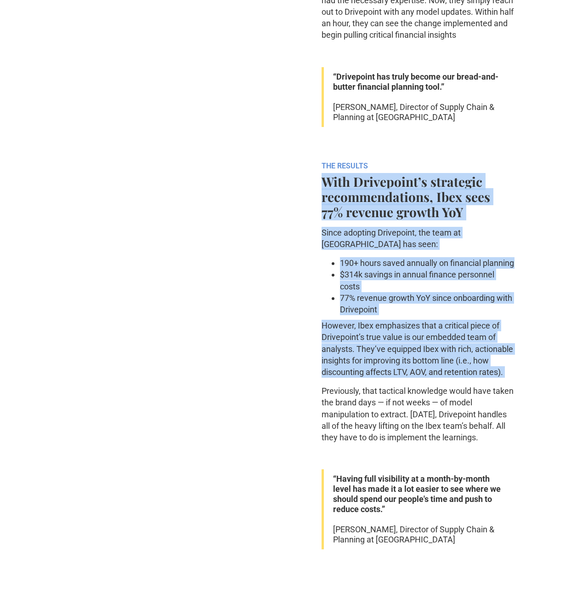
click at [429, 220] on strong "With Drivepoint’s strategic recommendations, Ibex sees 77% revenue growth YoY" at bounding box center [406, 196] width 169 height 47
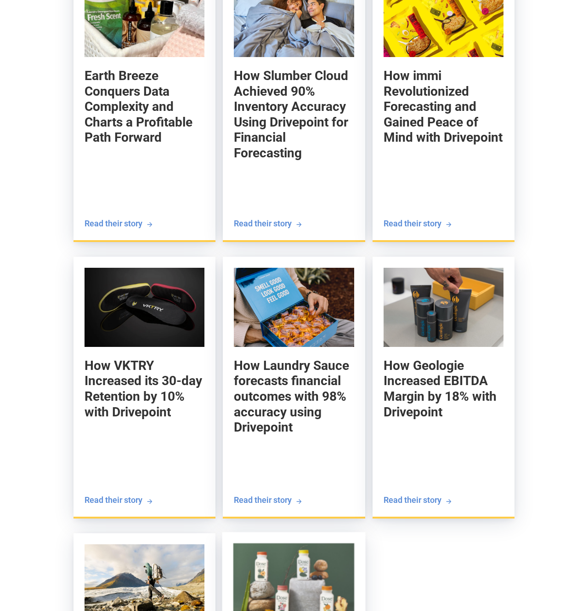
scroll to position [2215, 0]
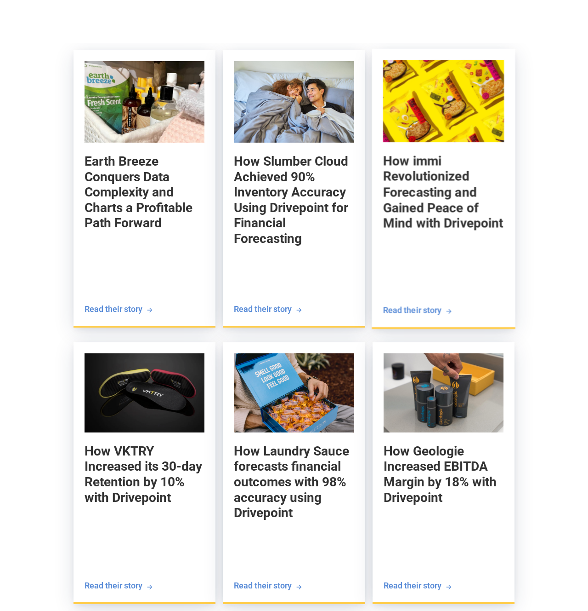
click at [438, 227] on h5 "How immi Revolutionized Forecasting and Gained Peace of Mind with Drivepoint" at bounding box center [443, 192] width 121 height 78
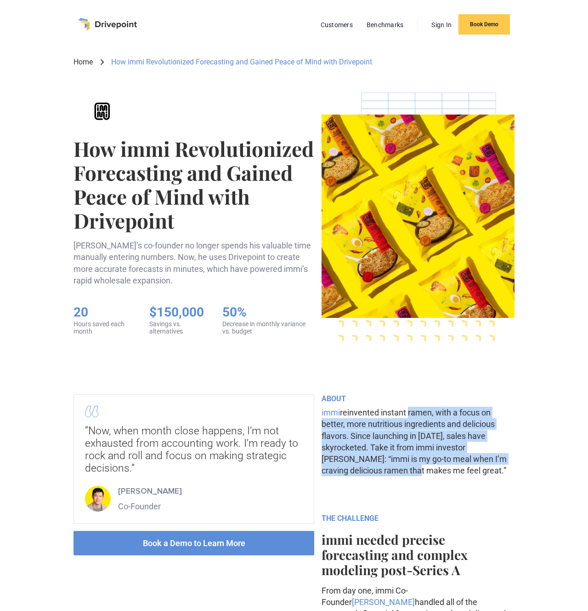
drag, startPoint x: 407, startPoint y: 428, endPoint x: 409, endPoint y: 478, distance: 49.7
drag, startPoint x: 409, startPoint y: 478, endPoint x: 396, endPoint y: 423, distance: 56.2
click at [396, 423] on p "immi reinvented instant ramen, with a focus on better, more nutritious ingredie…" at bounding box center [418, 440] width 193 height 69
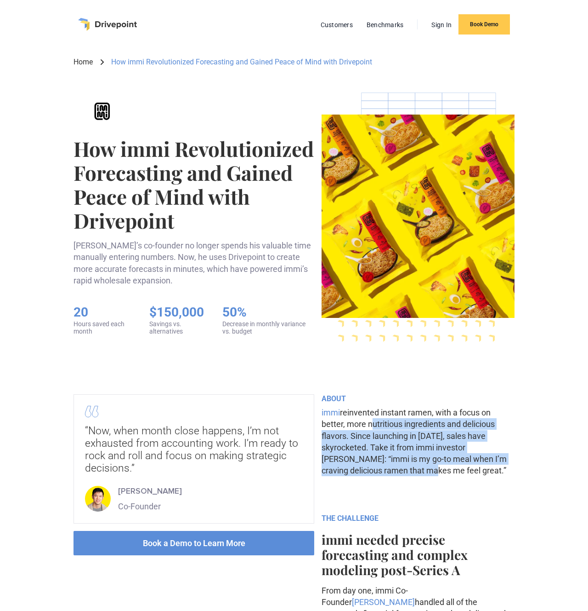
drag, startPoint x: 396, startPoint y: 423, endPoint x: 400, endPoint y: 478, distance: 55.3
drag, startPoint x: 400, startPoint y: 478, endPoint x: 399, endPoint y: 417, distance: 61.2
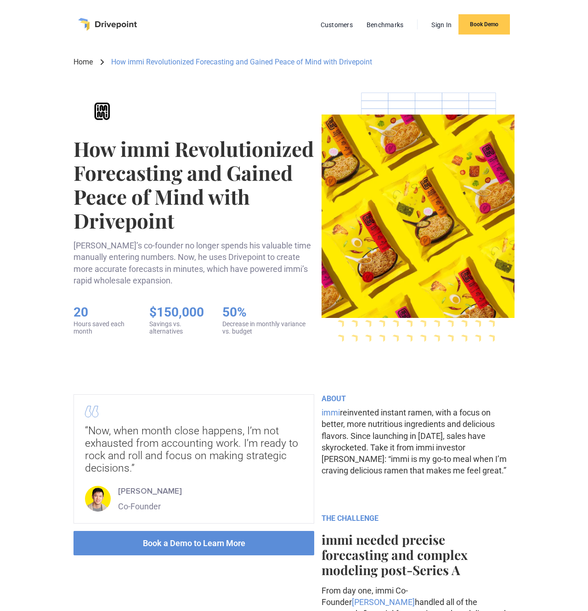
click at [399, 417] on p "immi reinvented instant ramen, with a focus on better, more nutritious ingredie…" at bounding box center [418, 440] width 193 height 69
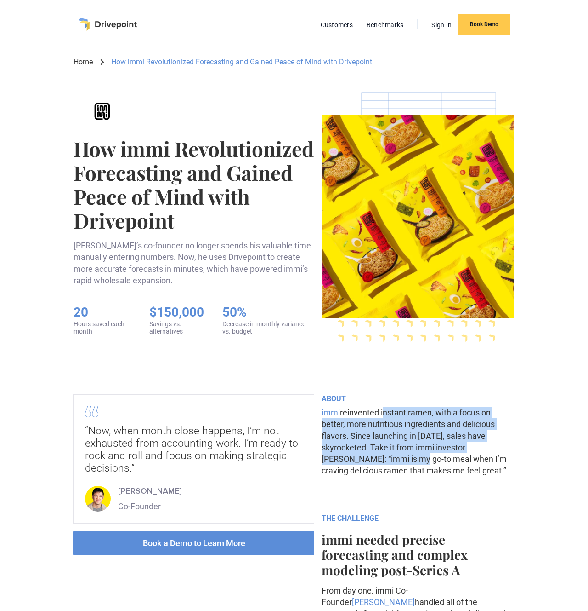
drag, startPoint x: 399, startPoint y: 417, endPoint x: 400, endPoint y: 469, distance: 52.4
click at [400, 466] on p "immi reinvented instant ramen, with a focus on better, more nutritious ingredie…" at bounding box center [418, 440] width 193 height 69
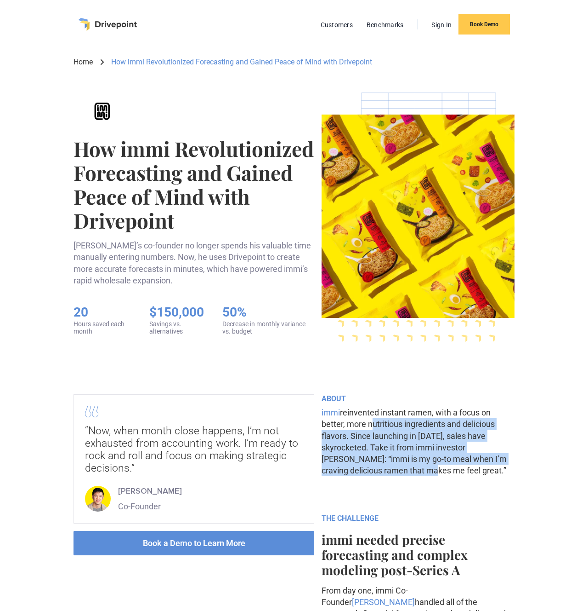
drag, startPoint x: 400, startPoint y: 471, endPoint x: 397, endPoint y: 419, distance: 52.0
click at [397, 420] on p "immi reinvented instant ramen, with a focus on better, more nutritious ingredie…" at bounding box center [418, 440] width 193 height 69
click at [400, 472] on p "immi reinvented instant ramen, with a focus on better, more nutritious ingredie…" at bounding box center [418, 440] width 193 height 69
drag, startPoint x: 400, startPoint y: 481, endPoint x: 397, endPoint y: 427, distance: 54.3
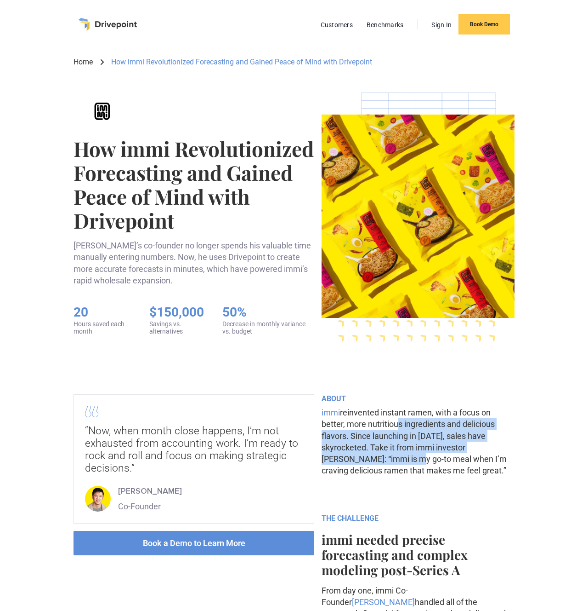
drag, startPoint x: 394, startPoint y: 422, endPoint x: 397, endPoint y: 464, distance: 42.8
click at [397, 464] on p "immi reinvented instant ramen, with a focus on better, more nutritious ingredie…" at bounding box center [418, 440] width 193 height 69
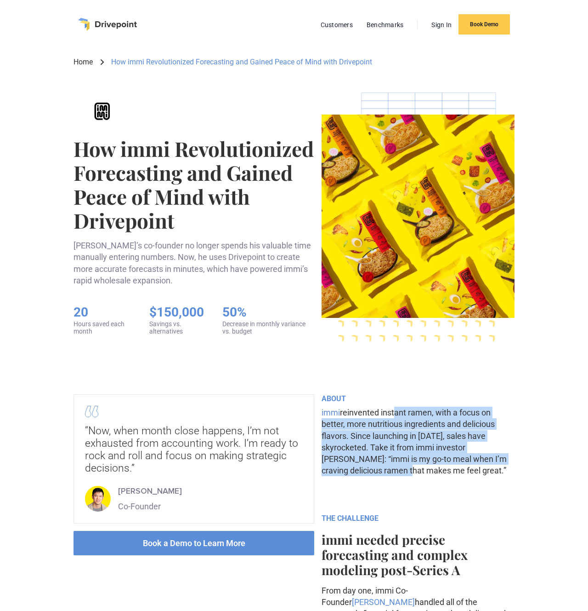
drag, startPoint x: 397, startPoint y: 464, endPoint x: 395, endPoint y: 413, distance: 51.5
click at [395, 413] on p "immi reinvented instant ramen, with a focus on better, more nutritious ingredie…" at bounding box center [418, 440] width 193 height 69
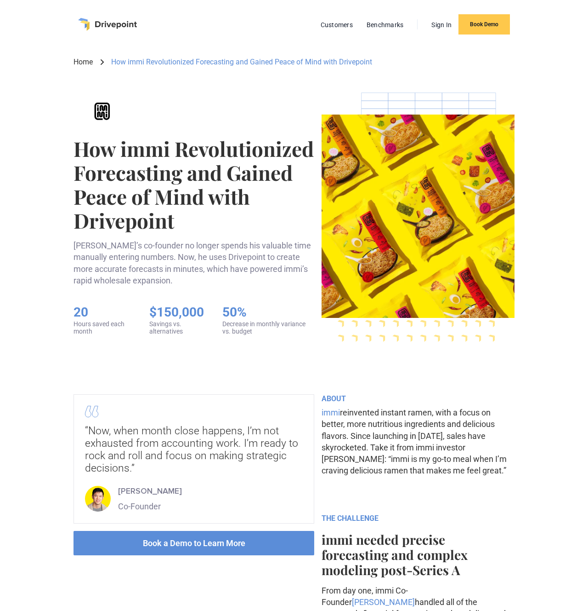
drag, startPoint x: 395, startPoint y: 413, endPoint x: 400, endPoint y: 471, distance: 58.6
click at [400, 471] on p "immi reinvented instant ramen, with a focus on better, more nutritious ingredie…" at bounding box center [418, 440] width 193 height 69
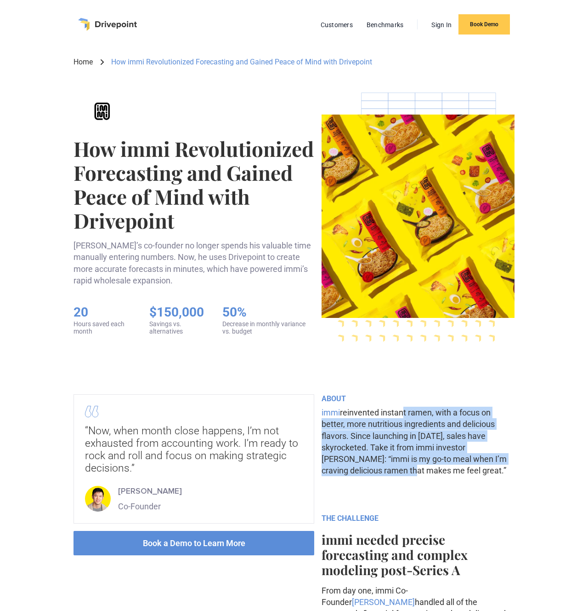
drag, startPoint x: 400, startPoint y: 471, endPoint x: 400, endPoint y: 415, distance: 56.1
click at [400, 415] on p "immi reinvented instant ramen, with a focus on better, more nutritious ingredie…" at bounding box center [418, 440] width 193 height 69
drag, startPoint x: 400, startPoint y: 415, endPoint x: 400, endPoint y: 469, distance: 53.8
click at [400, 469] on p "immi reinvented instant ramen, with a focus on better, more nutritious ingredie…" at bounding box center [418, 440] width 193 height 69
drag, startPoint x: 400, startPoint y: 469, endPoint x: 400, endPoint y: 412, distance: 57.0
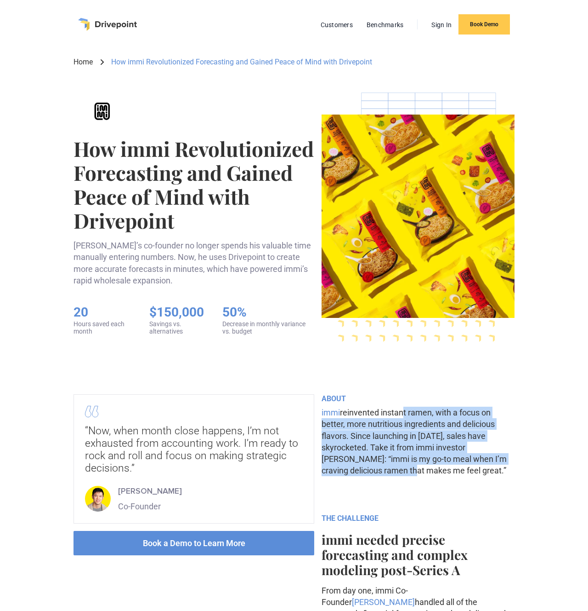
click at [400, 412] on p "immi reinvented instant ramen, with a focus on better, more nutritious ingredie…" at bounding box center [418, 440] width 193 height 69
drag, startPoint x: 400, startPoint y: 412, endPoint x: 400, endPoint y: 479, distance: 66.7
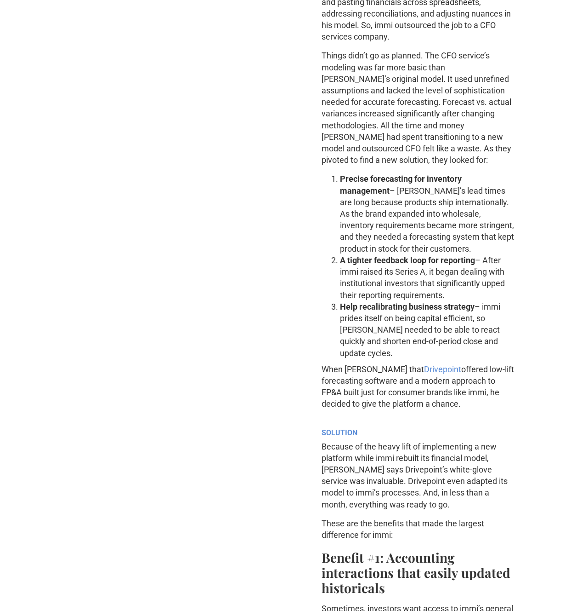
scroll to position [649, 0]
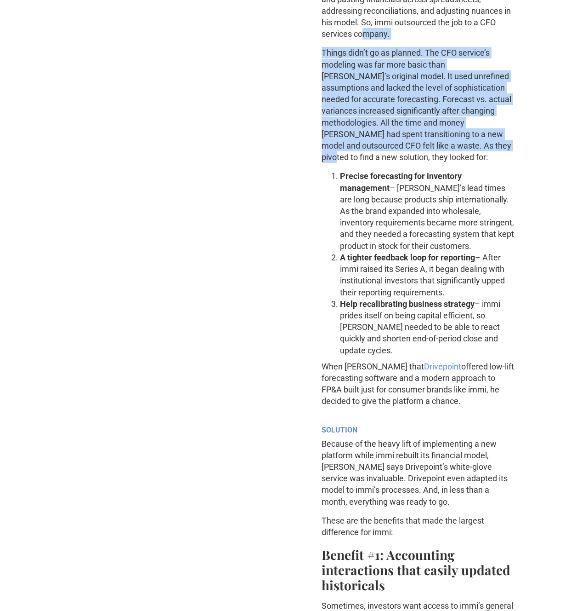
drag, startPoint x: 407, startPoint y: 35, endPoint x: 415, endPoint y: 148, distance: 112.4
click at [415, 139] on p "Things didn’t go as planned. The CFO service’s modeling was far more basic than…" at bounding box center [418, 105] width 193 height 116
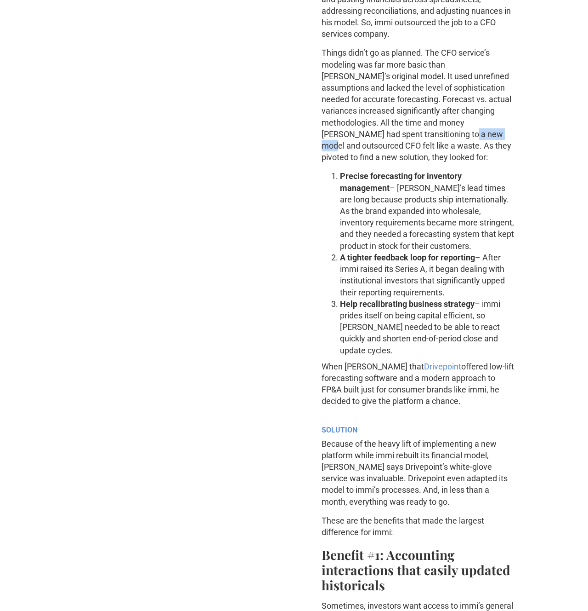
click at [415, 139] on p "Things didn’t go as planned. The CFO service’s modeling was far more basic than…" at bounding box center [418, 105] width 193 height 116
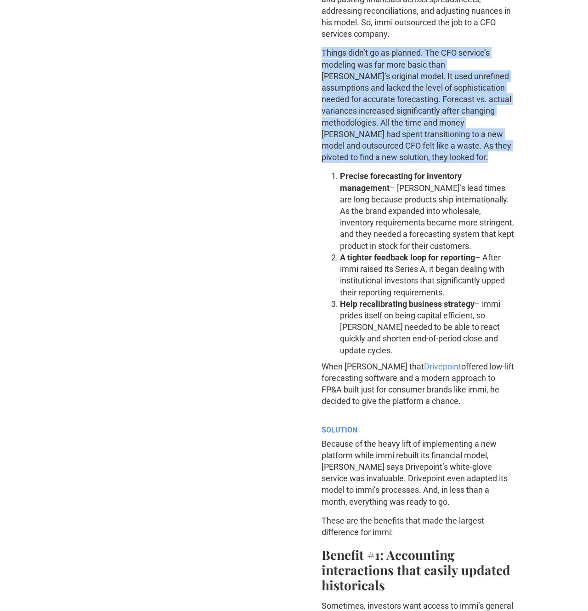
click at [415, 139] on p "Things didn’t go as planned. The CFO service’s modeling was far more basic than…" at bounding box center [418, 105] width 193 height 116
click at [458, 130] on p "Things didn’t go as planned. The CFO service’s modeling was far more basic than…" at bounding box center [418, 105] width 193 height 116
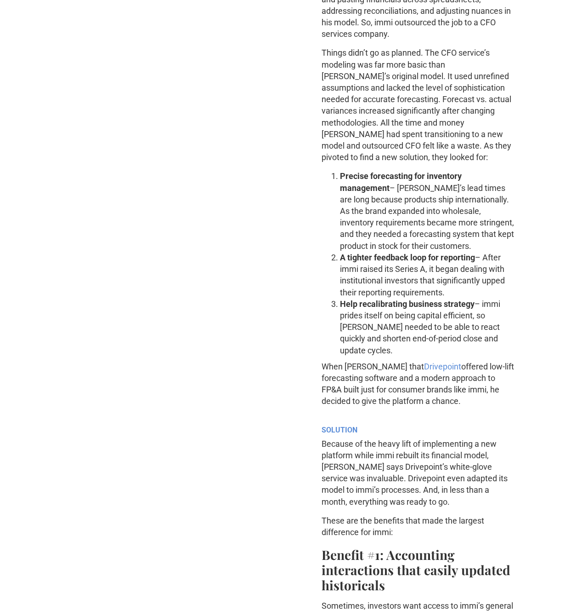
click at [458, 130] on p "Things didn’t go as planned. The CFO service’s modeling was far more basic than…" at bounding box center [418, 105] width 193 height 116
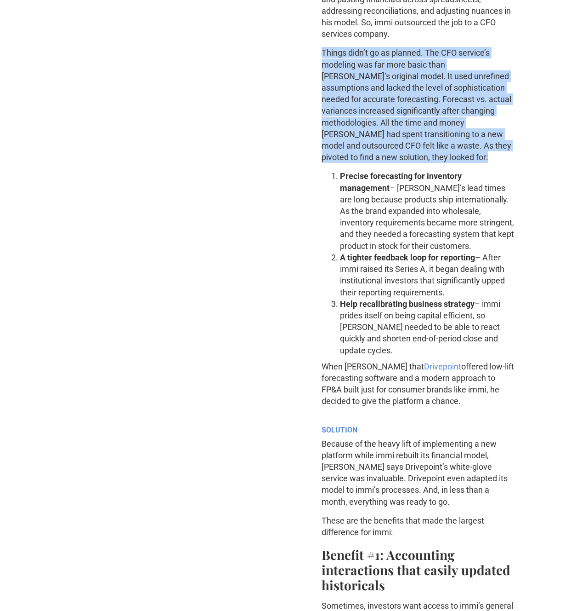
click at [458, 130] on p "Things didn’t go as planned. The CFO service’s modeling was far more basic than…" at bounding box center [418, 105] width 193 height 116
click at [496, 137] on p "Things didn’t go as planned. The CFO service’s modeling was far more basic than…" at bounding box center [418, 105] width 193 height 116
drag, startPoint x: 518, startPoint y: 147, endPoint x: 504, endPoint y: 45, distance: 103.0
click at [506, 49] on div "Home How immi Revolutionized Forecasting and Gained Peace of Mind with Drivepoi…" at bounding box center [294, 540] width 588 height 2280
drag, startPoint x: 500, startPoint y: 35, endPoint x: 523, endPoint y: 156, distance: 123.1
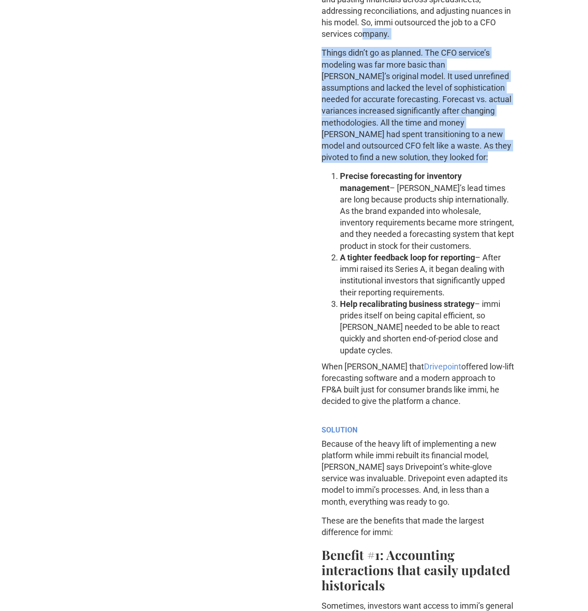
click at [523, 155] on div "Home How immi Revolutionized Forecasting and Gained Peace of Mind with Drivepoi…" at bounding box center [294, 540] width 588 height 2280
drag, startPoint x: 524, startPoint y: 153, endPoint x: 497, endPoint y: 51, distance: 105.5
click at [497, 51] on div "Home How immi Revolutionized Forecasting and Gained Peace of Mind with Drivepoi…" at bounding box center [294, 540] width 588 height 2280
drag, startPoint x: 495, startPoint y: 46, endPoint x: 505, endPoint y: 152, distance: 106.7
click at [503, 149] on p "Things didn’t go as planned. The CFO service’s modeling was far more basic than…" at bounding box center [418, 105] width 193 height 116
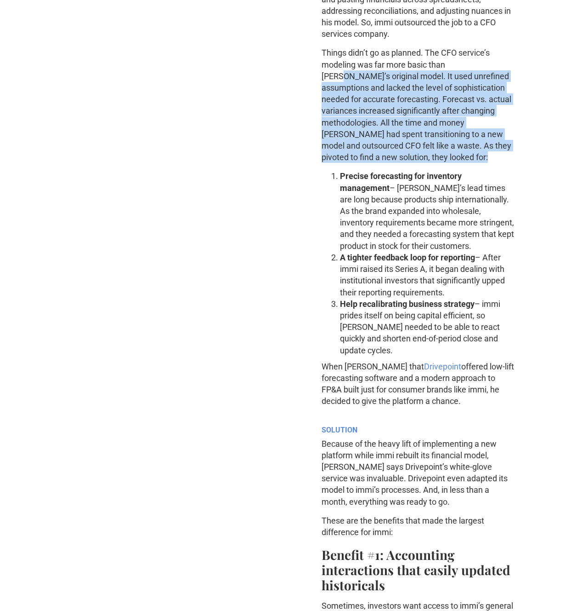
drag, startPoint x: 513, startPoint y: 152, endPoint x: 467, endPoint y: 64, distance: 98.5
click at [468, 67] on div "Home How immi Revolutionized Forecasting and Gained Peace of Mind with Drivepoi…" at bounding box center [294, 540] width 588 height 2280
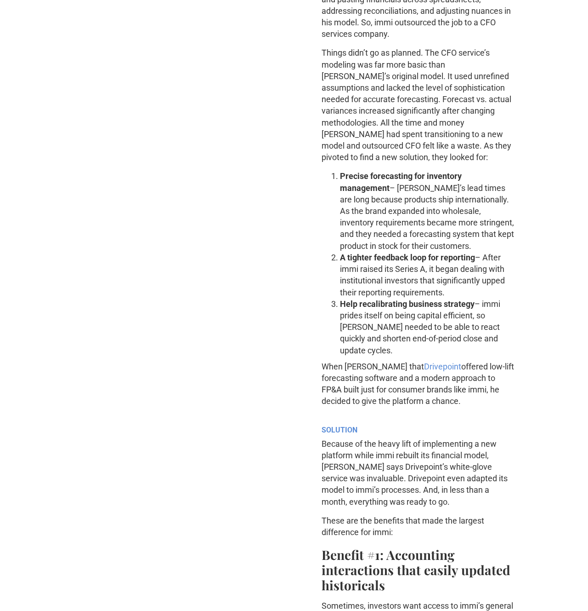
click at [466, 59] on p "Things didn’t go as planned. The CFO service’s modeling was far more basic than…" at bounding box center [418, 105] width 193 height 116
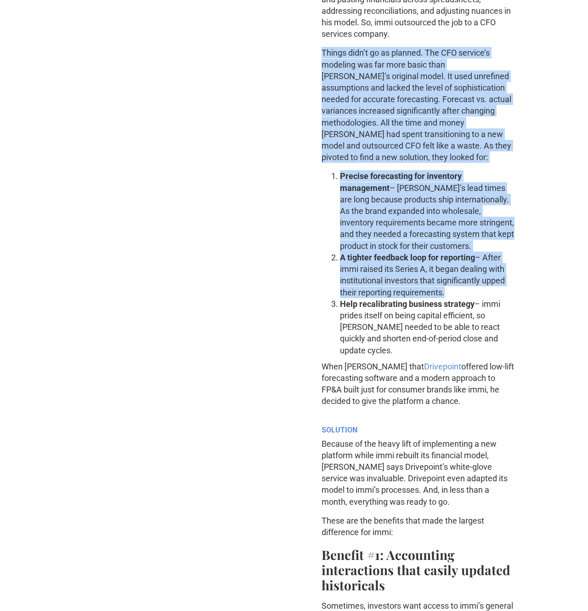
drag, startPoint x: 466, startPoint y: 59, endPoint x: 473, endPoint y: 274, distance: 214.8
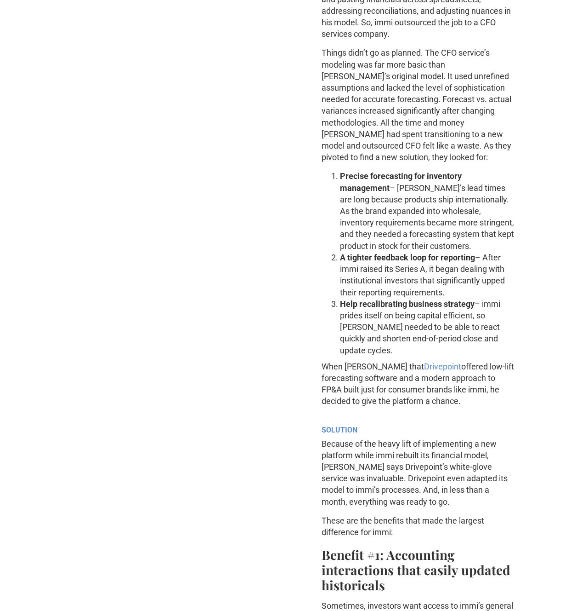
click at [470, 308] on li "Help recalibrating business strategy – immi prides itself on being capital effi…" at bounding box center [427, 327] width 175 height 58
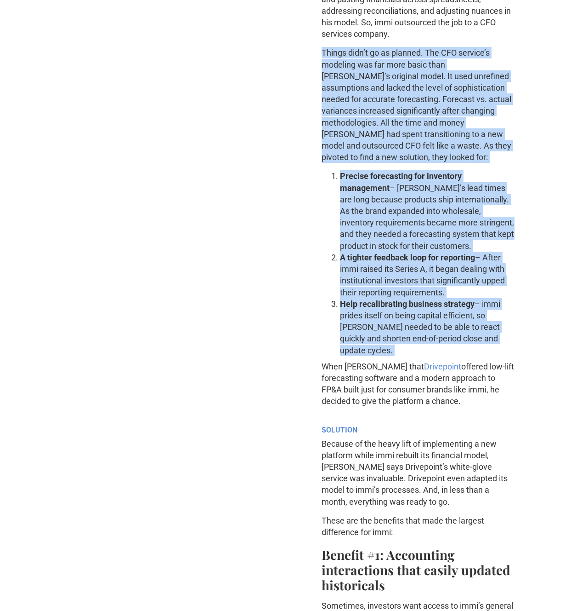
drag, startPoint x: 470, startPoint y: 308, endPoint x: 462, endPoint y: 119, distance: 188.7
click at [462, 119] on p "Things didn’t go as planned. The CFO service’s modeling was far more basic than…" at bounding box center [418, 105] width 193 height 116
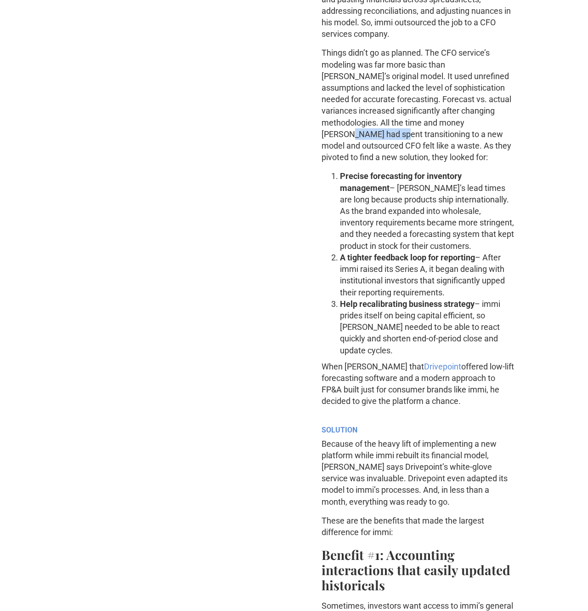
click at [462, 119] on p "Things didn’t go as planned. The CFO service’s modeling was far more basic than…" at bounding box center [418, 105] width 193 height 116
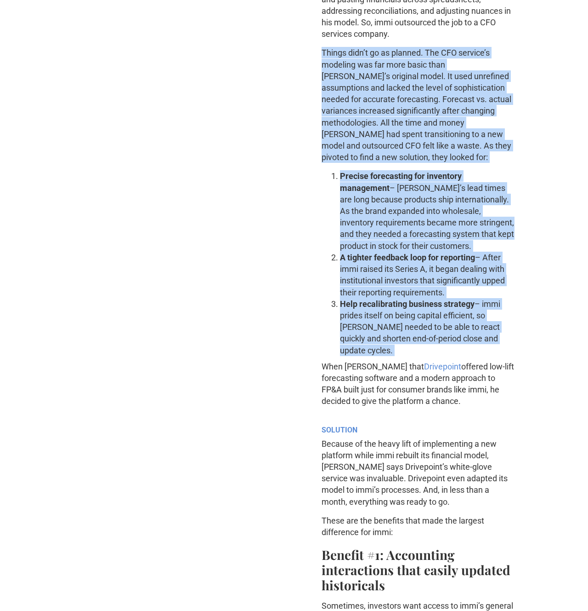
drag, startPoint x: 462, startPoint y: 119, endPoint x: 453, endPoint y: 317, distance: 198.4
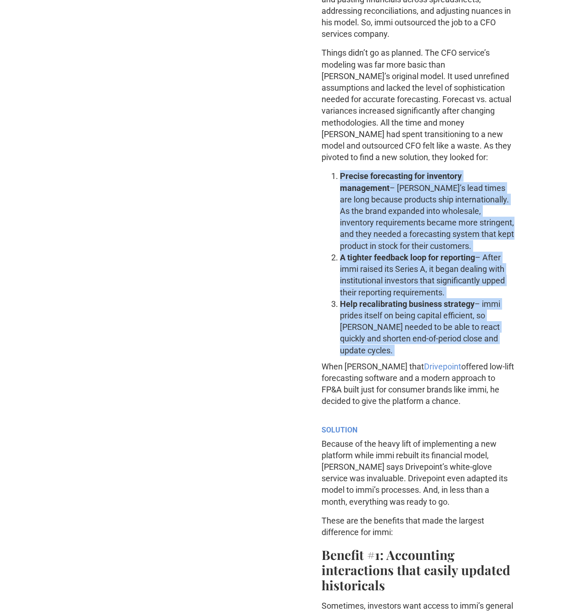
drag, startPoint x: 455, startPoint y: 313, endPoint x: 449, endPoint y: 172, distance: 140.4
click at [449, 175] on ol "Precise forecasting for inventory management – [PERSON_NAME]’s lead times are l…" at bounding box center [418, 262] width 193 height 185
click at [449, 172] on li "Precise forecasting for inventory management – [PERSON_NAME]’s lead times are l…" at bounding box center [427, 210] width 175 height 81
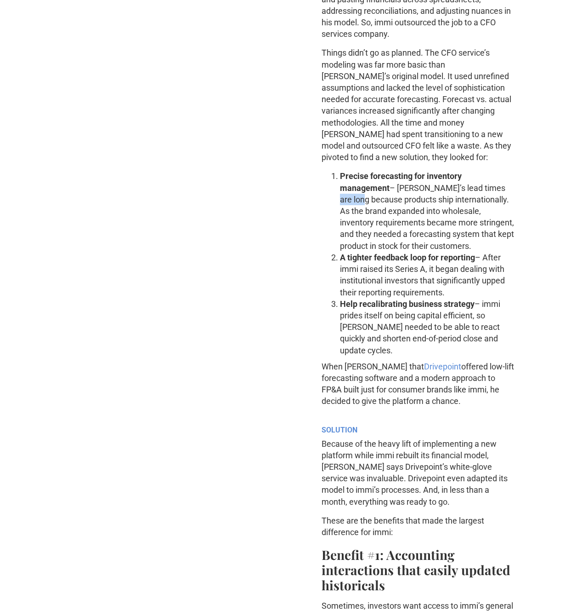
click at [449, 172] on li "Precise forecasting for inventory management – [PERSON_NAME]’s lead times are l…" at bounding box center [427, 210] width 175 height 81
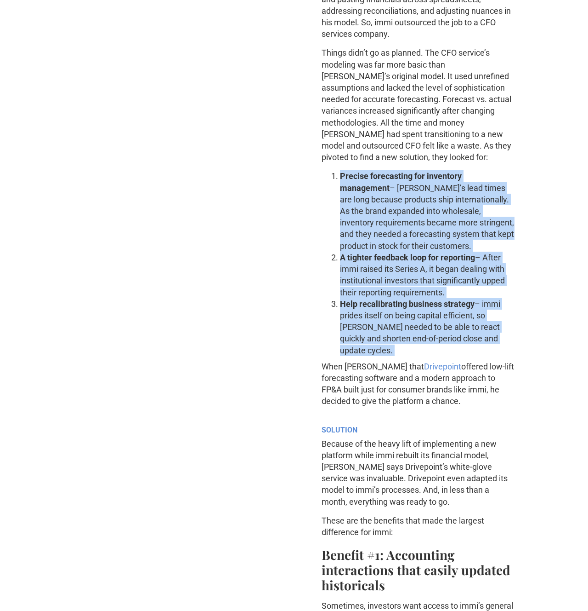
drag, startPoint x: 449, startPoint y: 172, endPoint x: 449, endPoint y: 292, distance: 119.5
click at [448, 291] on ol "Precise forecasting for inventory management – [PERSON_NAME]’s lead times are l…" at bounding box center [418, 262] width 193 height 185
drag, startPoint x: 449, startPoint y: 296, endPoint x: 438, endPoint y: 174, distance: 121.9
click at [439, 180] on ol "Precise forecasting for inventory management – [PERSON_NAME]’s lead times are l…" at bounding box center [418, 262] width 193 height 185
click at [438, 174] on li "Precise forecasting for inventory management – [PERSON_NAME]’s lead times are l…" at bounding box center [427, 210] width 175 height 81
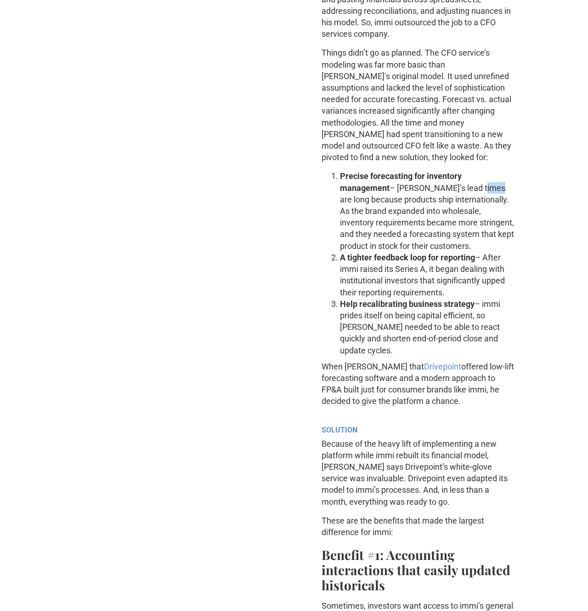
click at [438, 174] on li "Precise forecasting for inventory management – [PERSON_NAME]’s lead times are l…" at bounding box center [427, 210] width 175 height 81
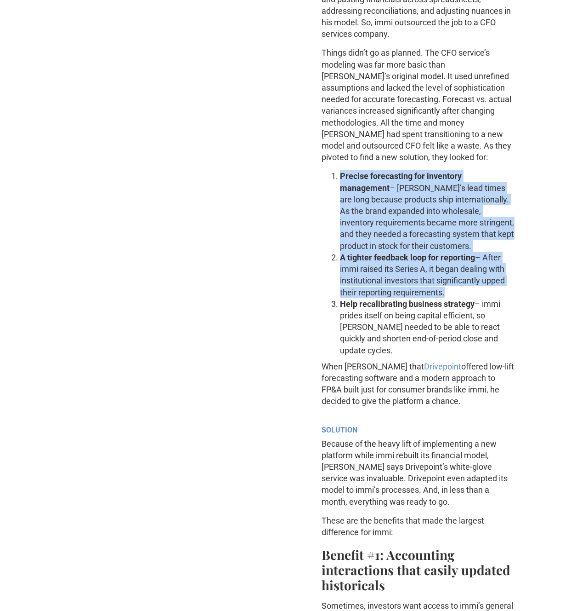
drag, startPoint x: 438, startPoint y: 174, endPoint x: 437, endPoint y: 279, distance: 104.8
click at [437, 278] on ol "Precise forecasting for inventory management – [PERSON_NAME]’s lead times are l…" at bounding box center [418, 262] width 193 height 185
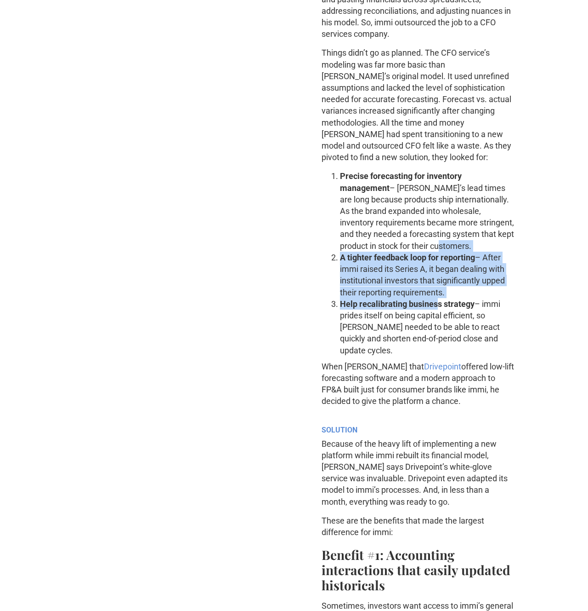
drag, startPoint x: 435, startPoint y: 290, endPoint x: 431, endPoint y: 189, distance: 101.2
click at [431, 198] on ol "Precise forecasting for inventory management – [PERSON_NAME]’s lead times are l…" at bounding box center [418, 262] width 193 height 185
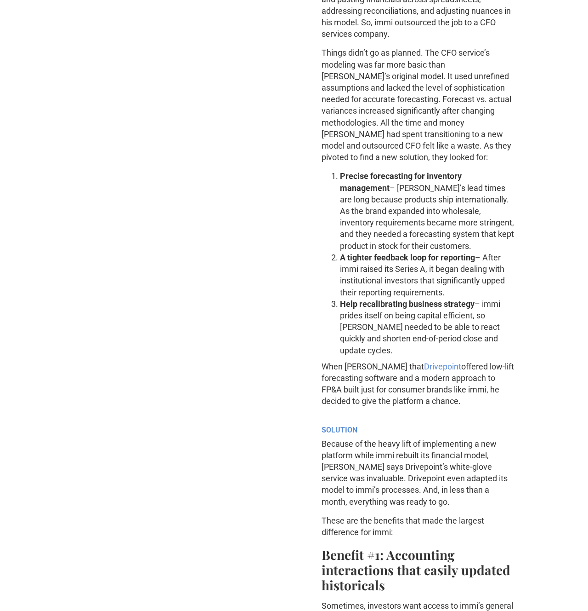
click at [431, 181] on li "Precise forecasting for inventory management – [PERSON_NAME]’s lead times are l…" at bounding box center [427, 210] width 175 height 81
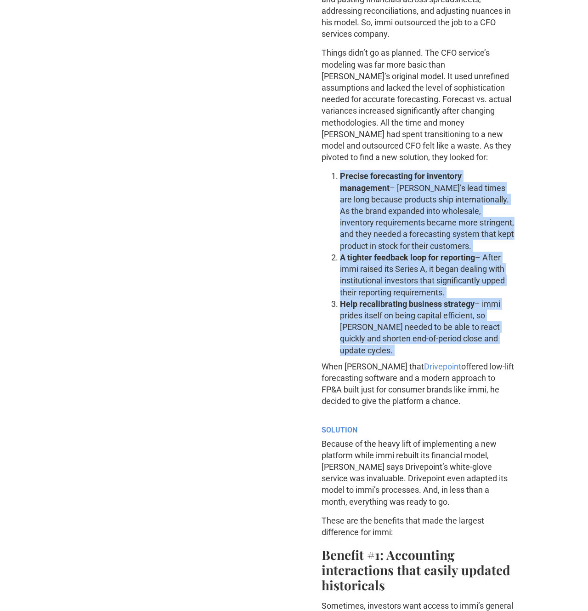
drag, startPoint x: 431, startPoint y: 181, endPoint x: 430, endPoint y: 299, distance: 118.2
click at [430, 298] on ol "Precise forecasting for inventory management – [PERSON_NAME]’s lead times are l…" at bounding box center [418, 262] width 193 height 185
drag, startPoint x: 431, startPoint y: 298, endPoint x: 430, endPoint y: 166, distance: 131.9
click at [430, 170] on ol "Precise forecasting for inventory management – [PERSON_NAME]’s lead times are l…" at bounding box center [418, 262] width 193 height 185
click at [430, 171] on strong "Precise forecasting for inventory management" at bounding box center [401, 181] width 122 height 21
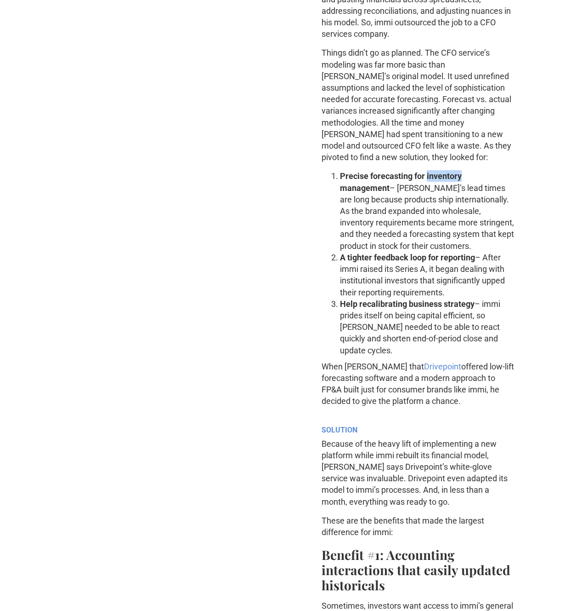
click at [430, 171] on strong "Precise forecasting for inventory management" at bounding box center [401, 181] width 122 height 21
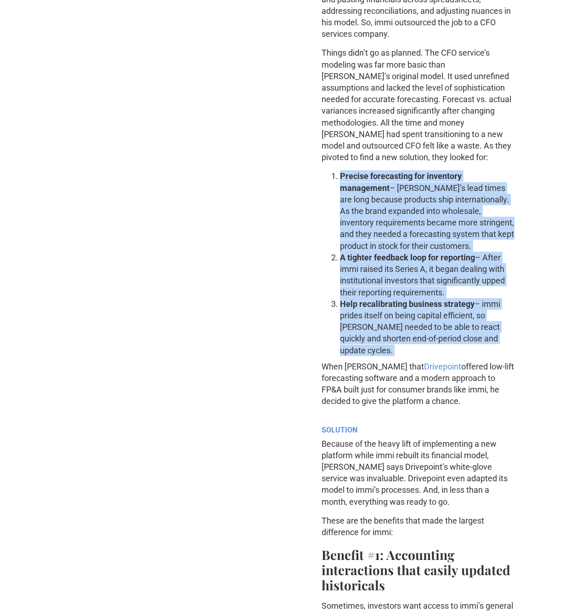
drag
click at [429, 293] on ol "Precise forecasting for inventory management – [PERSON_NAME]’s lead times are l…" at bounding box center [418, 262] width 193 height 185
click at [424, 186] on ol "Precise forecasting for inventory management – [PERSON_NAME]’s lead times are l…" at bounding box center [418, 262] width 193 height 185
click at [424, 183] on li "Precise forecasting for inventory management – [PERSON_NAME]’s lead times are l…" at bounding box center [427, 210] width 175 height 81
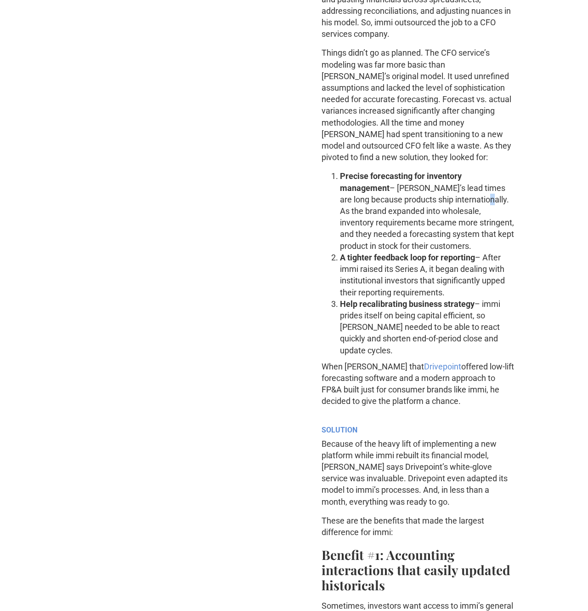
click at [424, 183] on li "Precise forecasting for inventory management – [PERSON_NAME]’s lead times are l…" at bounding box center [427, 210] width 175 height 81
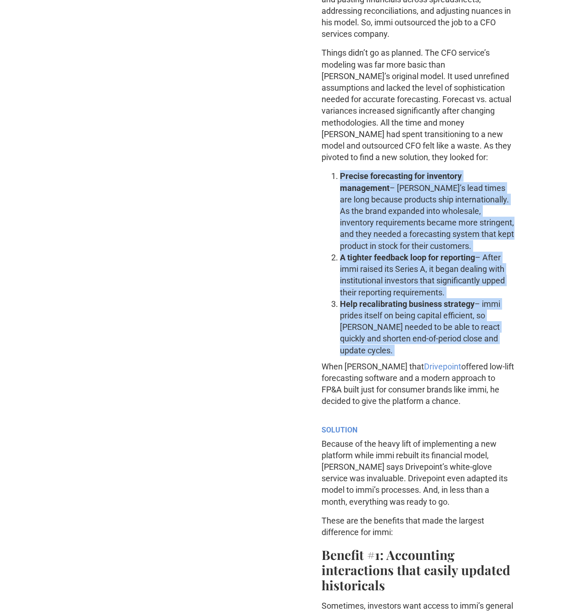
click at [424, 303] on ol "Precise forecasting for inventory management – [PERSON_NAME]’s lead times are l…" at bounding box center [418, 262] width 193 height 185
click at [417, 199] on ol "Precise forecasting for inventory management – [PERSON_NAME]’s lead times are l…" at bounding box center [418, 262] width 193 height 185
click at [417, 192] on li "Precise forecasting for inventory management – [PERSON_NAME]’s lead times are l…" at bounding box center [427, 210] width 175 height 81
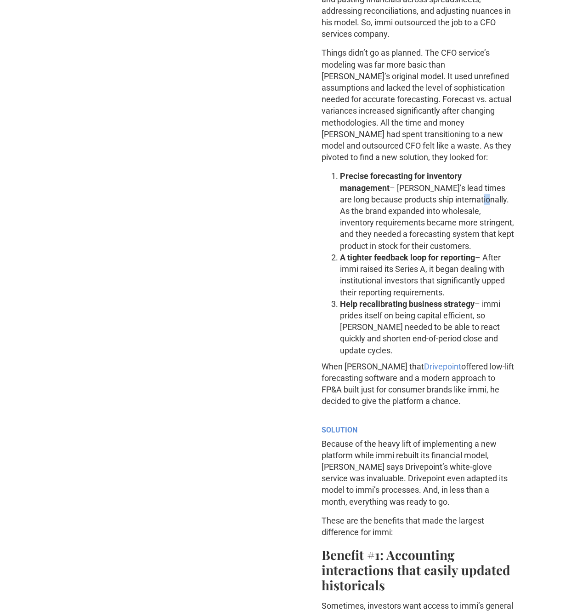
click at [417, 192] on li "Precise forecasting for inventory management – [PERSON_NAME]’s lead times are l…" at bounding box center [427, 210] width 175 height 81
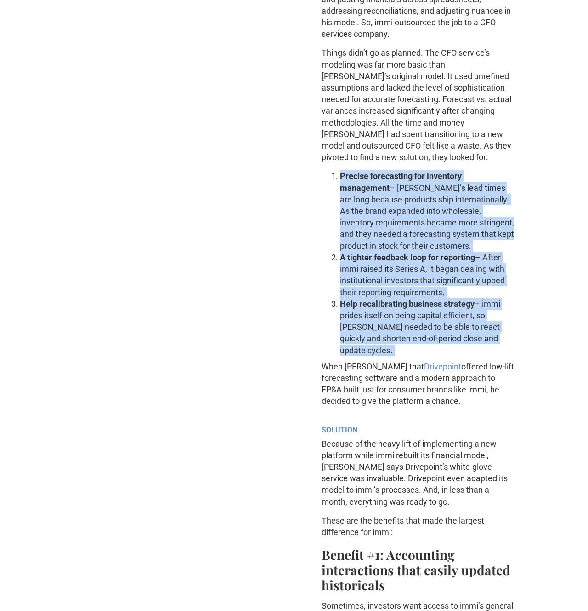
click at [423, 305] on ol "Precise forecasting for inventory management – [PERSON_NAME]’s lead times are l…" at bounding box center [418, 262] width 193 height 185
click at [417, 171] on ol "Precise forecasting for inventory management – [PERSON_NAME]’s lead times are l…" at bounding box center [418, 262] width 193 height 185
click at [418, 171] on li "Precise forecasting for inventory management – [PERSON_NAME]’s lead times are l…" at bounding box center [427, 210] width 175 height 81
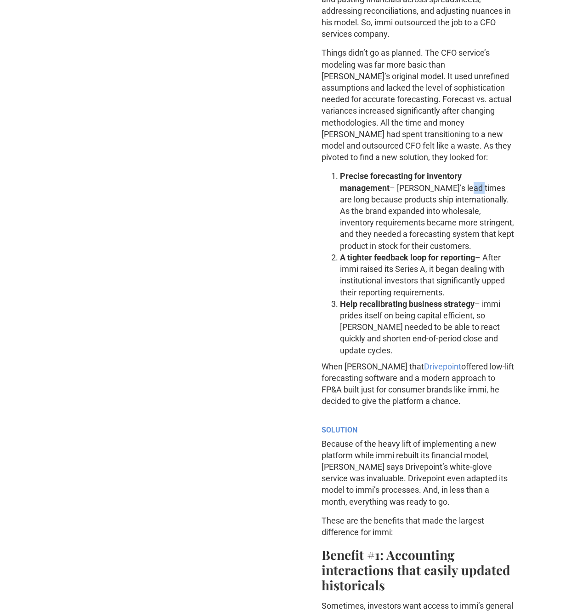
click at [418, 171] on li "Precise forecasting for inventory management – [PERSON_NAME]’s lead times are l…" at bounding box center [427, 210] width 175 height 81
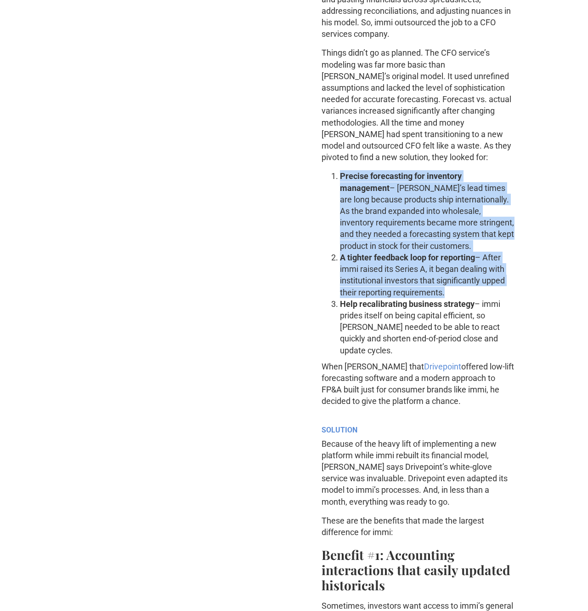
click at [425, 290] on ol "Precise forecasting for inventory management – [PERSON_NAME]’s lead times are l…" at bounding box center [418, 262] width 193 height 185
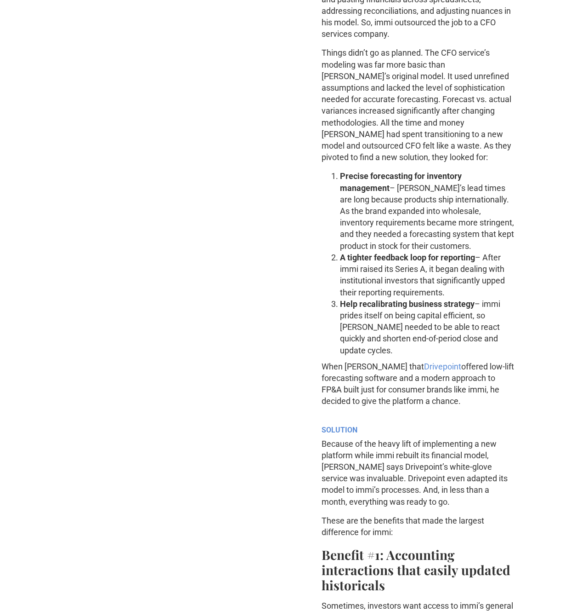
click at [419, 171] on strong "Precise forecasting for inventory management" at bounding box center [401, 181] width 122 height 21
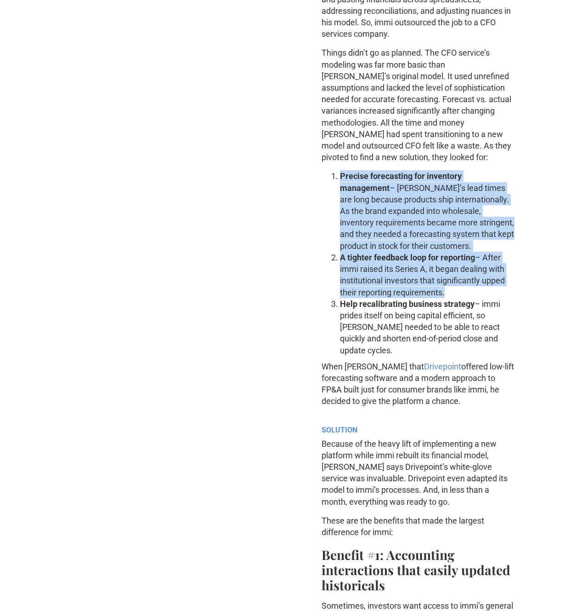
click at [432, 296] on ol "Precise forecasting for inventory management – [PERSON_NAME]’s lead times are l…" at bounding box center [418, 262] width 193 height 185
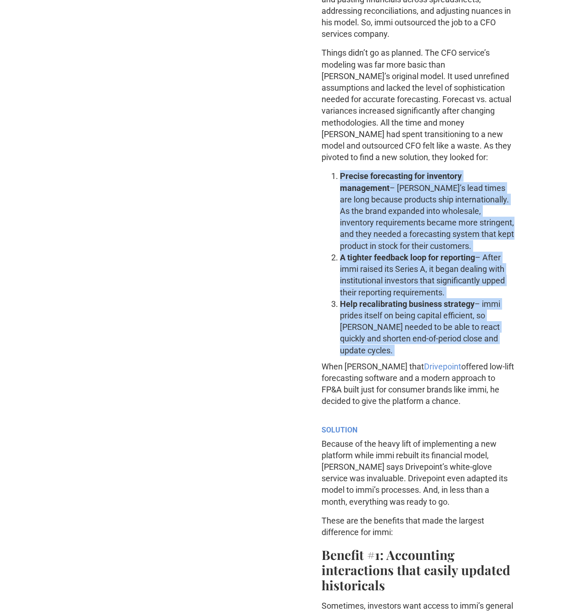
click at [436, 313] on li "Help recalibrating business strategy – immi prides itself on being capital effi…" at bounding box center [427, 327] width 175 height 58
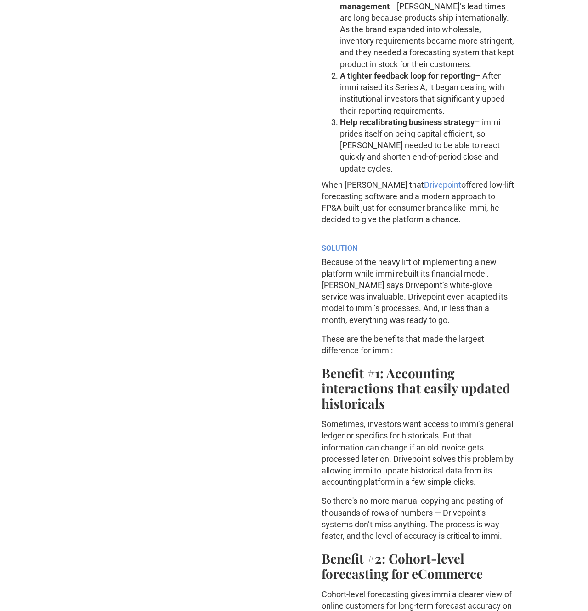
scroll to position [845, 0]
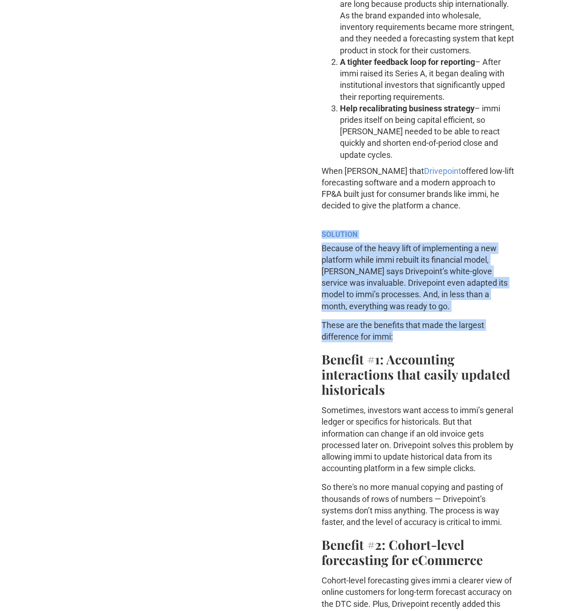
click at [450, 324] on div "ABOUT [PERSON_NAME] reinvented instant ramen, with a focus on better, more nutr…" at bounding box center [418, 492] width 193 height 1885
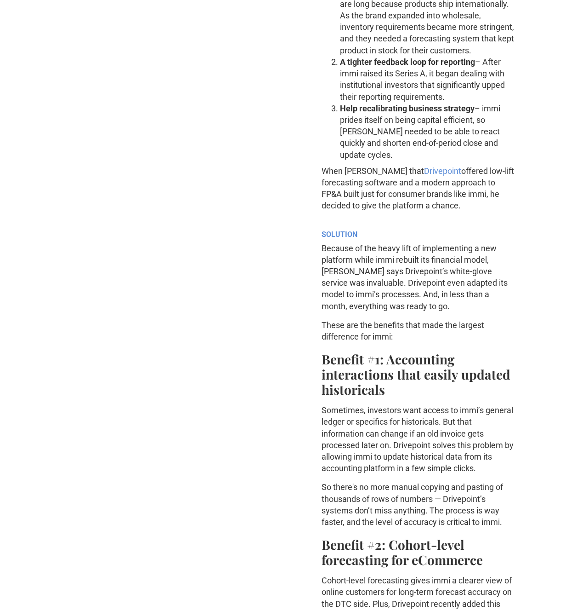
click at [440, 217] on div "ABOUT [PERSON_NAME] reinvented instant ramen, with a focus on better, more nutr…" at bounding box center [418, 492] width 193 height 1885
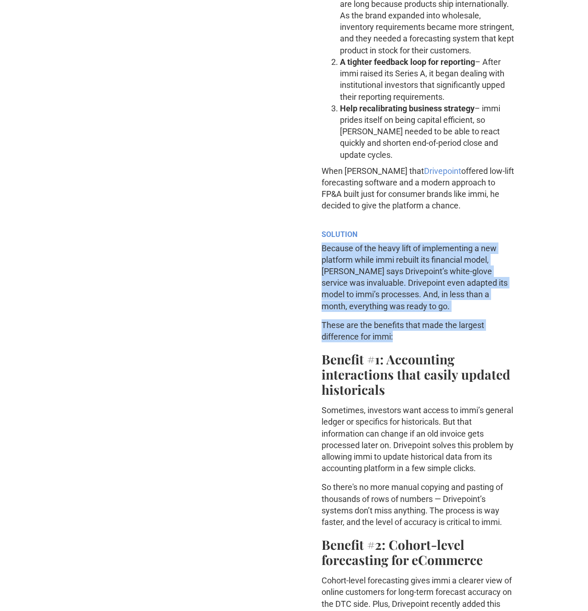
click at [447, 326] on div "ABOUT [PERSON_NAME] reinvented instant ramen, with a focus on better, more nutr…" at bounding box center [418, 492] width 193 height 1885
click at [441, 223] on div "ABOUT [PERSON_NAME] reinvented instant ramen, with a focus on better, more nutr…" at bounding box center [418, 492] width 193 height 1885
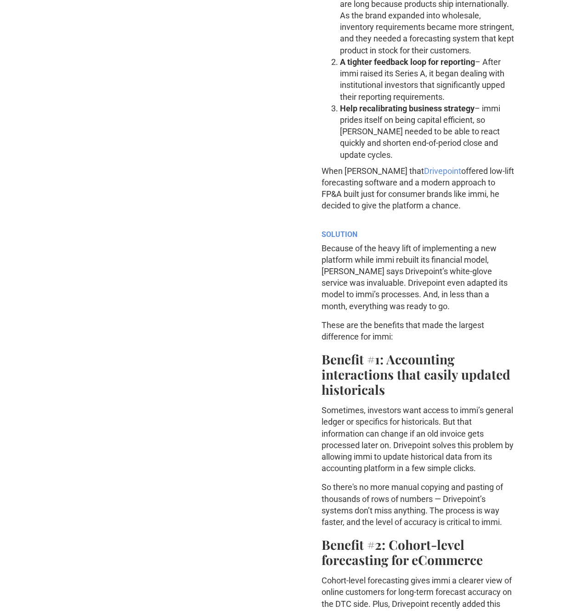
click at [441, 230] on h6 "SOLUTION" at bounding box center [418, 234] width 193 height 9
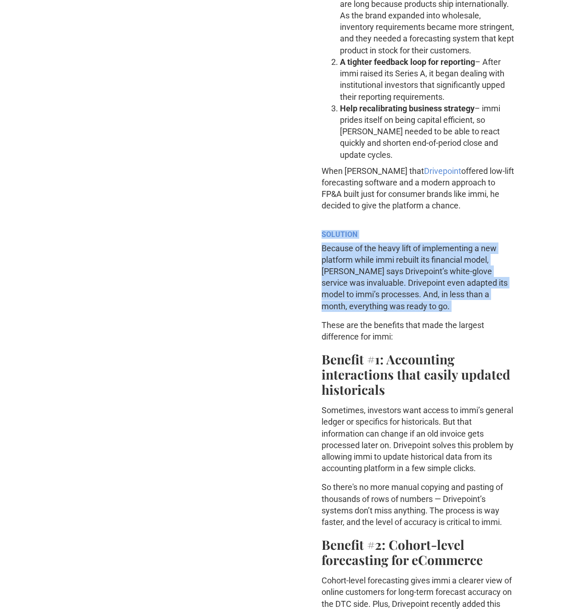
click at [441, 309] on div "ABOUT [PERSON_NAME] reinvented instant ramen, with a focus on better, more nutr…" at bounding box center [418, 492] width 193 height 1885
click at [438, 206] on div "ABOUT [PERSON_NAME] reinvented instant ramen, with a focus on better, more nutr…" at bounding box center [418, 492] width 193 height 1885
click at [438, 203] on div "ABOUT [PERSON_NAME] reinvented instant ramen, with a focus on better, more nutr…" at bounding box center [418, 492] width 193 height 1885
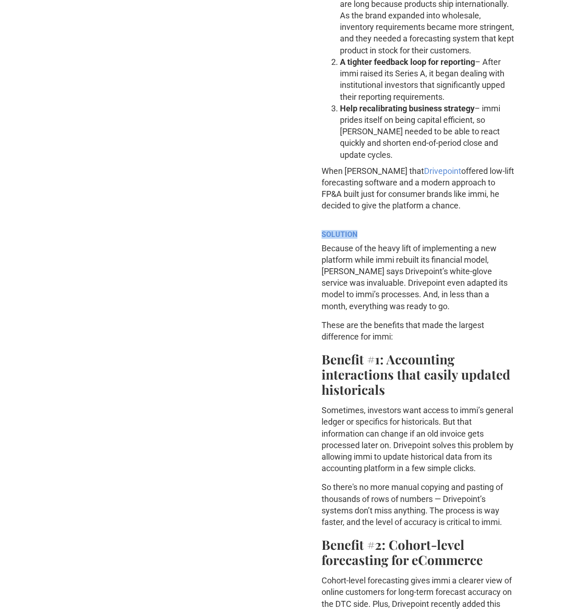
click at [438, 203] on div "ABOUT [PERSON_NAME] reinvented instant ramen, with a focus on better, more nutr…" at bounding box center [418, 492] width 193 height 1885
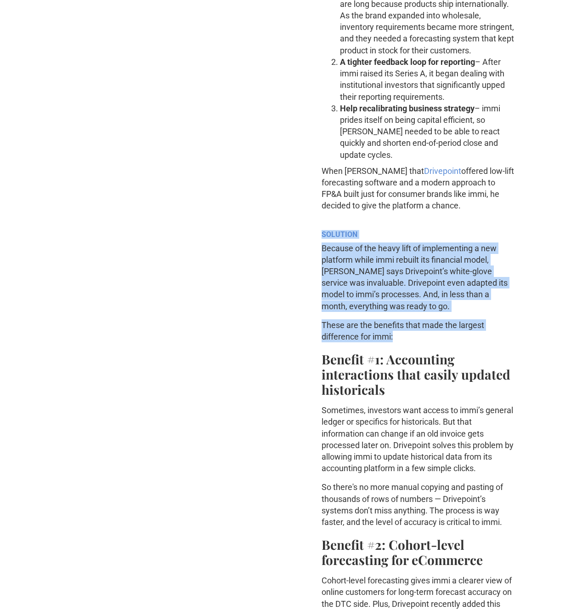
click at [447, 303] on div "ABOUT [PERSON_NAME] reinvented instant ramen, with a focus on better, more nutr…" at bounding box center [418, 492] width 193 height 1885
click at [442, 214] on div "ABOUT [PERSON_NAME] reinvented instant ramen, with a focus on better, more nutr…" at bounding box center [418, 492] width 193 height 1885
click at [441, 230] on h6 "SOLUTION" at bounding box center [418, 234] width 193 height 9
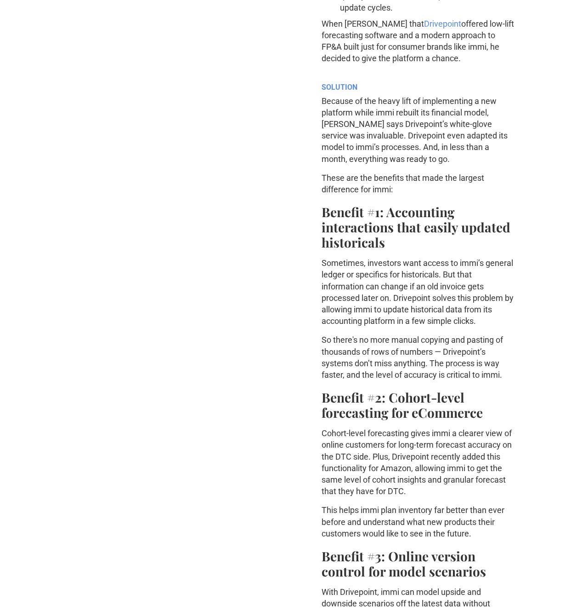
scroll to position [1039, 0]
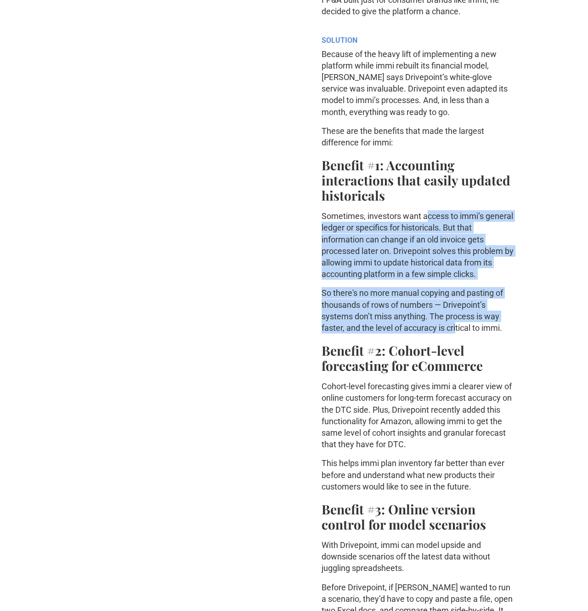
click at [458, 301] on div "ABOUT [PERSON_NAME] reinvented instant ramen, with a focus on better, more nutr…" at bounding box center [418, 298] width 193 height 1885
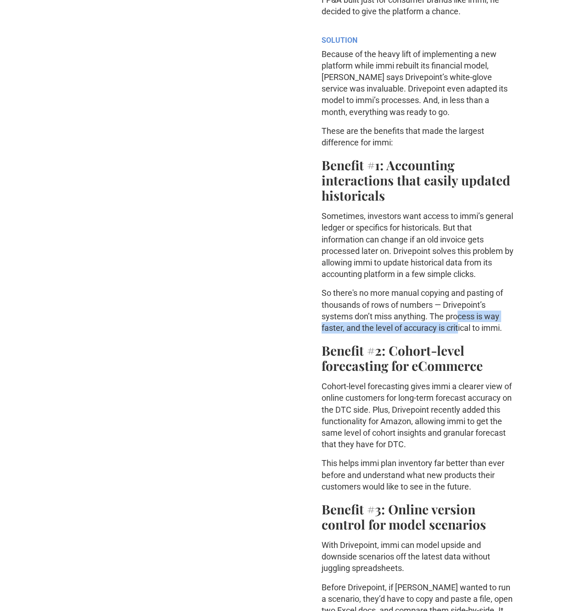
click at [459, 295] on p "So there's no more manual copying and pasting of thousands of rows of numbers —…" at bounding box center [418, 310] width 193 height 46
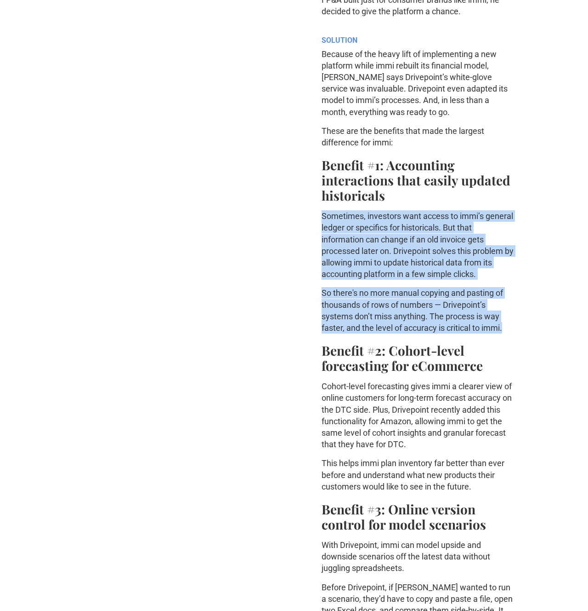
click at [446, 204] on div "ABOUT [PERSON_NAME] reinvented instant ramen, with a focus on better, more nutr…" at bounding box center [418, 298] width 193 height 1885
click at [446, 210] on p "Sometimes, investors want access to immi’s general ledger or specifics for hist…" at bounding box center [418, 244] width 193 height 69
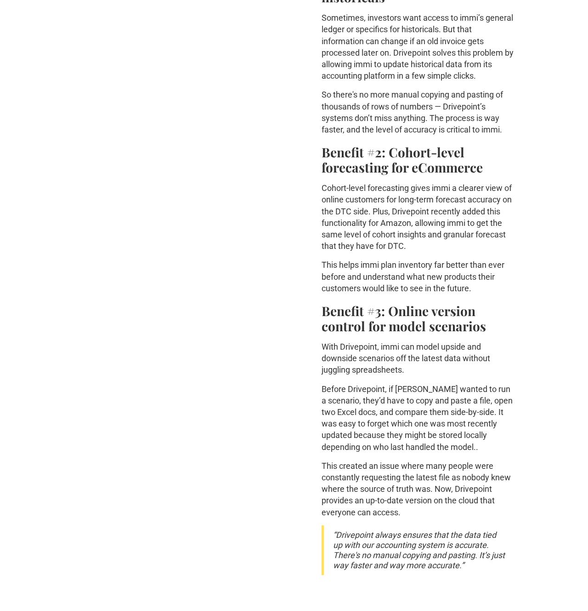
scroll to position [1239, 0]
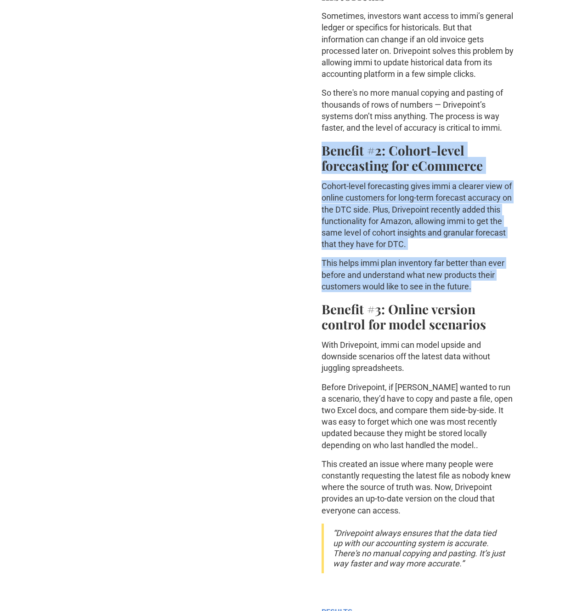
click at [481, 274] on div "ABOUT [PERSON_NAME] reinvented instant ramen, with a focus on better, more nutr…" at bounding box center [418, 98] width 193 height 1885
click at [473, 116] on div "ABOUT [PERSON_NAME] reinvented instant ramen, with a focus on better, more nutr…" at bounding box center [418, 98] width 193 height 1885
click at [505, 262] on div "ABOUT [PERSON_NAME] reinvented instant ramen, with a focus on better, more nutr…" at bounding box center [418, 98] width 193 height 1885
click at [483, 107] on div "ABOUT [PERSON_NAME] reinvented instant ramen, with a focus on better, more nutr…" at bounding box center [418, 98] width 193 height 1885
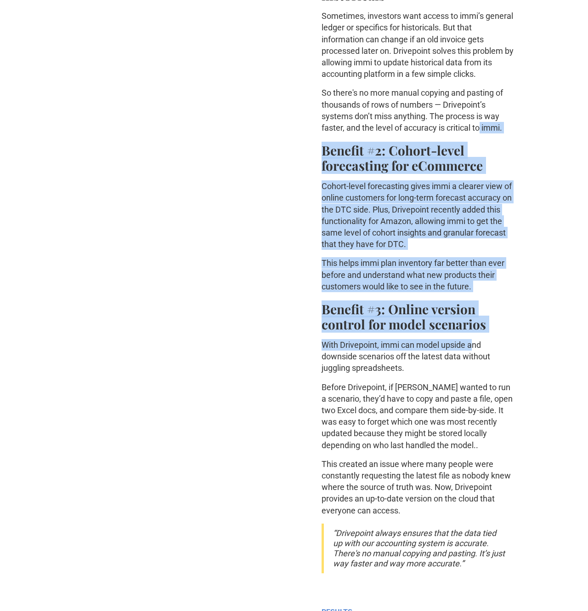
click at [475, 327] on div "ABOUT [PERSON_NAME] reinvented instant ramen, with a focus on better, more nutr…" at bounding box center [418, 98] width 193 height 1885
click at [492, 493] on div "ABOUT [PERSON_NAME] reinvented instant ramen, with a focus on better, more nutr…" at bounding box center [418, 98] width 193 height 1885
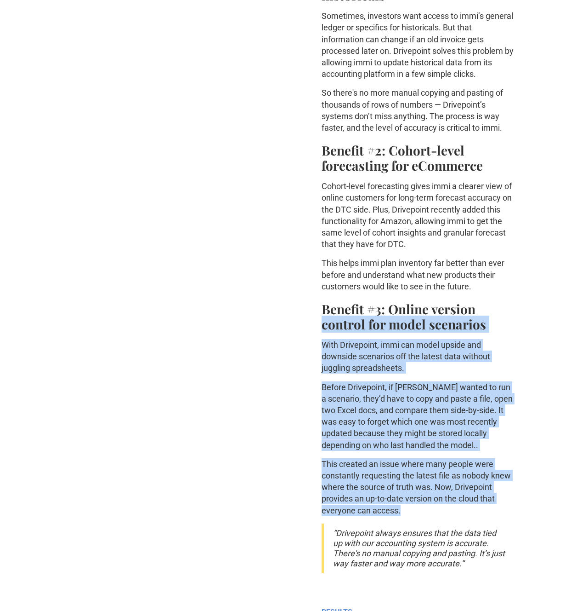
click at [480, 287] on div "ABOUT [PERSON_NAME] reinvented instant ramen, with a focus on better, more nutr…" at bounding box center [418, 98] width 193 height 1885
click at [480, 301] on h2 "Benefit #3: Online version control for model scenarios" at bounding box center [418, 316] width 193 height 30
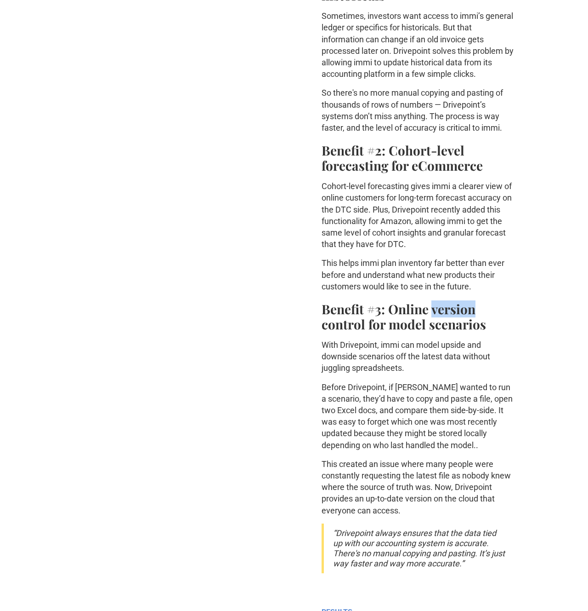
click at [480, 301] on h2 "Benefit #3: Online version control for model scenarios" at bounding box center [418, 316] width 193 height 30
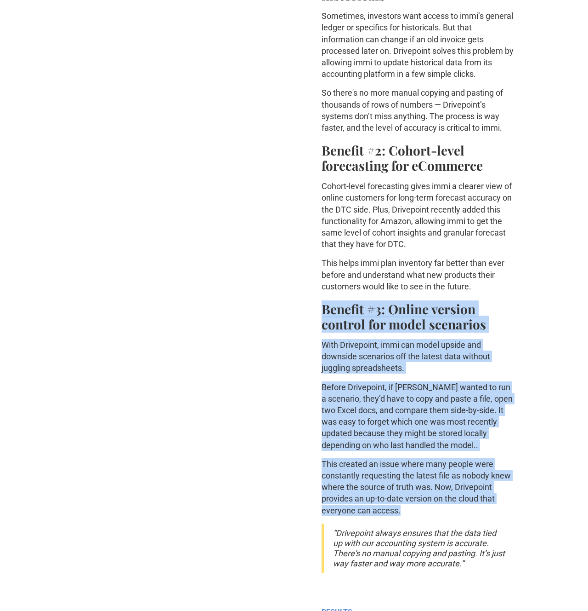
click at [454, 486] on div "ABOUT [PERSON_NAME] reinvented instant ramen, with a focus on better, more nutr…" at bounding box center [418, 98] width 193 height 1885
click at [454, 491] on p "This created an issue where many people were constantly requesting the latest f…" at bounding box center [418, 487] width 193 height 58
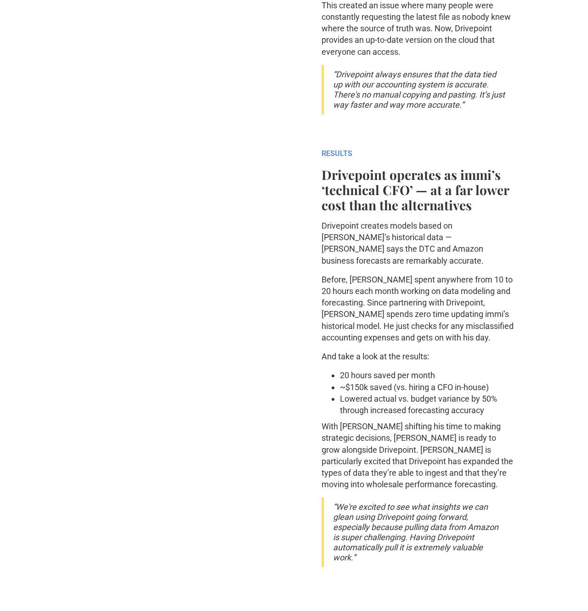
scroll to position [1745, 0]
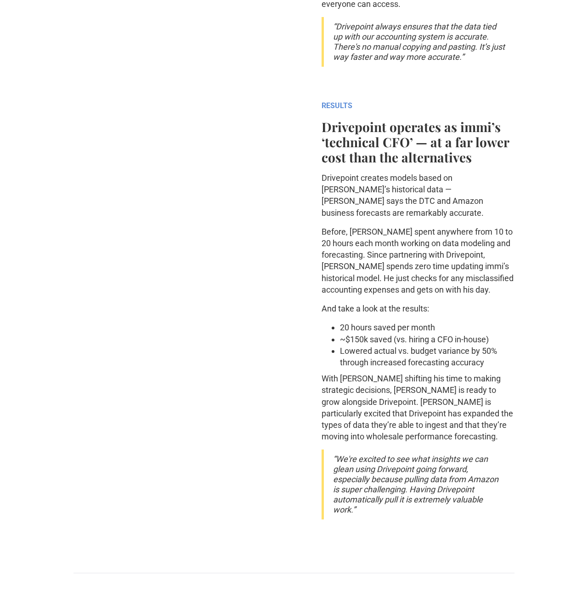
click at [439, 118] on strong "Drivepoint operates as immi’s ‘technical CFO’ — at a far lower cost than the al…" at bounding box center [416, 141] width 188 height 47
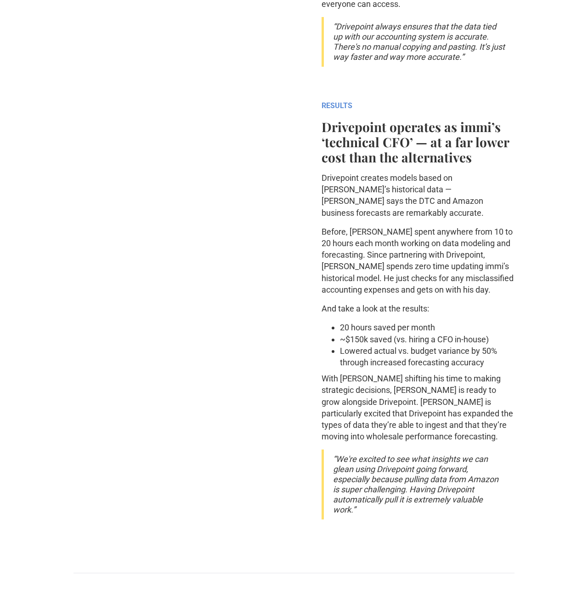
click at [435, 121] on strong "Drivepoint operates as immi’s ‘technical CFO’ — at a far lower cost than the al…" at bounding box center [416, 141] width 188 height 47
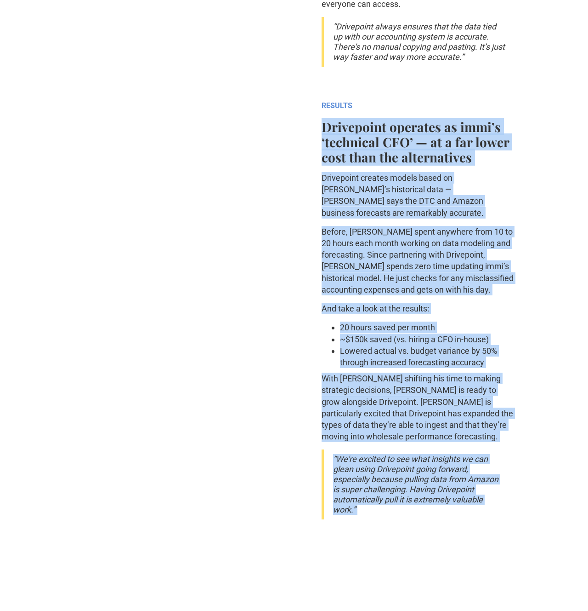
click at [416, 118] on strong "Drivepoint operates as immi’s ‘technical CFO’ — at a far lower cost than the al…" at bounding box center [416, 141] width 188 height 47
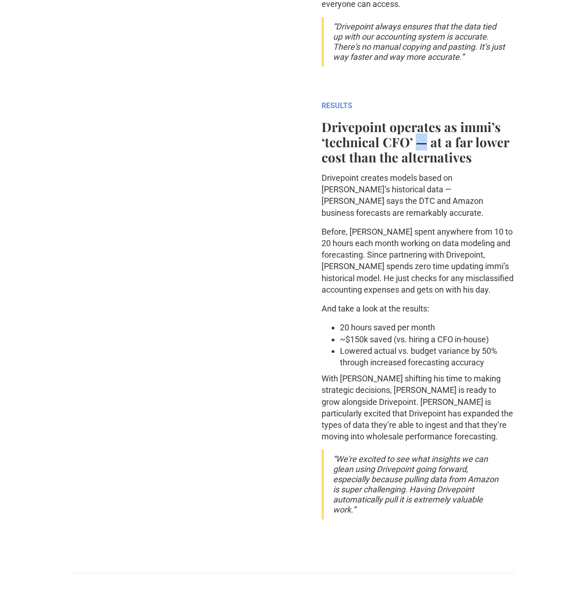
click at [416, 118] on strong "Drivepoint operates as immi’s ‘technical CFO’ — at a far lower cost than the al…" at bounding box center [416, 141] width 188 height 47
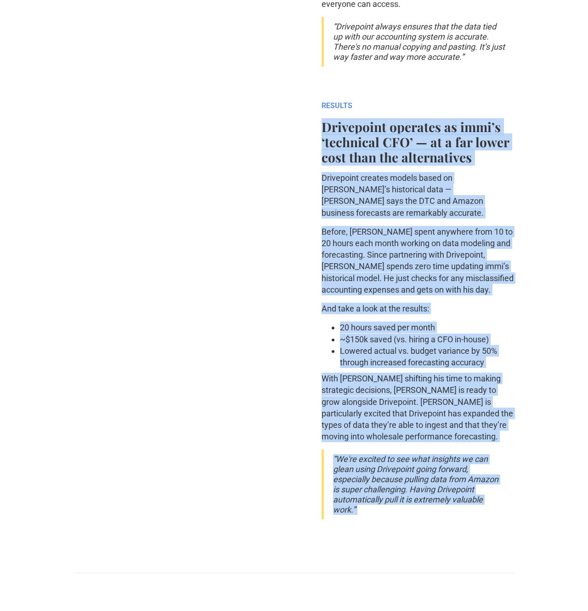
click at [428, 454] on em "“We're excited to see what insights we can glean using Drivepoint going forward…" at bounding box center [416, 484] width 166 height 60
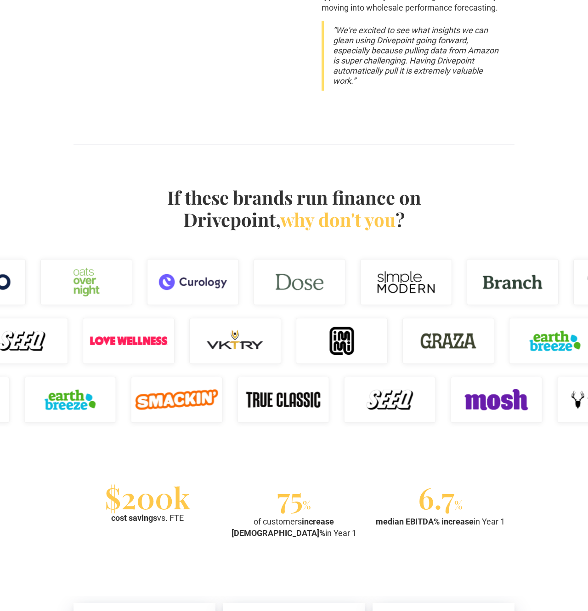
scroll to position [2174, 0]
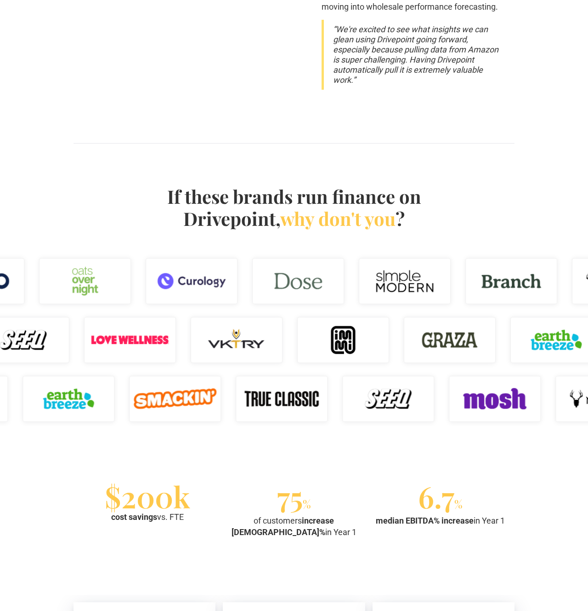
click at [419, 258] on img at bounding box center [405, 281] width 92 height 46
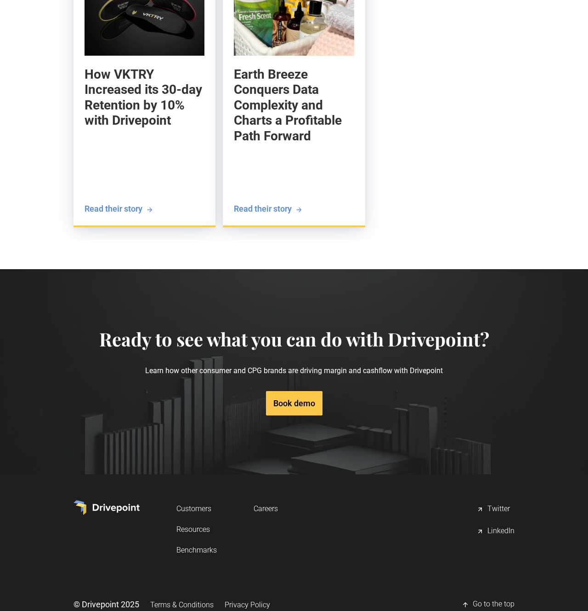
scroll to position [3378, 0]
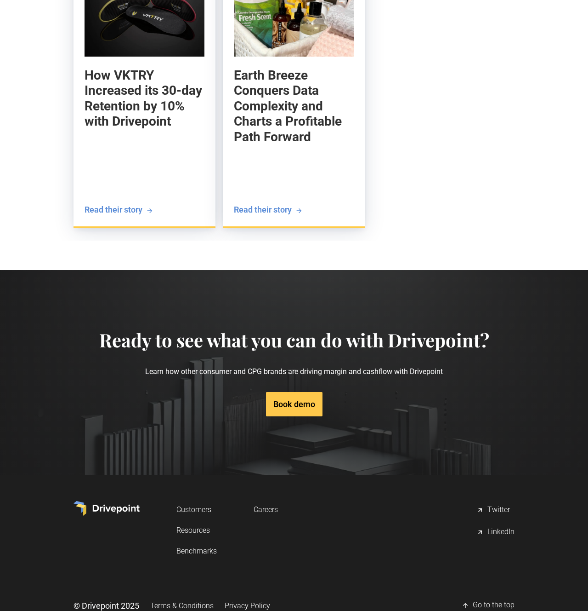
click at [192, 270] on section "Ready to see what you can do with Drivepoint? Learn how other consumer and CPG …" at bounding box center [294, 372] width 588 height 205
